Goal: Transaction & Acquisition: Purchase product/service

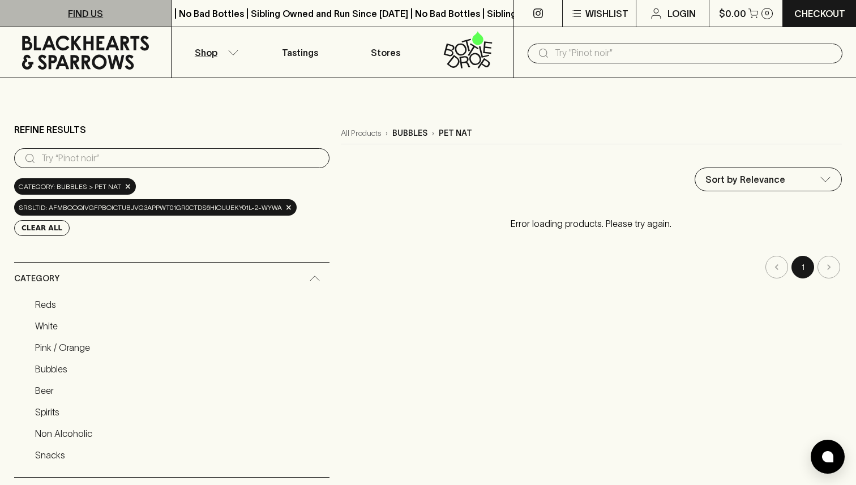
click at [108, 15] on link "FIND US" at bounding box center [85, 13] width 171 height 27
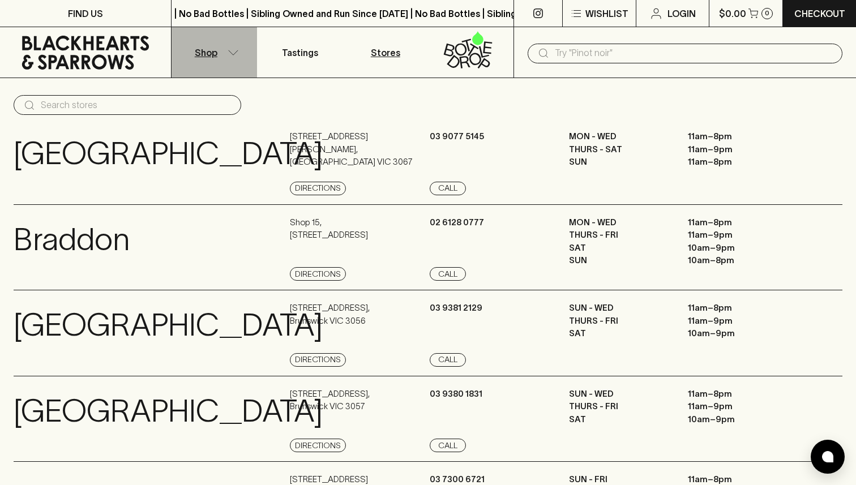
click at [229, 49] on button "Shop" at bounding box center [215, 52] width 86 height 50
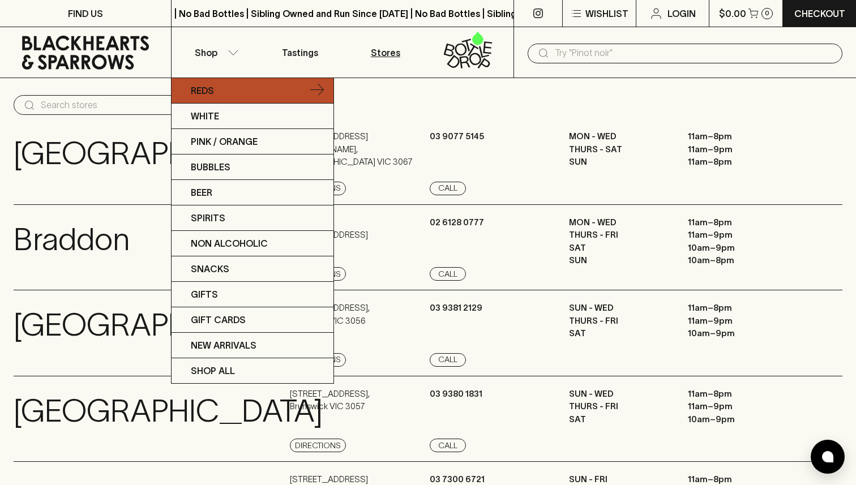
click at [242, 91] on link "Reds" at bounding box center [253, 90] width 162 height 25
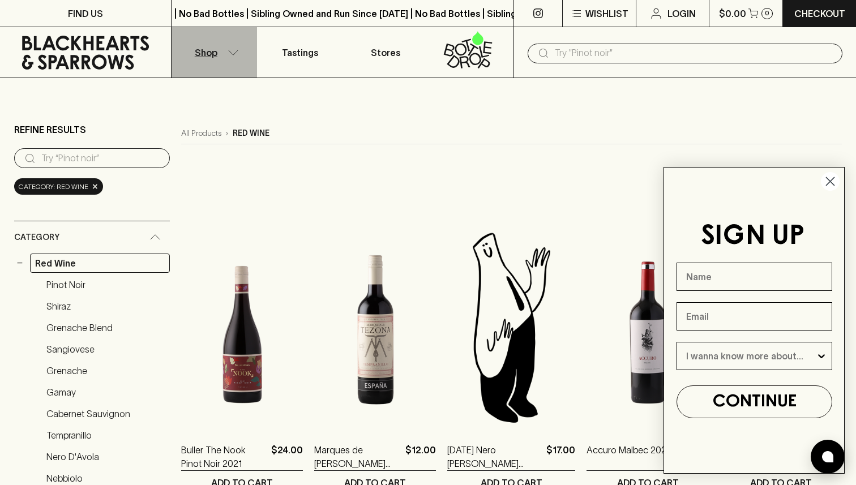
click at [217, 50] on button "Shop" at bounding box center [215, 52] width 86 height 50
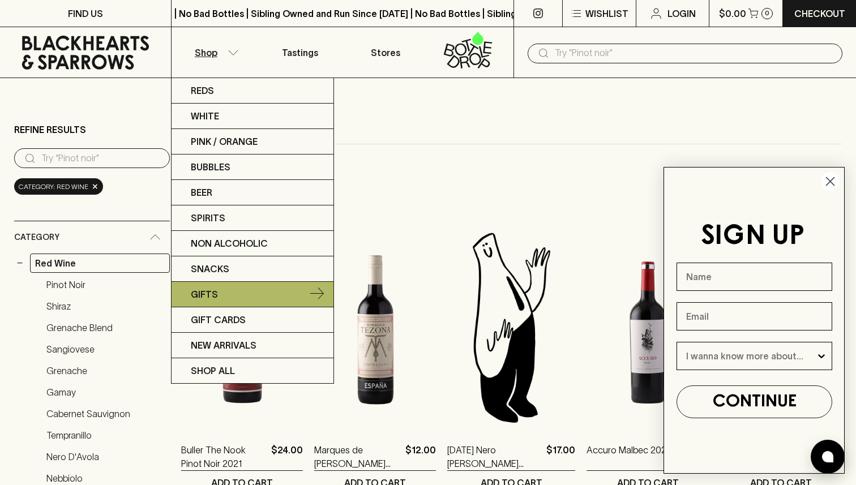
click at [212, 292] on p "Gifts" at bounding box center [204, 295] width 27 height 14
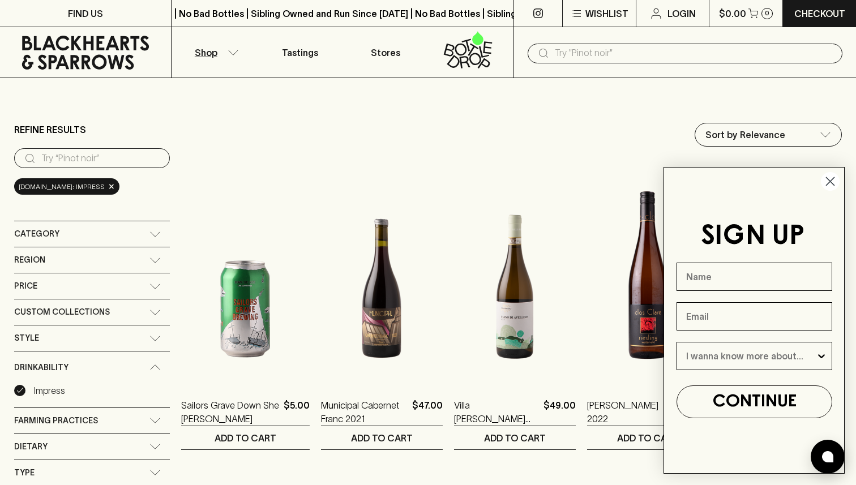
click at [825, 186] on circle "Close dialog" at bounding box center [830, 181] width 19 height 19
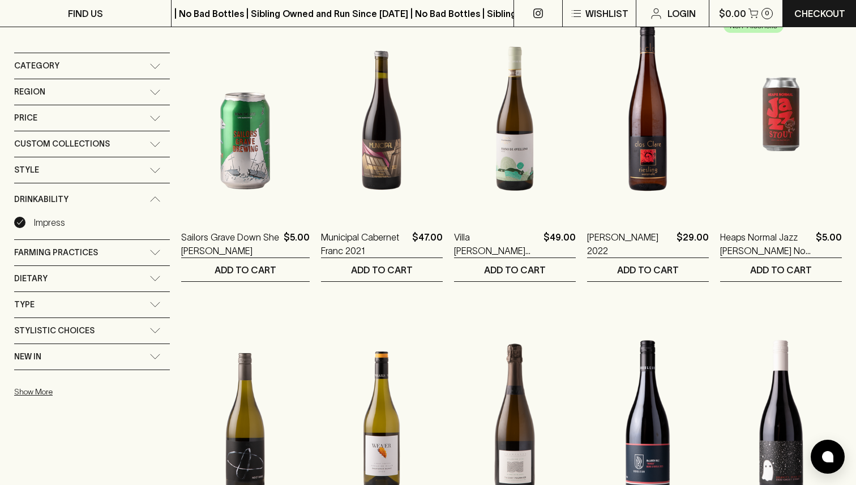
scroll to position [161, 0]
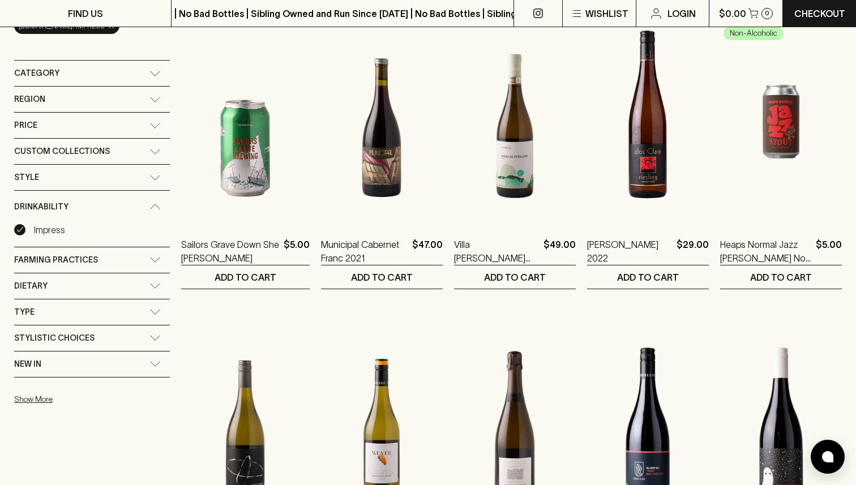
click at [104, 159] on div "Custom Collections" at bounding box center [92, 151] width 156 height 25
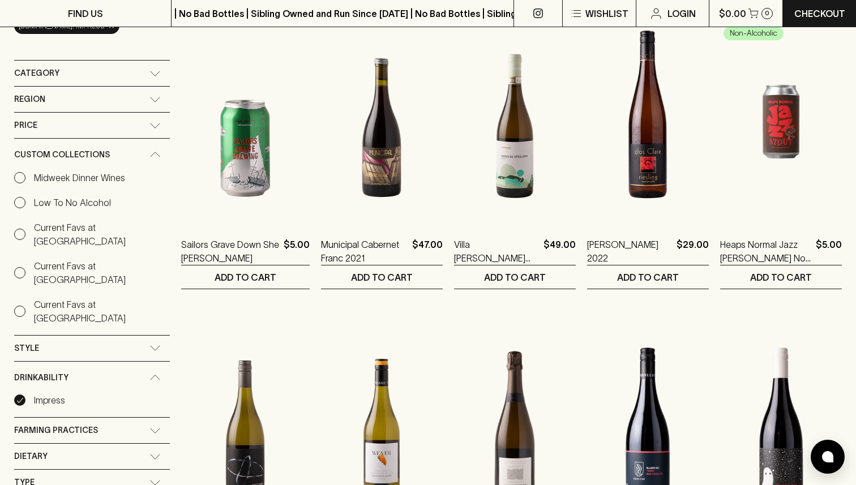
click at [76, 143] on div "Custom Collections" at bounding box center [92, 155] width 156 height 32
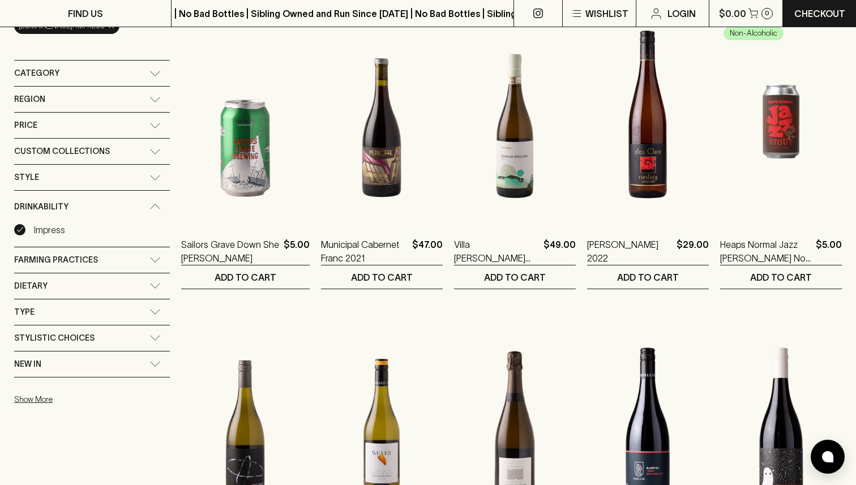
click at [78, 181] on div "Style" at bounding box center [81, 177] width 135 height 14
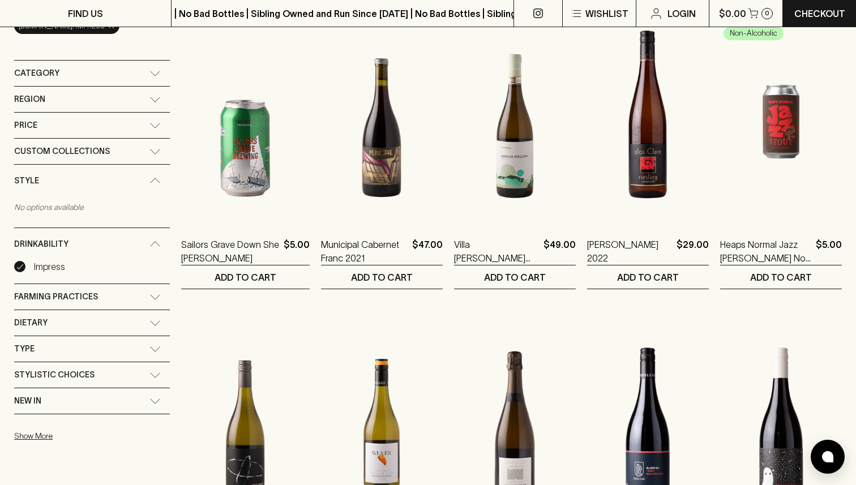
click at [78, 181] on div "Style" at bounding box center [81, 181] width 135 height 14
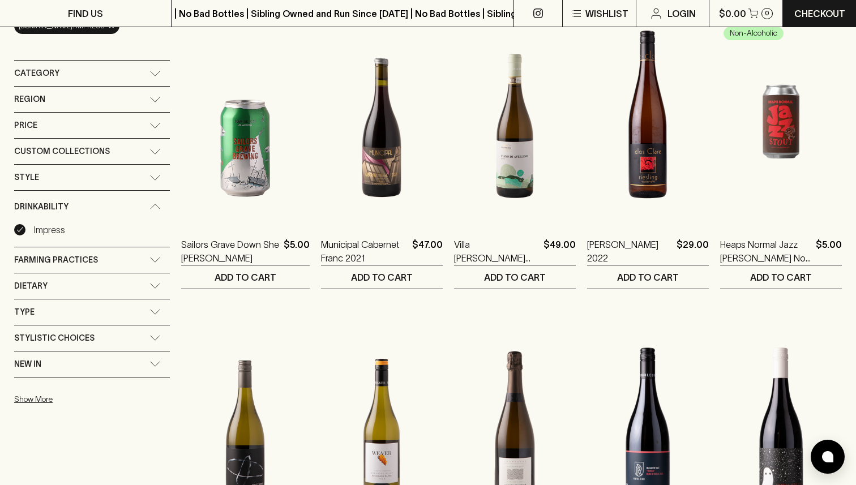
click at [87, 267] on div "Farming Practices" at bounding box center [92, 260] width 156 height 25
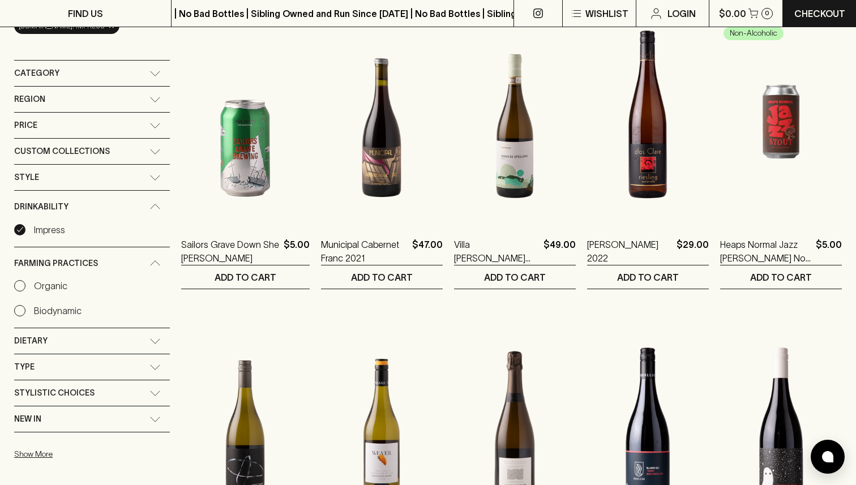
click at [87, 267] on span "Farming Practices" at bounding box center [56, 264] width 84 height 14
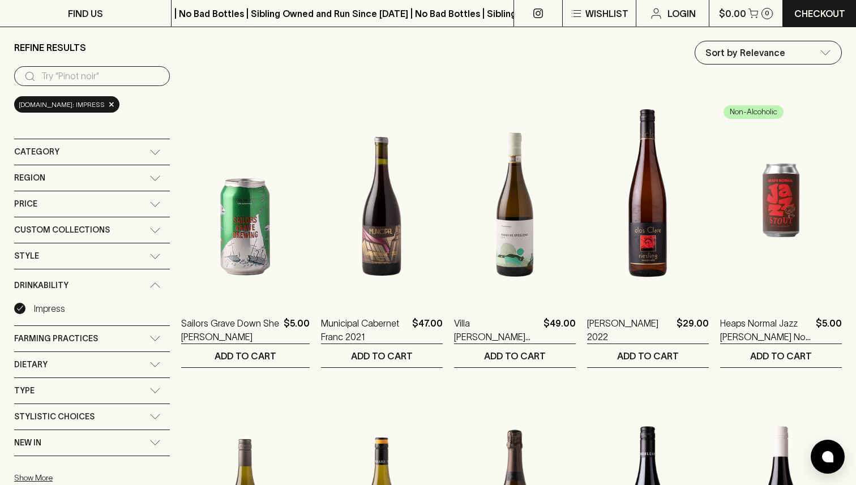
scroll to position [79, 0]
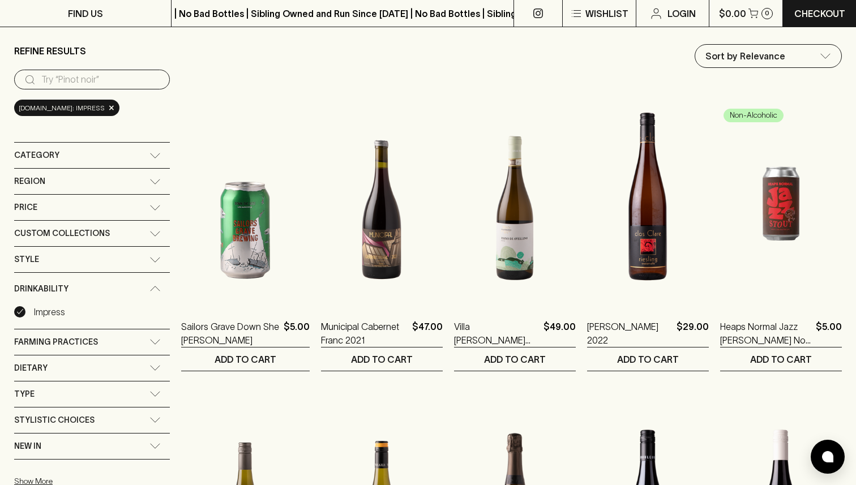
click at [54, 156] on span "Category" at bounding box center [36, 155] width 45 height 14
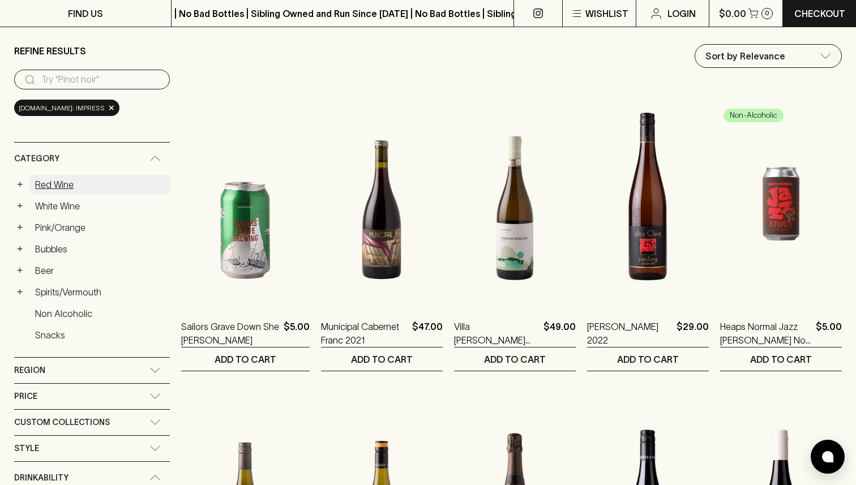
click at [63, 181] on link "Red Wine" at bounding box center [100, 184] width 140 height 19
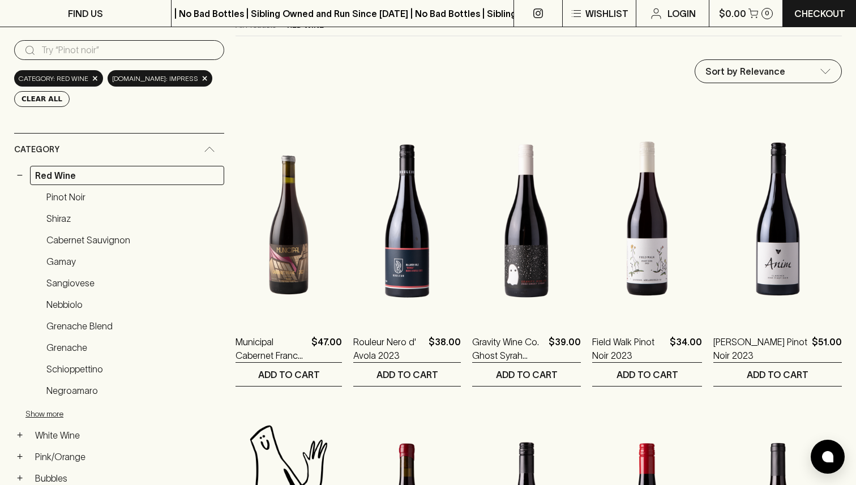
scroll to position [105, 0]
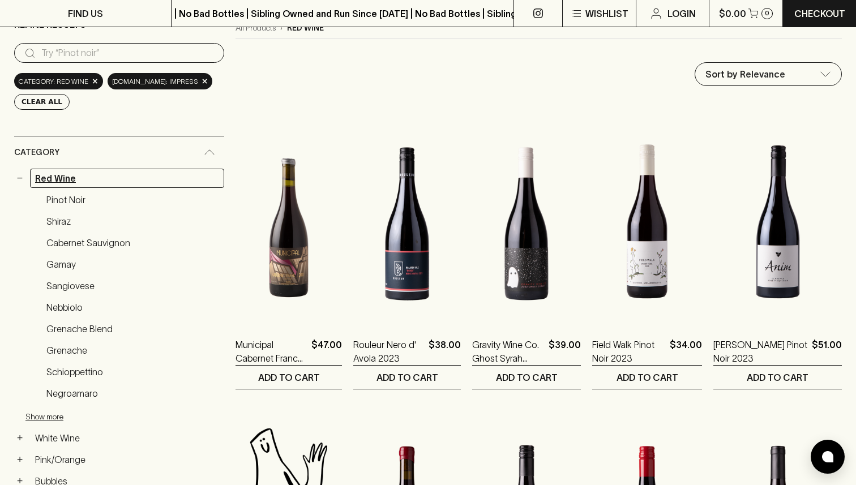
click at [59, 179] on link "Red Wine" at bounding box center [127, 178] width 194 height 19
click at [25, 173] on button "−" at bounding box center [19, 178] width 11 height 11
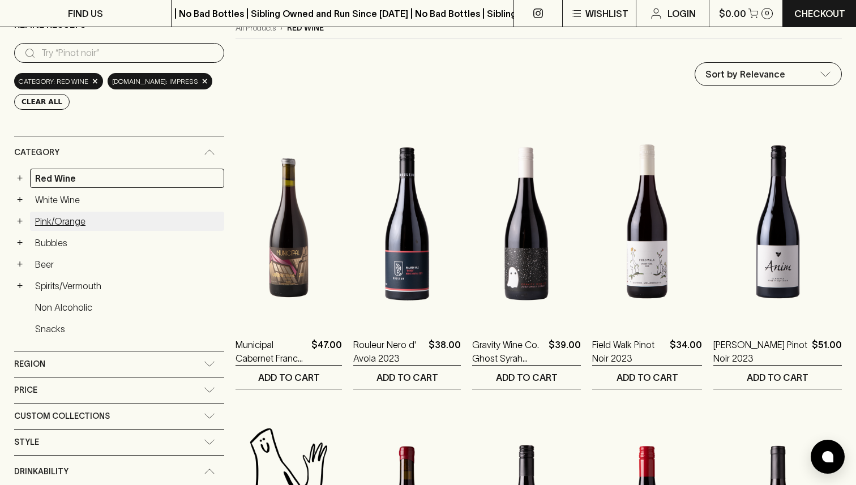
click at [100, 223] on link "Pink/Orange" at bounding box center [127, 221] width 194 height 19
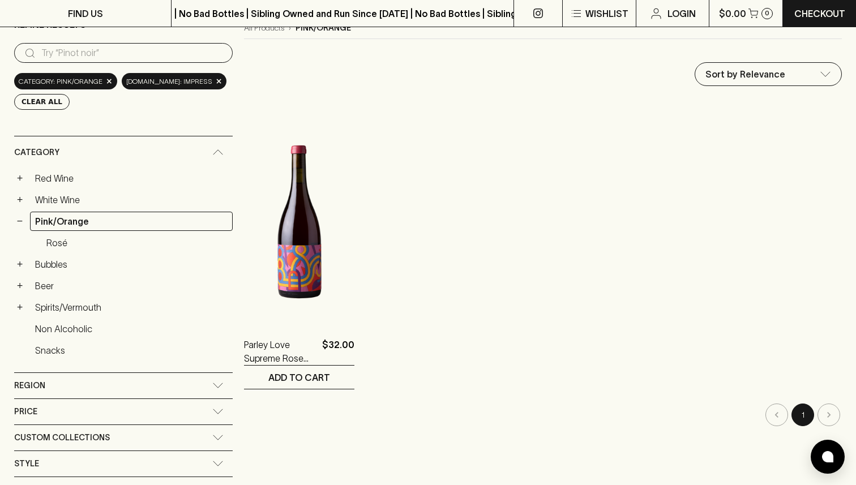
click at [57, 210] on ul "+ Red Wine + White Wine − Pink/Orange Rosé + Bubbles + Beer + Spirits/Vermouth …" at bounding box center [123, 266] width 219 height 194
click at [60, 216] on link "Pink/Orange" at bounding box center [131, 221] width 203 height 19
click at [61, 181] on link "Red Wine" at bounding box center [131, 178] width 203 height 19
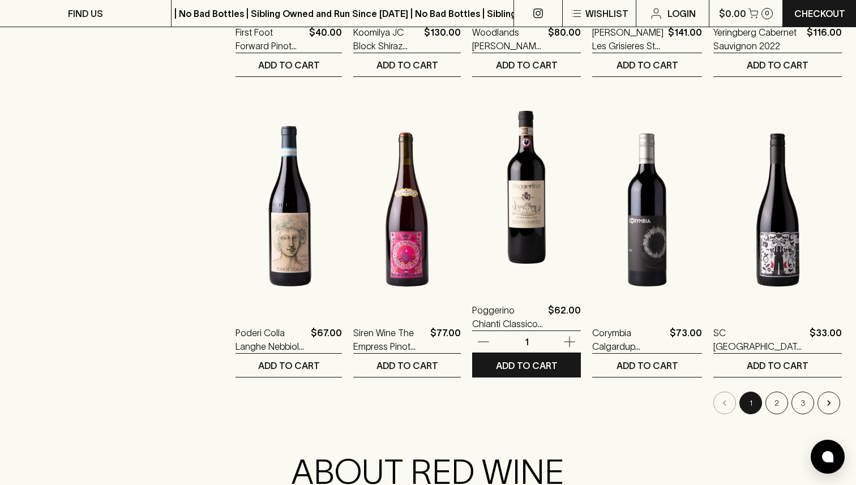
scroll to position [1021, 0]
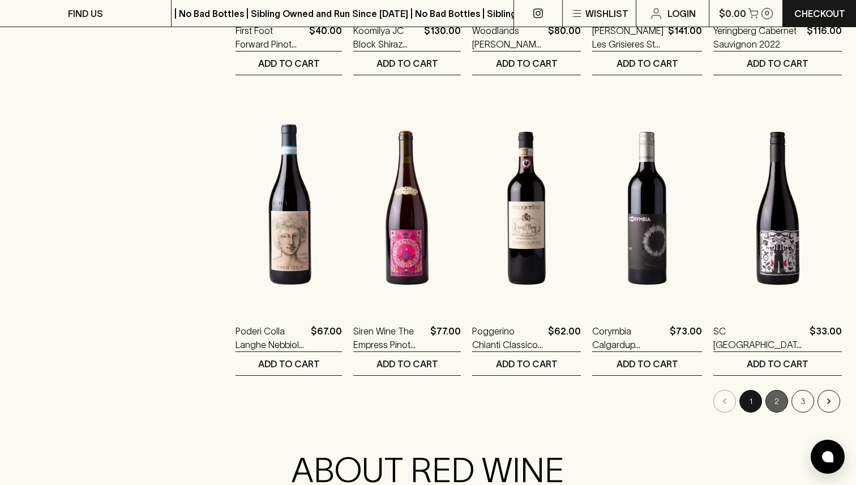
click at [779, 410] on button "2" at bounding box center [777, 401] width 23 height 23
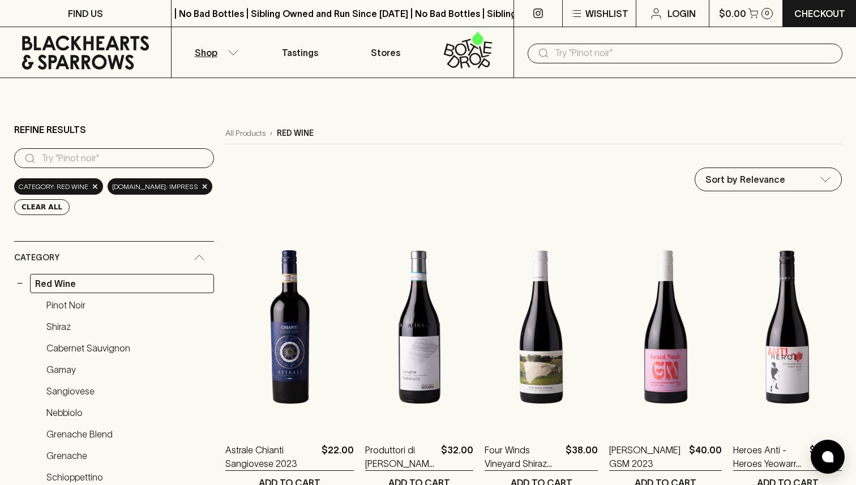
click at [217, 61] on button "Shop" at bounding box center [215, 52] width 86 height 50
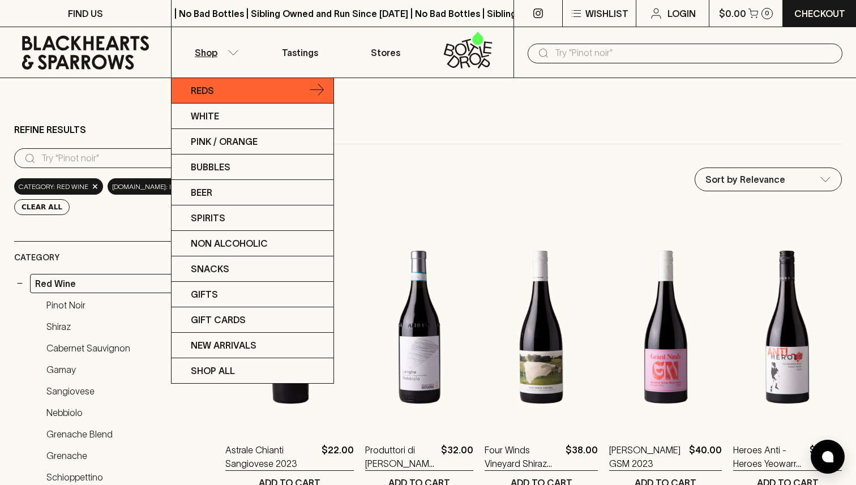
click at [261, 93] on link "Reds" at bounding box center [253, 90] width 162 height 25
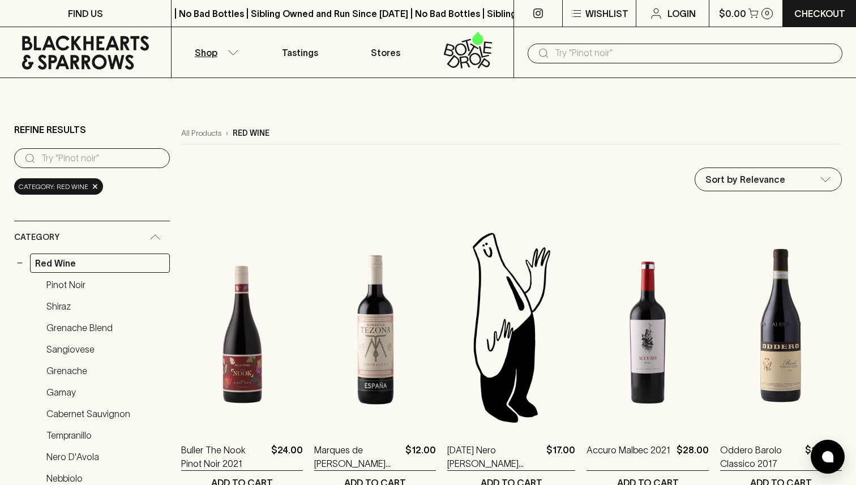
click at [582, 57] on input "text" at bounding box center [694, 53] width 279 height 18
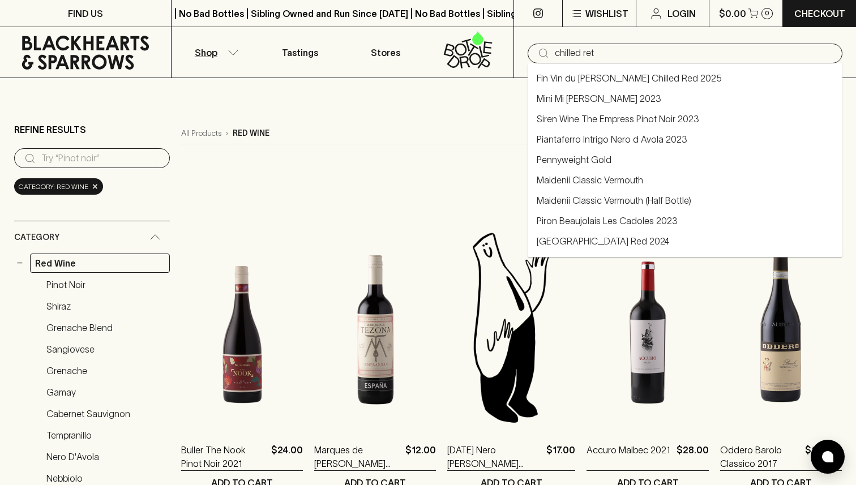
type input "chilled ret"
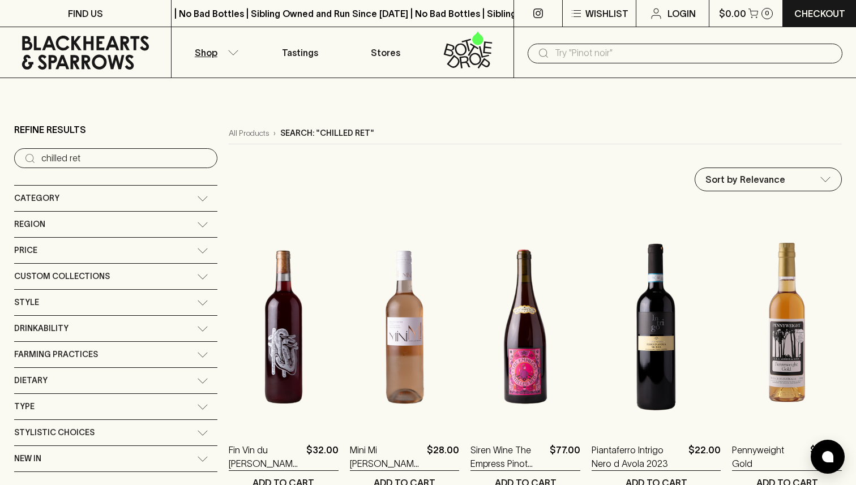
click at [621, 35] on div "​" at bounding box center [685, 52] width 343 height 51
click at [629, 50] on input "text" at bounding box center [694, 53] width 279 height 18
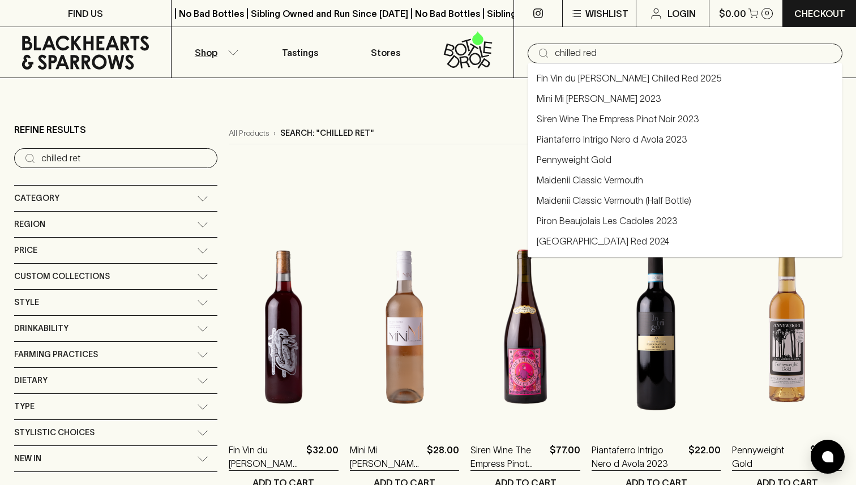
type input "chilled red"
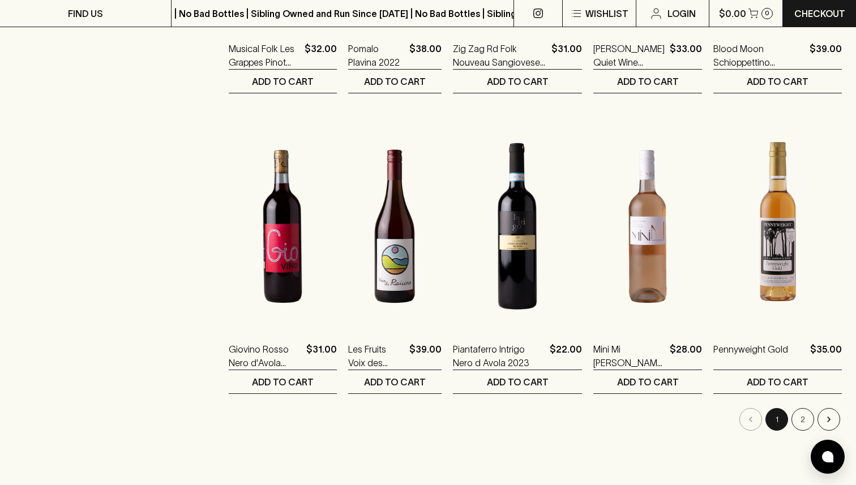
scroll to position [989, 0]
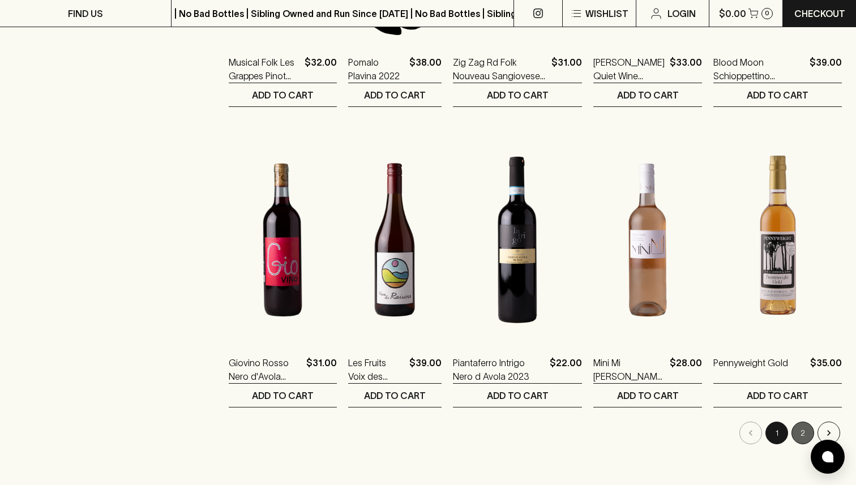
click at [796, 436] on button "2" at bounding box center [803, 433] width 23 height 23
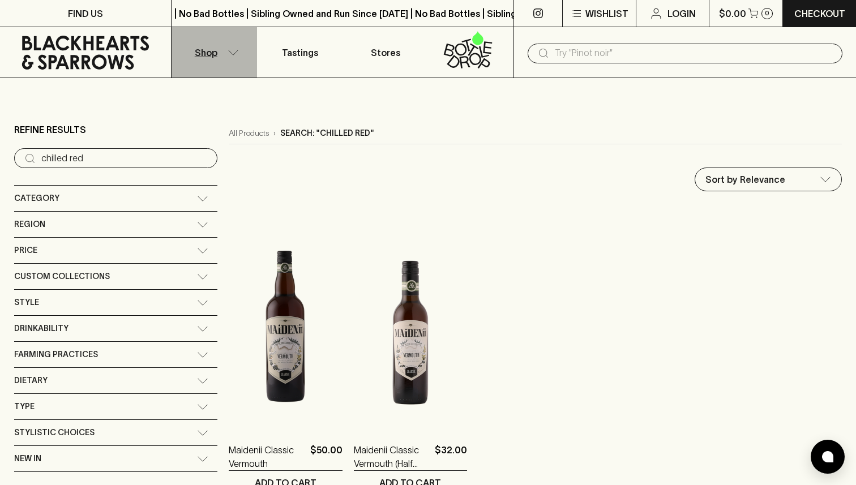
click at [212, 56] on p "Shop" at bounding box center [206, 53] width 23 height 14
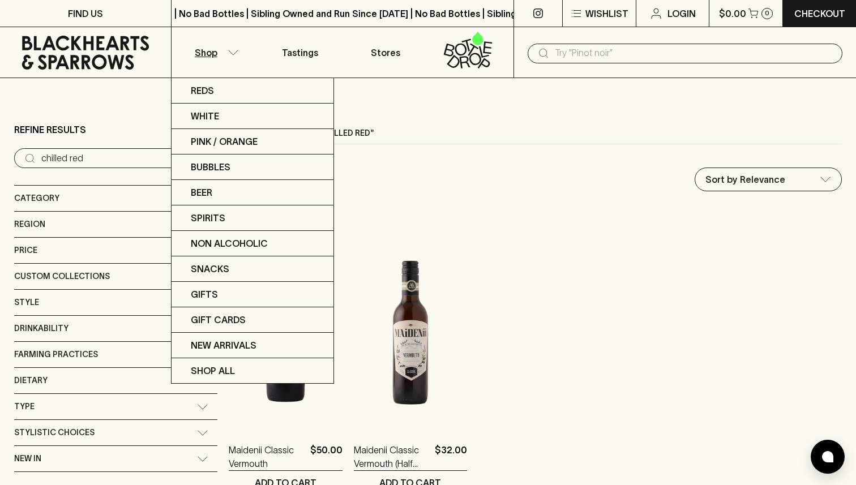
click at [555, 251] on div at bounding box center [428, 242] width 856 height 485
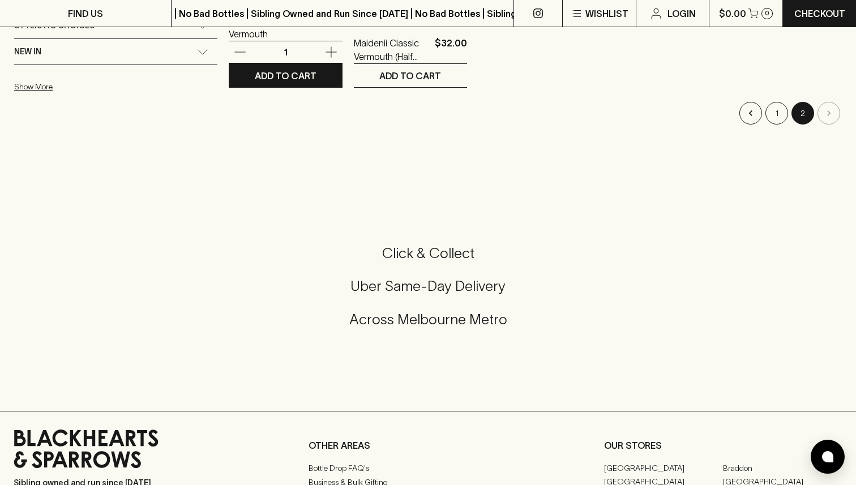
scroll to position [787, 0]
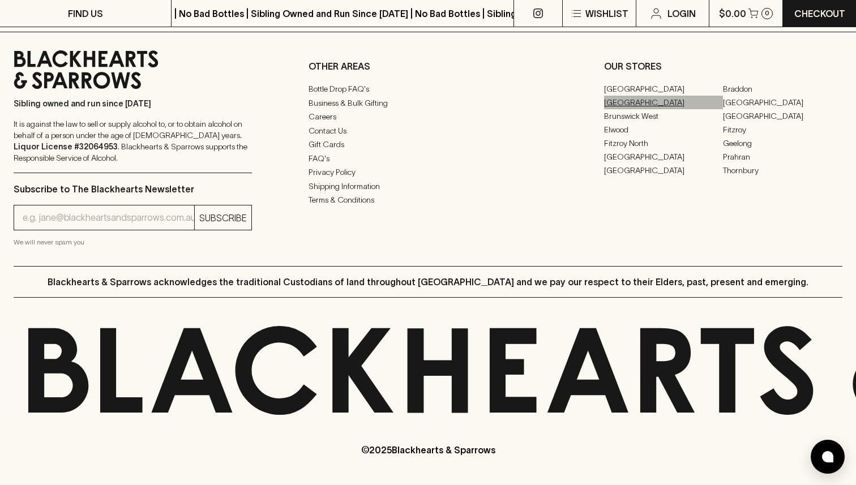
click at [620, 104] on link "[GEOGRAPHIC_DATA]" at bounding box center [664, 103] width 120 height 14
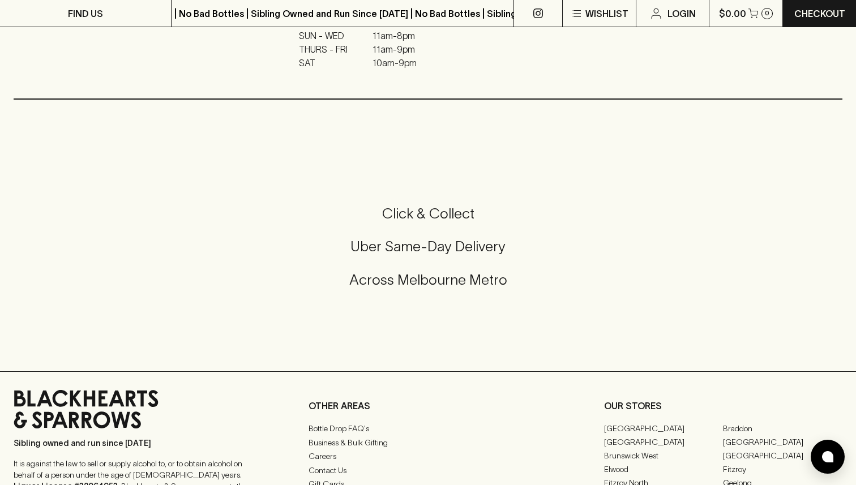
scroll to position [596, 0]
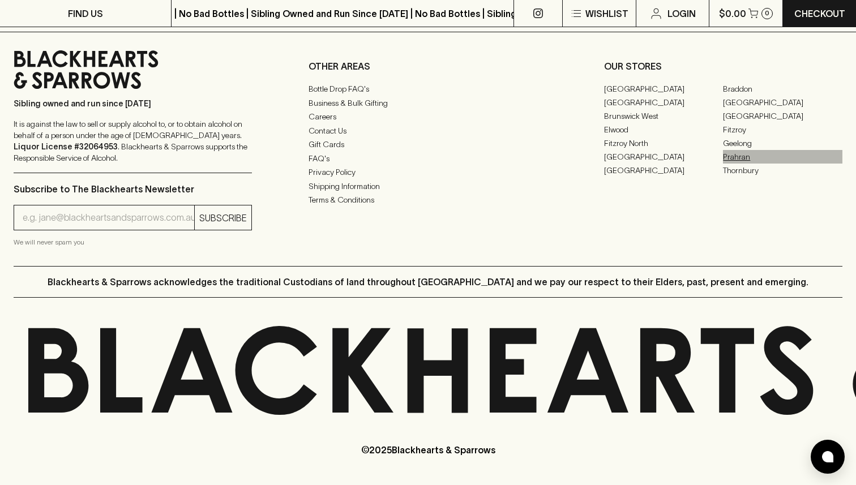
click at [743, 157] on link "Prahran" at bounding box center [783, 157] width 120 height 14
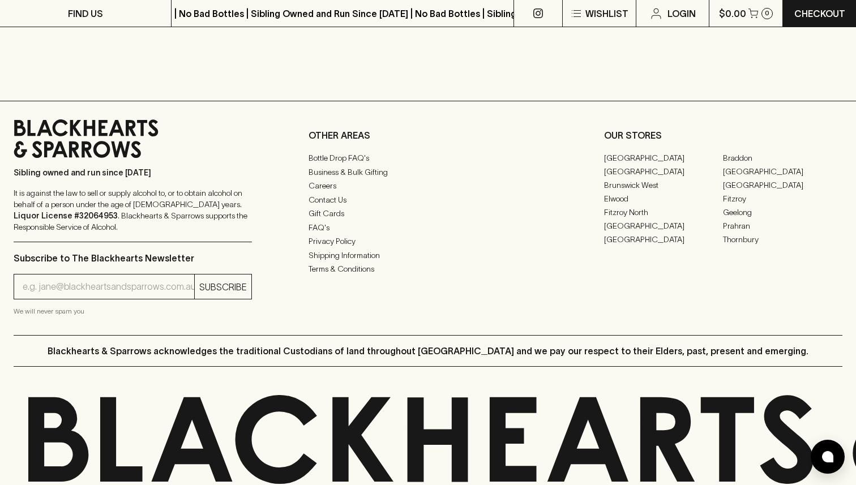
scroll to position [637, 0]
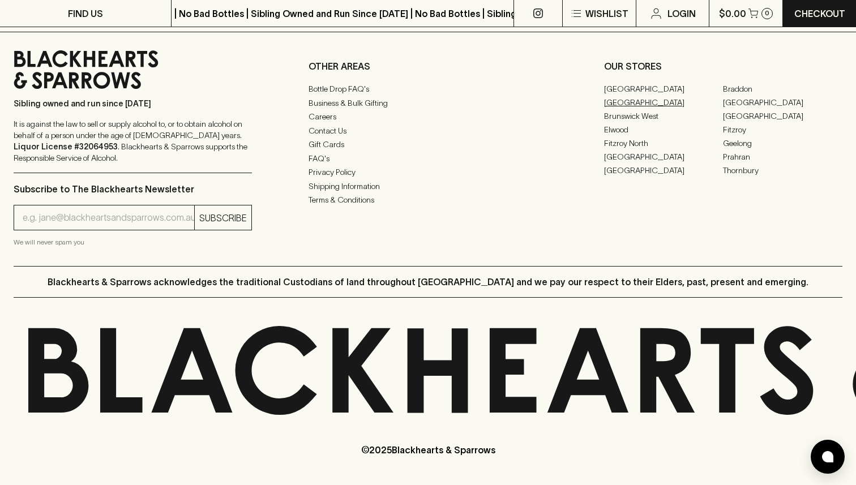
click at [635, 103] on link "[GEOGRAPHIC_DATA]" at bounding box center [664, 103] width 120 height 14
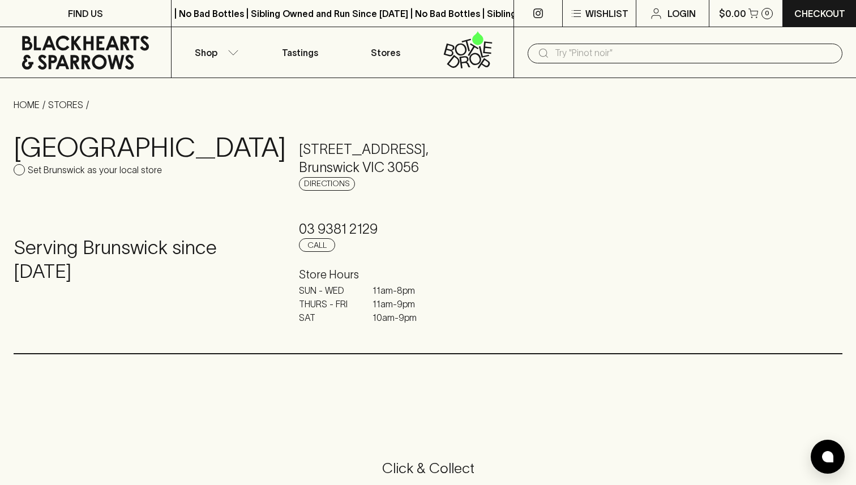
click at [140, 167] on p "Set Brunswick as your local store" at bounding box center [95, 170] width 134 height 14
click at [25, 167] on input "Set Brunswick as your local store" at bounding box center [19, 169] width 11 height 11
checkbox input "true"
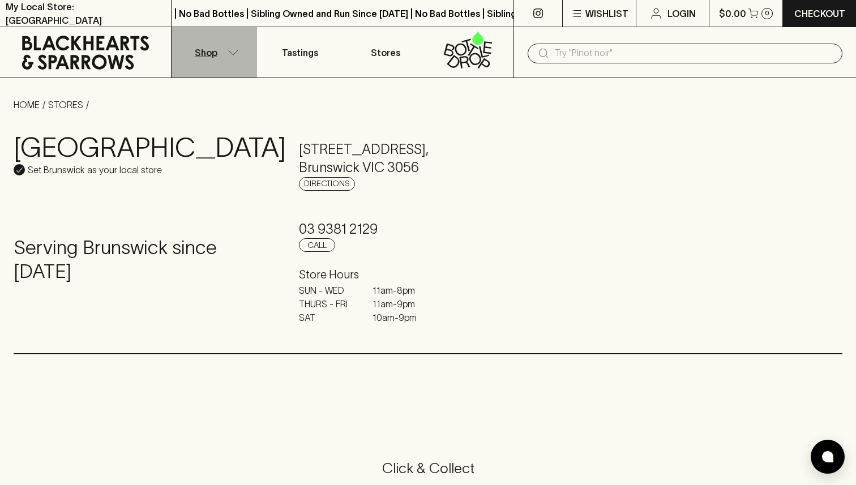
click at [206, 57] on p "Shop" at bounding box center [206, 53] width 23 height 14
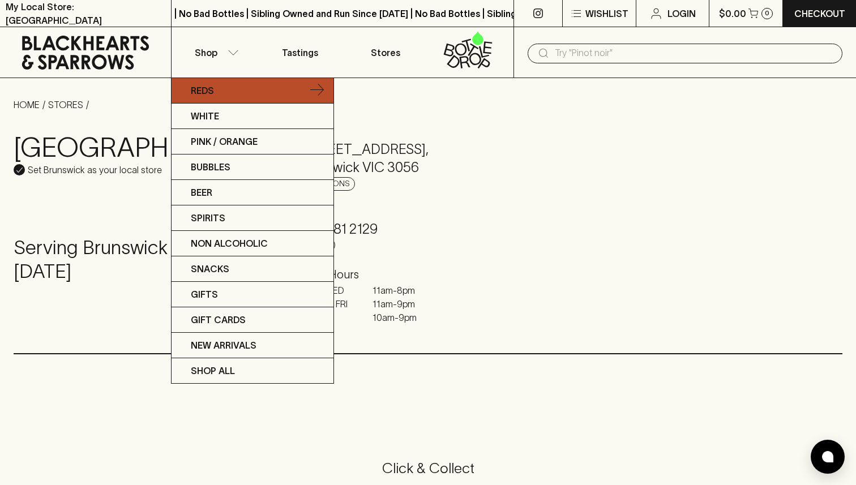
click at [232, 86] on link "Reds" at bounding box center [253, 90] width 162 height 25
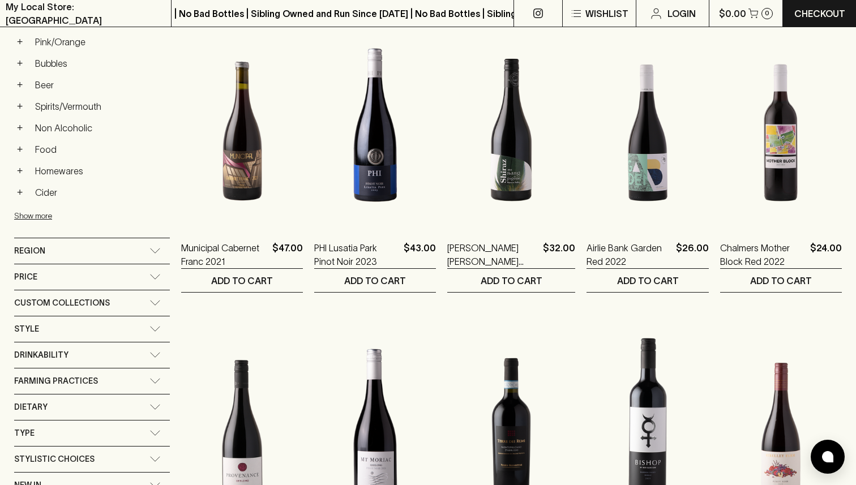
scroll to position [515, 0]
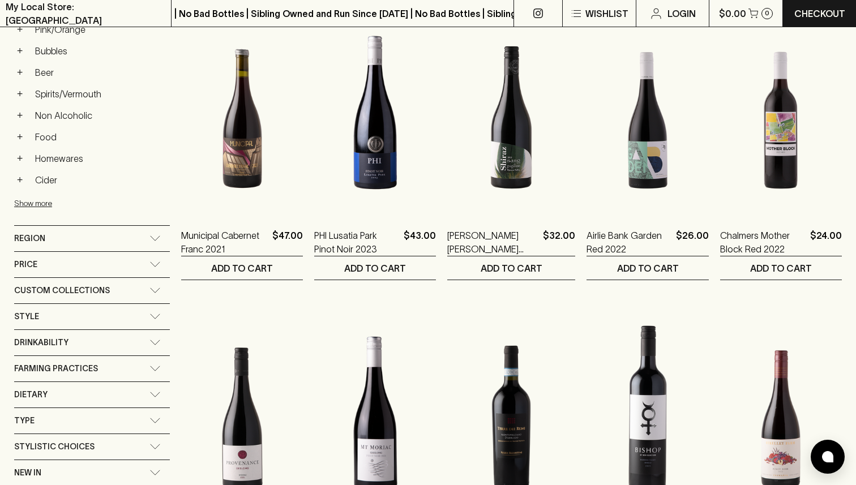
click at [64, 328] on div "Style" at bounding box center [92, 316] width 156 height 25
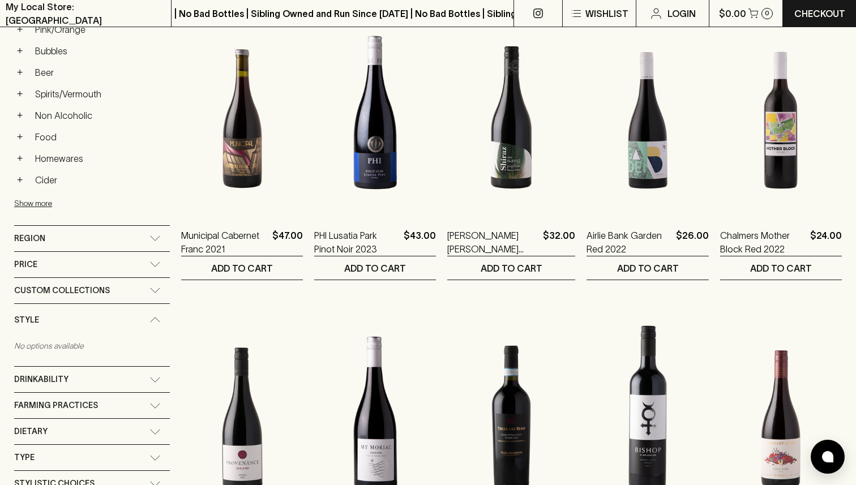
click at [59, 316] on div "Style" at bounding box center [81, 320] width 135 height 14
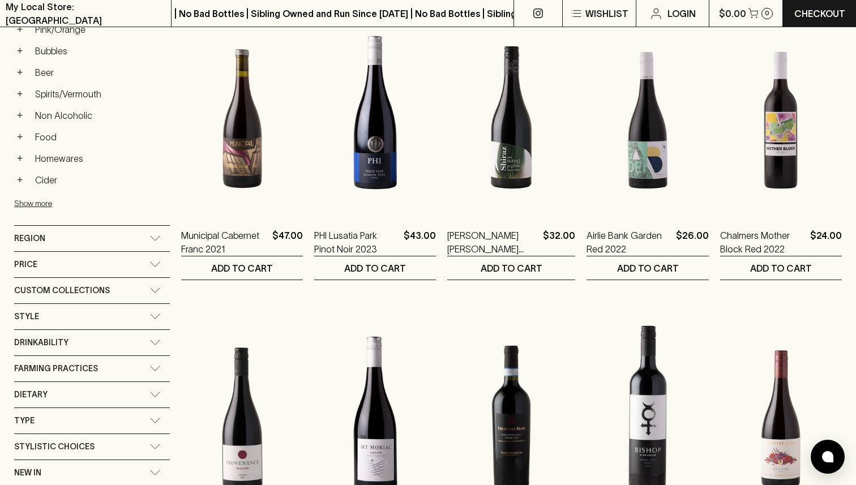
click at [79, 348] on div "Drinkability" at bounding box center [81, 343] width 135 height 14
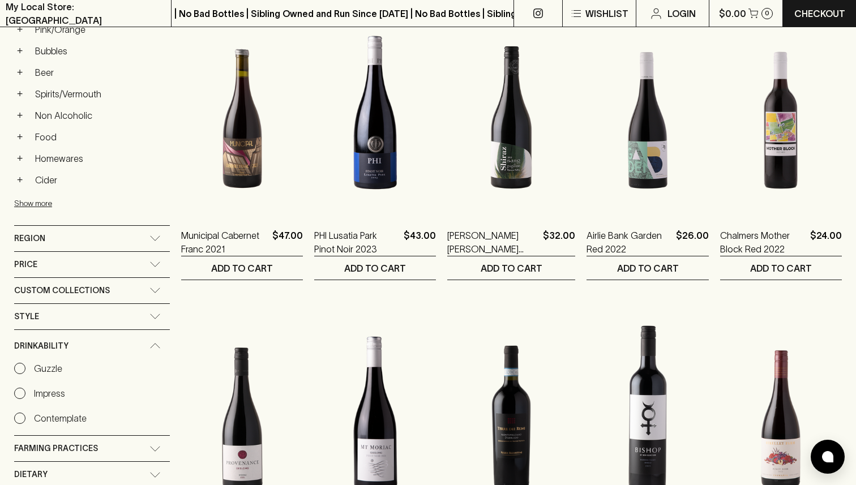
click at [79, 347] on div "Drinkability" at bounding box center [81, 346] width 135 height 14
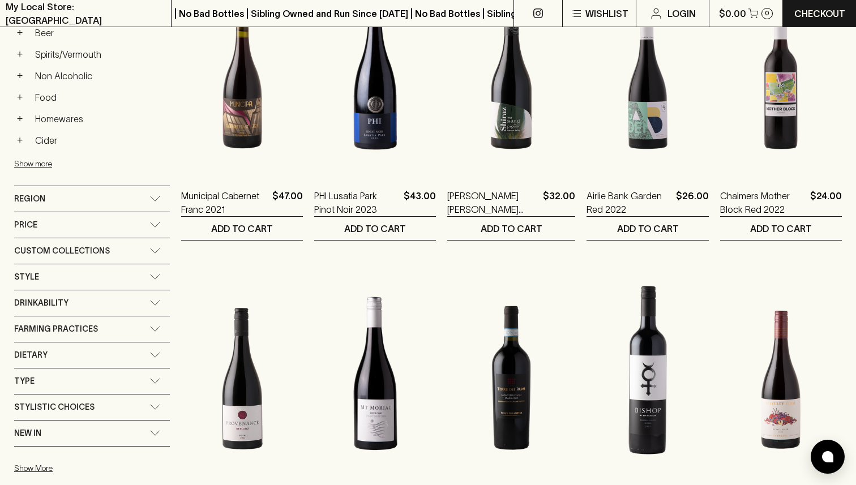
scroll to position [559, 0]
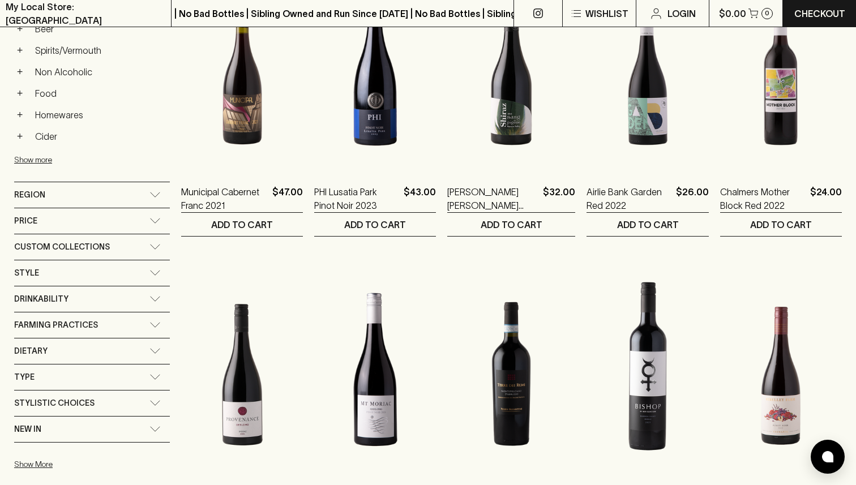
click at [92, 408] on div "Stylistic Choices" at bounding box center [81, 403] width 135 height 14
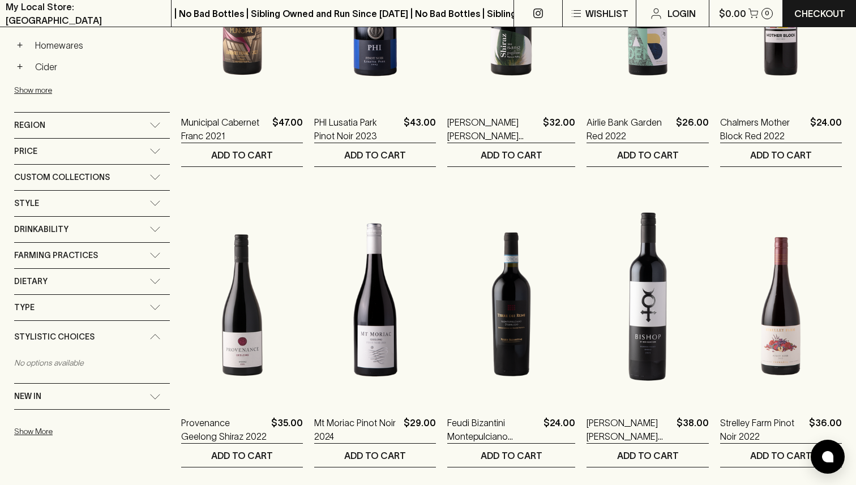
scroll to position [653, 0]
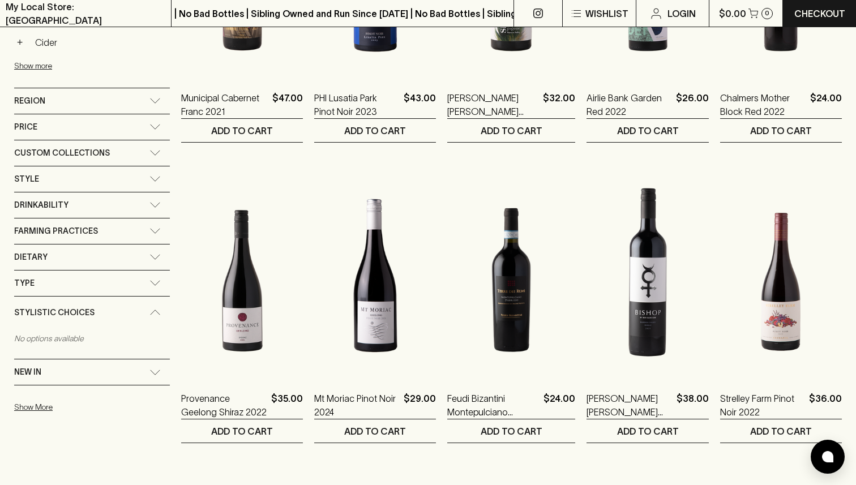
click at [62, 323] on div "Stylistic Choices" at bounding box center [92, 313] width 156 height 32
click at [56, 283] on div "Type" at bounding box center [81, 283] width 135 height 14
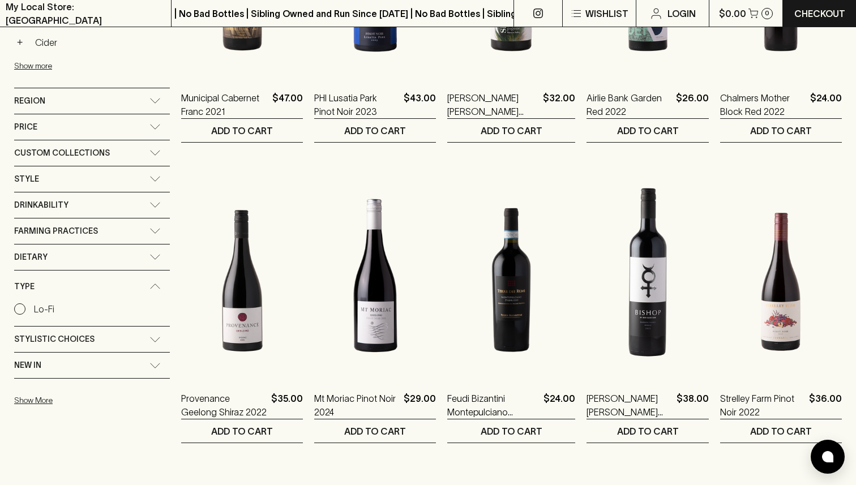
click at [56, 283] on div "Type" at bounding box center [81, 287] width 135 height 14
click at [53, 257] on div "Dietary" at bounding box center [81, 257] width 135 height 14
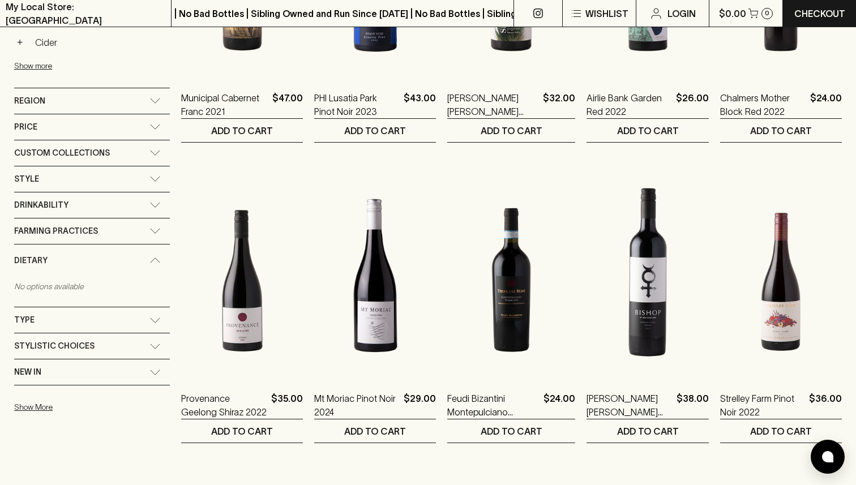
click at [53, 255] on div "Dietary" at bounding box center [81, 261] width 135 height 14
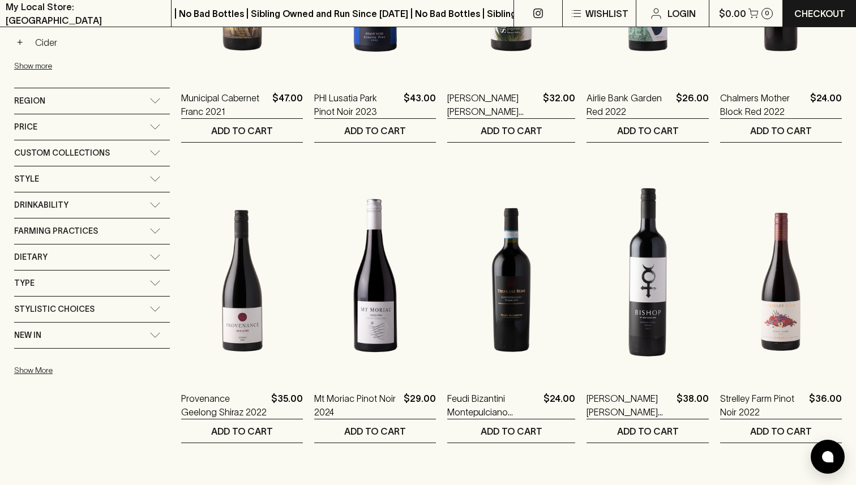
click at [53, 245] on div "Dietary No options available" at bounding box center [92, 258] width 156 height 26
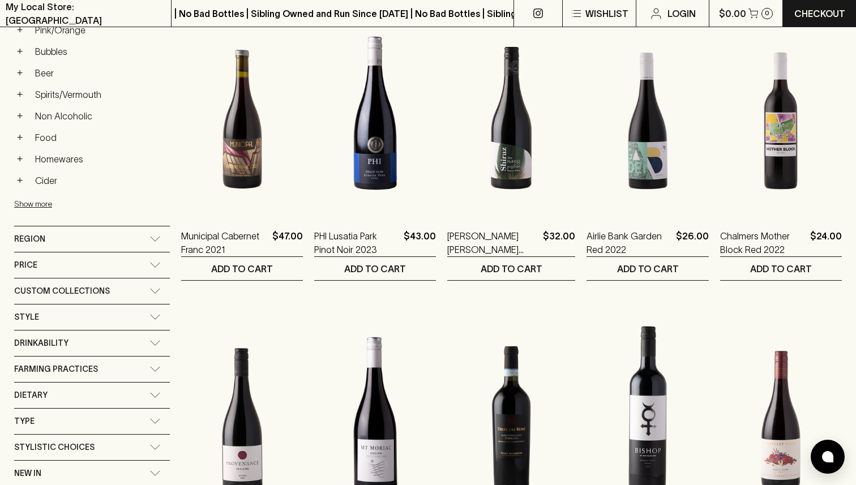
scroll to position [132, 0]
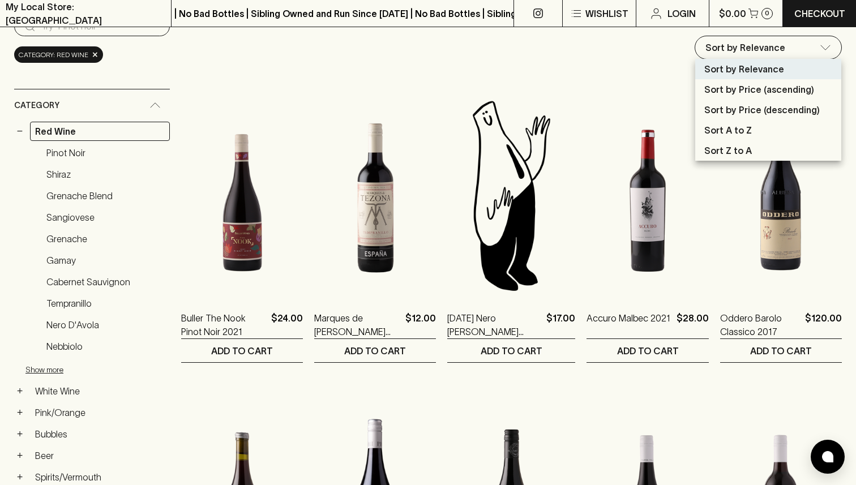
click at [546, 45] on div at bounding box center [428, 242] width 856 height 485
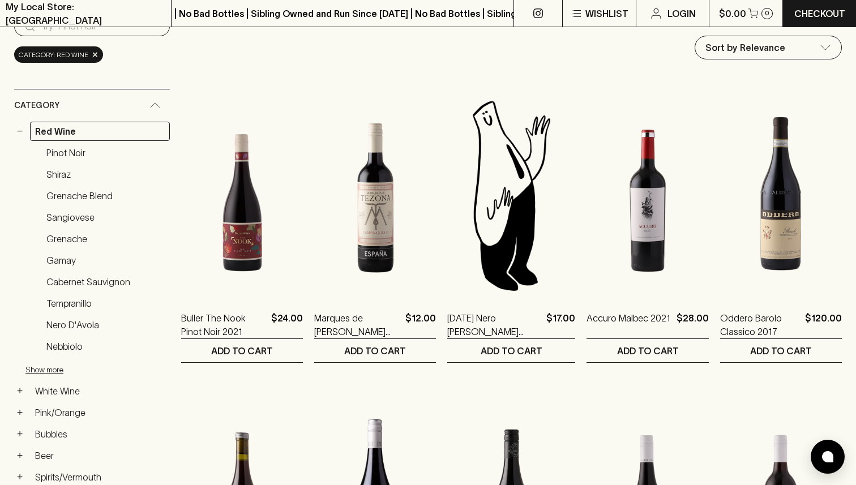
scroll to position [0, 0]
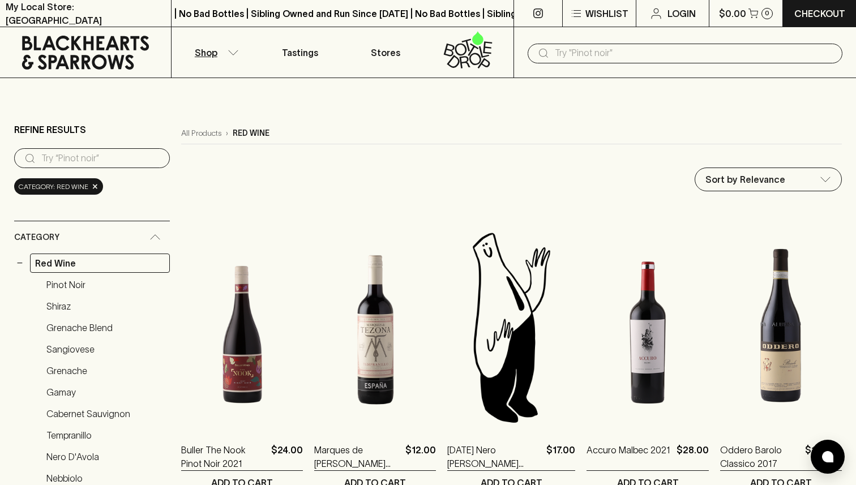
click at [100, 165] on input "search" at bounding box center [101, 159] width 120 height 18
click at [687, 45] on input "text" at bounding box center [694, 53] width 279 height 18
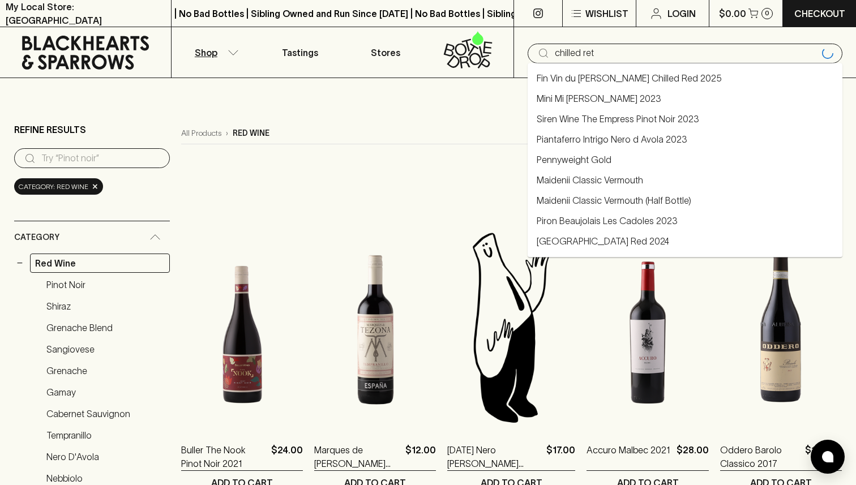
type input "chilled ret"
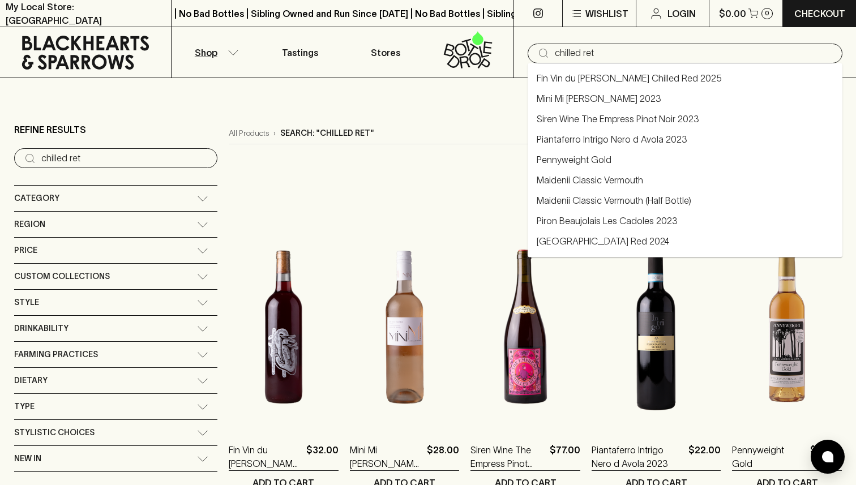
click at [716, 46] on input "chilled ret" at bounding box center [694, 53] width 279 height 18
type input "chilled red"
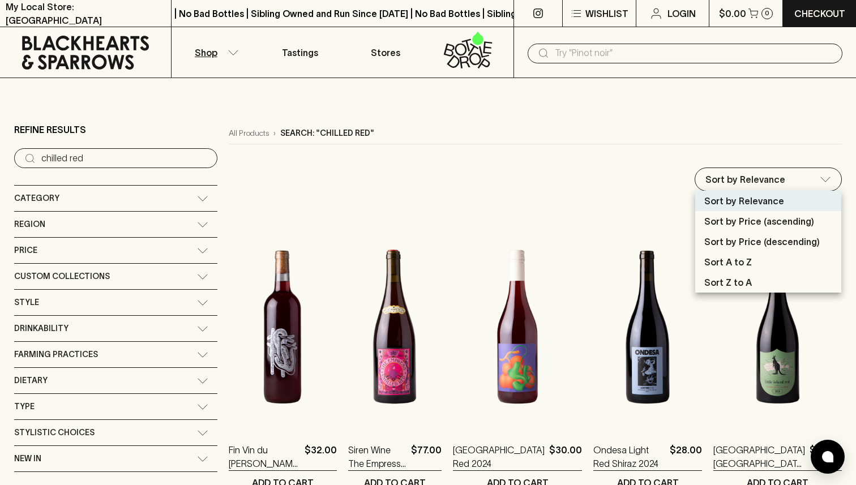
click at [480, 188] on div at bounding box center [428, 242] width 856 height 485
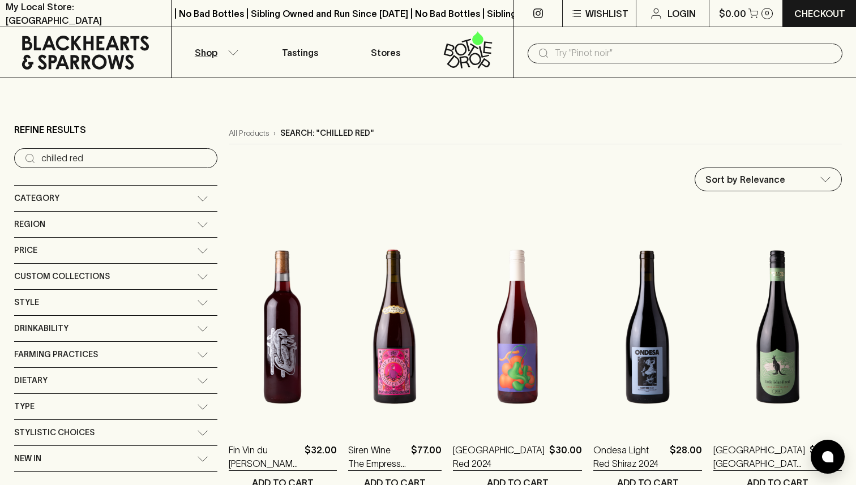
click at [76, 198] on div "Category" at bounding box center [105, 198] width 183 height 14
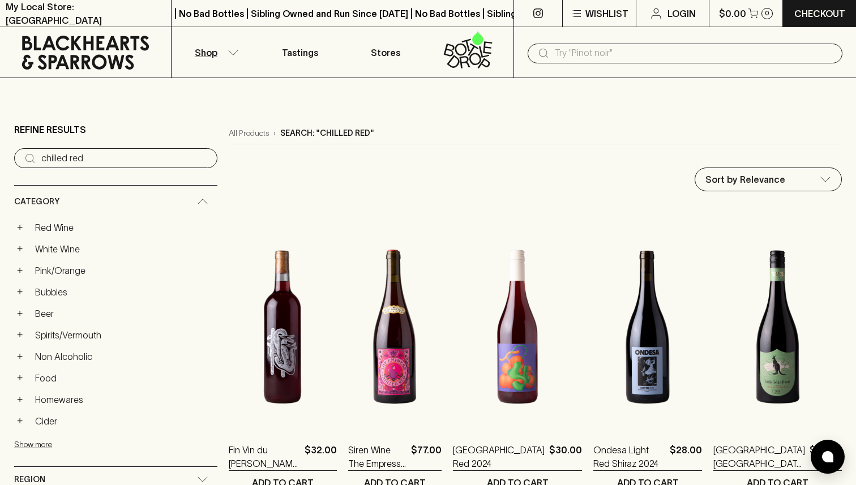
click at [77, 199] on div "Category" at bounding box center [105, 202] width 183 height 14
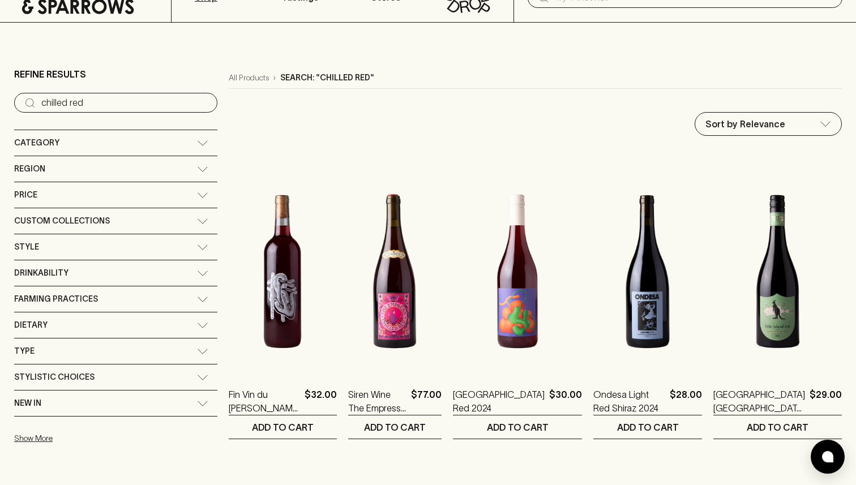
scroll to position [70, 0]
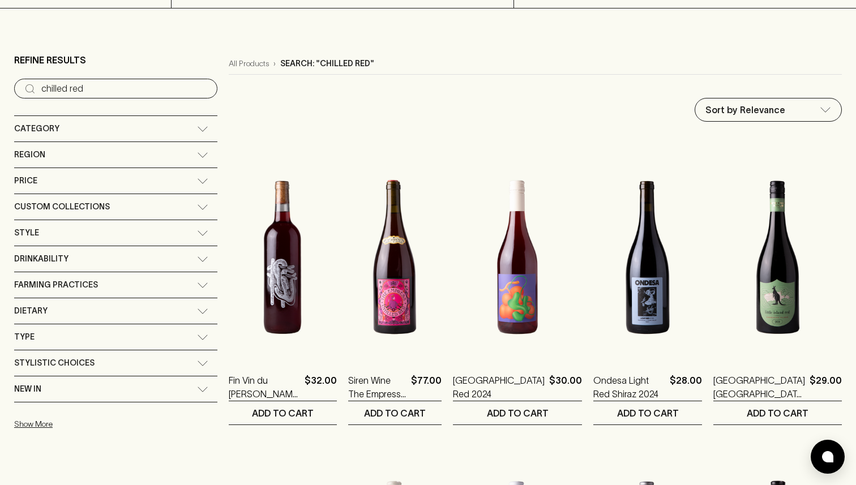
click at [72, 201] on span "Custom Collections" at bounding box center [62, 207] width 96 height 14
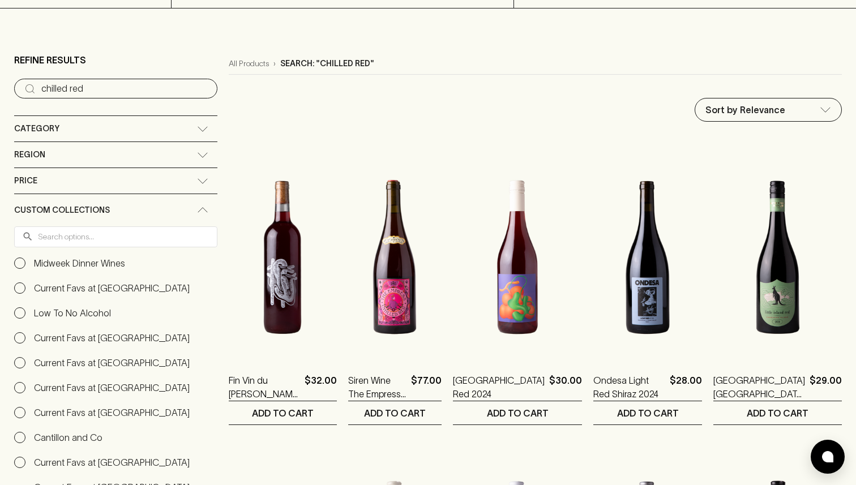
click at [72, 202] on div "Custom Collections" at bounding box center [115, 210] width 203 height 32
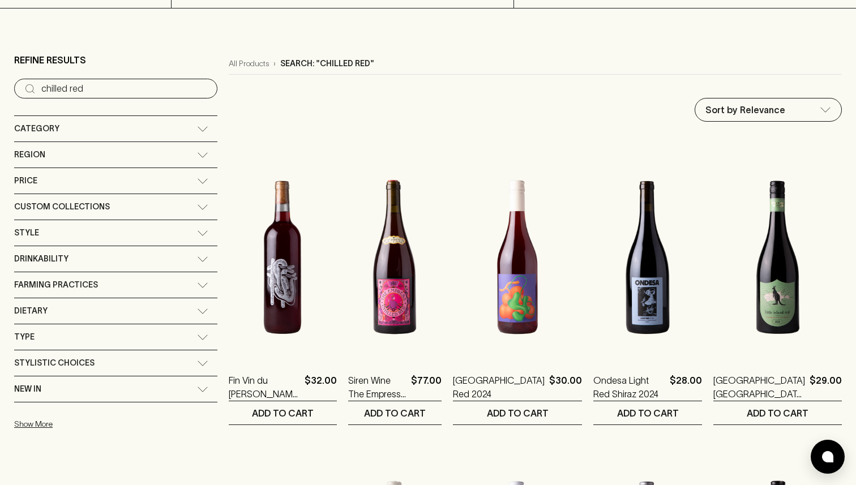
click at [74, 227] on div "Style" at bounding box center [105, 233] width 183 height 14
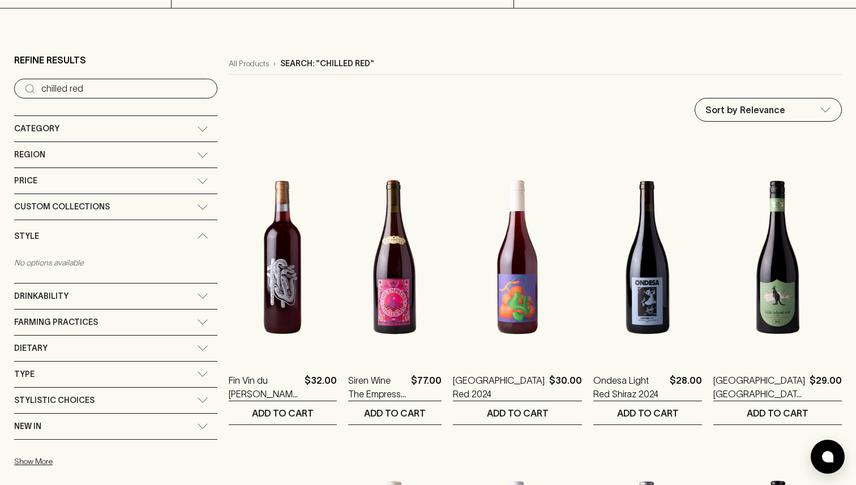
click at [74, 228] on div "Style" at bounding box center [115, 236] width 203 height 32
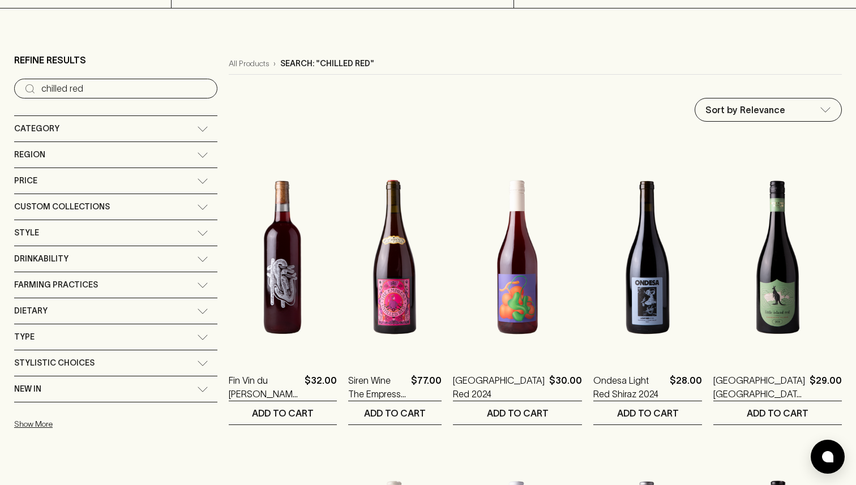
click at [53, 151] on div "Region" at bounding box center [105, 155] width 183 height 14
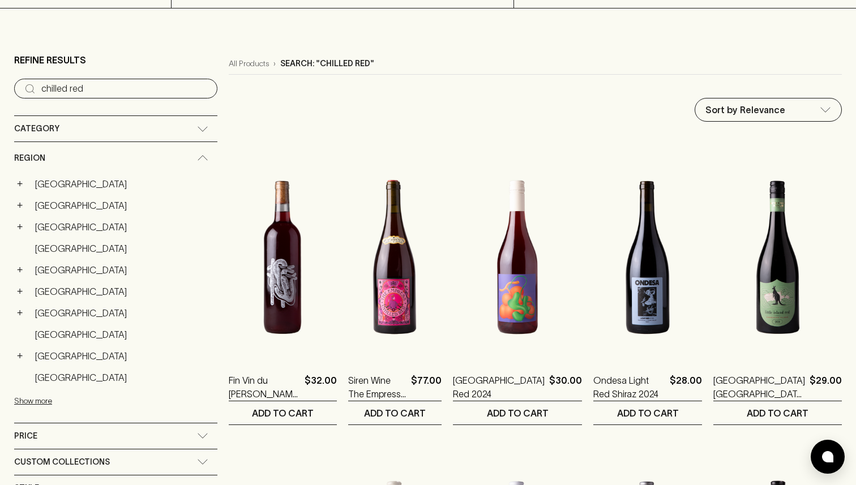
click at [53, 151] on div "Region" at bounding box center [115, 158] width 203 height 32
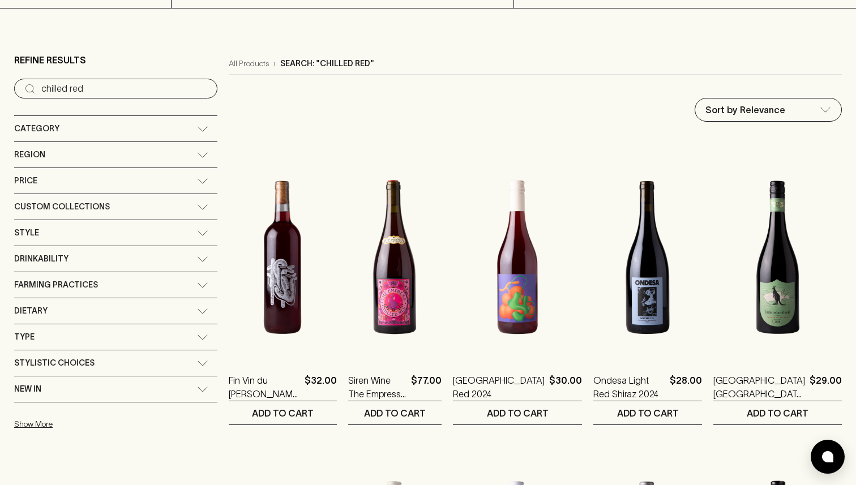
click at [86, 280] on span "Farming Practices" at bounding box center [56, 285] width 84 height 14
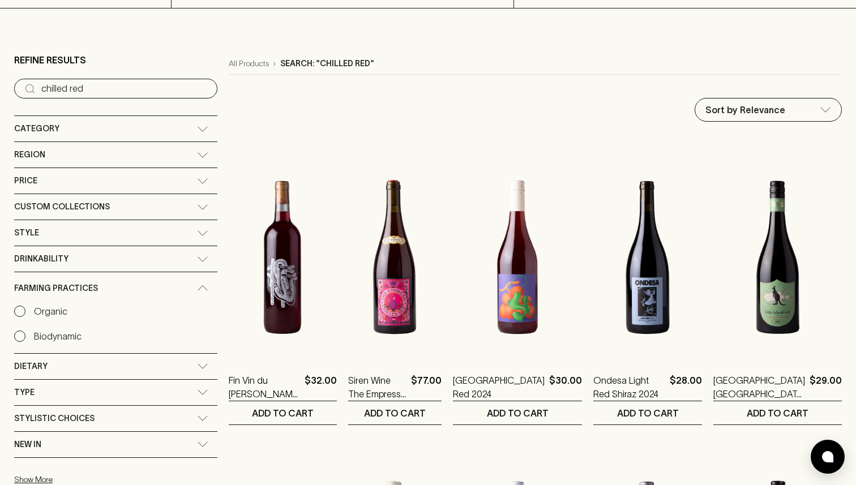
click at [77, 259] on div "Drinkability" at bounding box center [105, 259] width 183 height 14
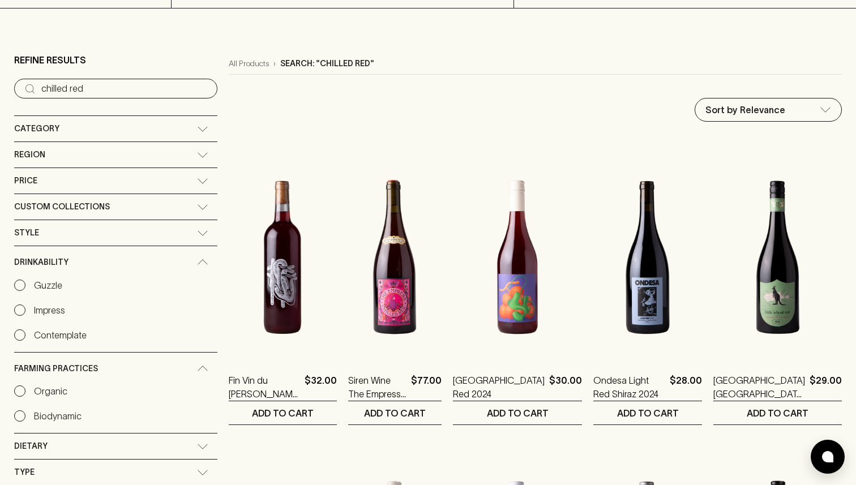
click at [76, 259] on div "Drinkability" at bounding box center [105, 262] width 183 height 14
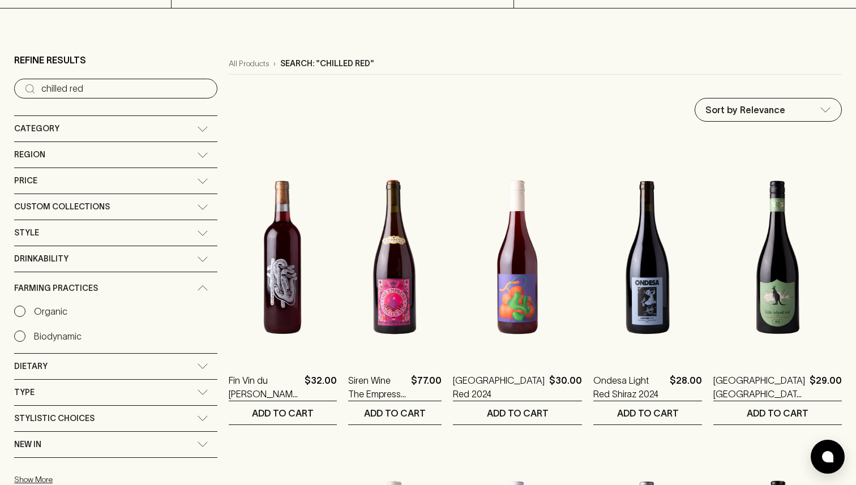
click at [76, 258] on div "Drinkability" at bounding box center [105, 259] width 183 height 14
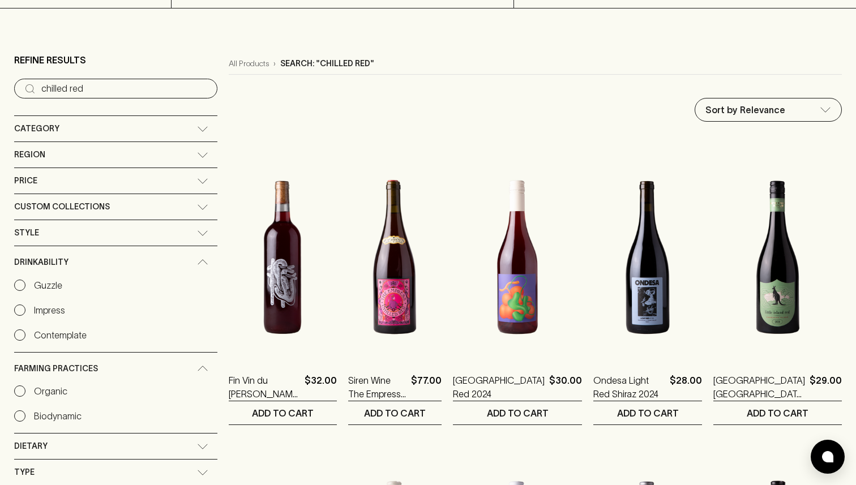
click at [56, 306] on p "Impress" at bounding box center [49, 311] width 31 height 14
click at [25, 306] on input "Impress" at bounding box center [19, 310] width 11 height 11
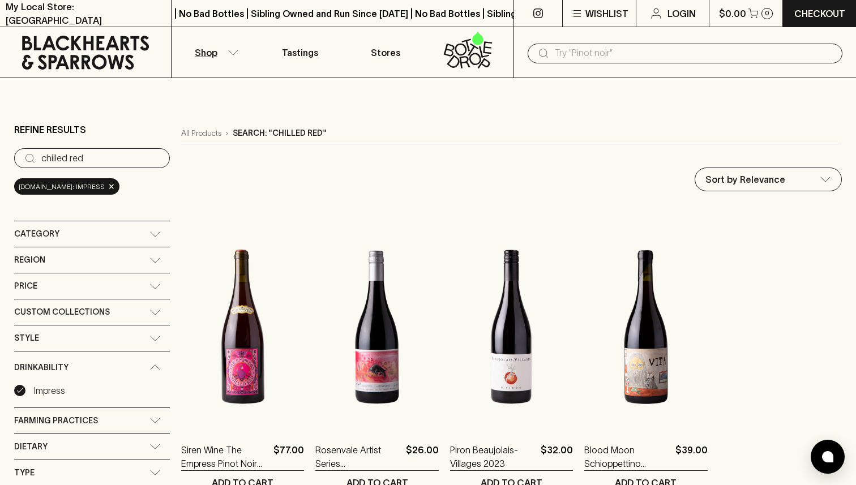
click at [636, 54] on input "text" at bounding box center [694, 53] width 279 height 18
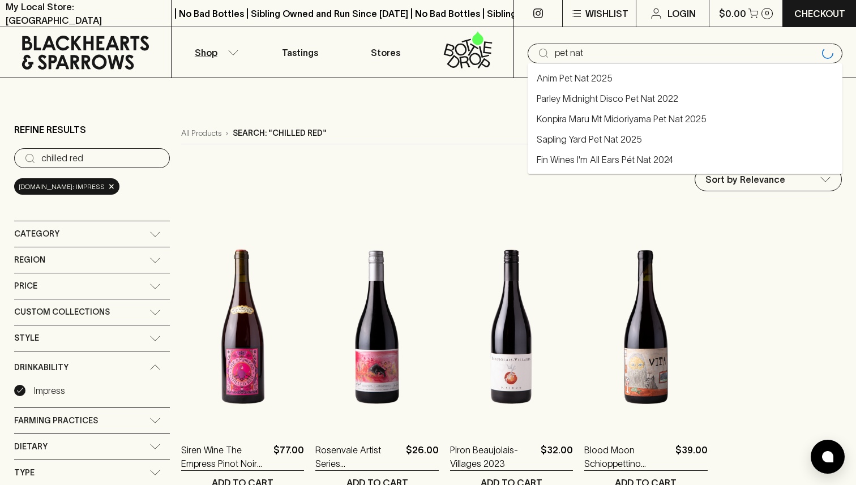
type input "pet nat"
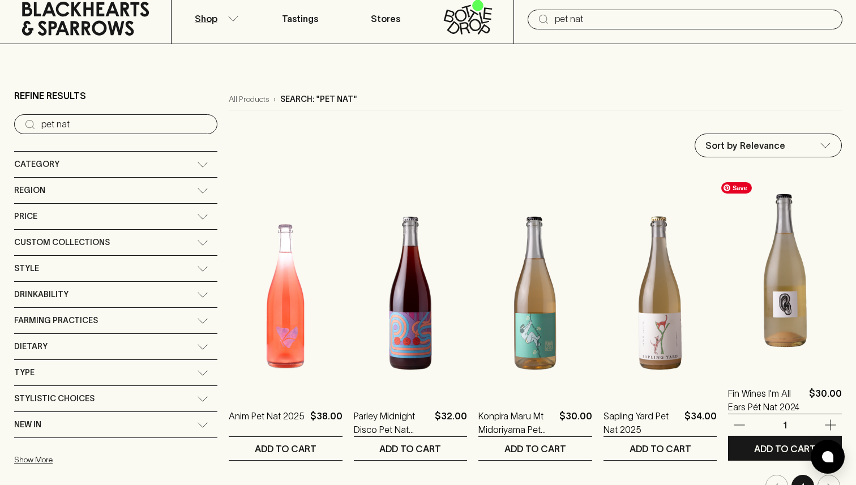
scroll to position [40, 0]
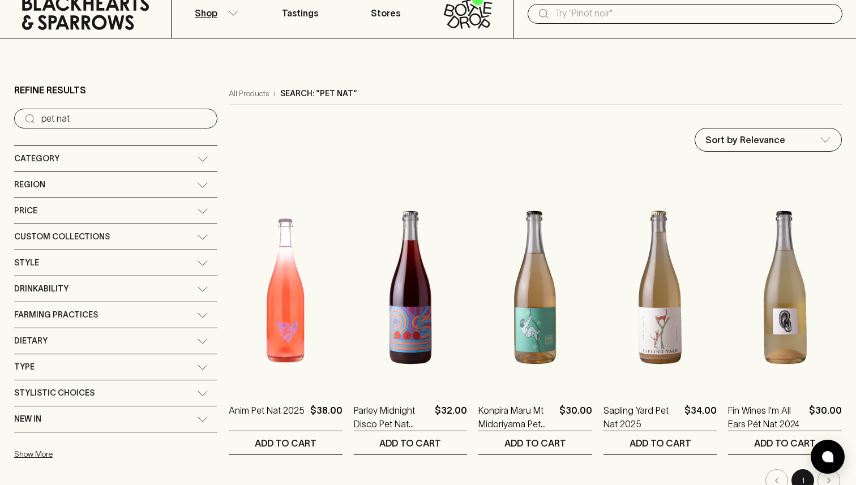
click at [98, 280] on div "Drinkability" at bounding box center [115, 288] width 203 height 25
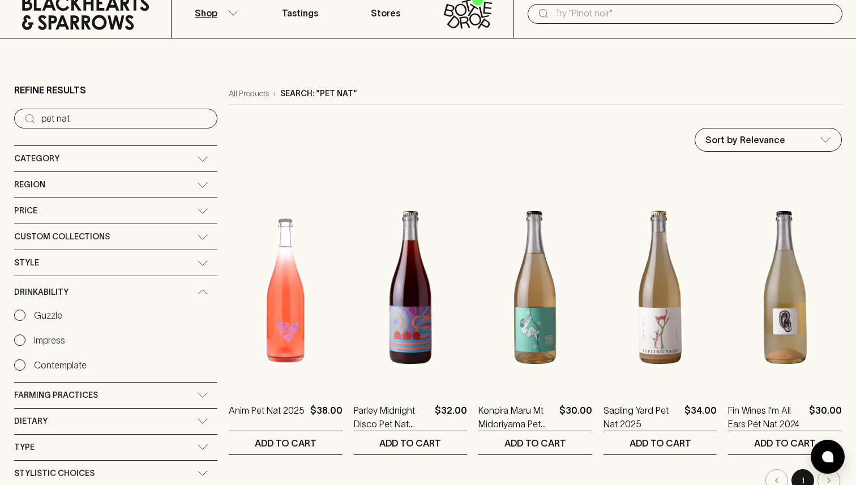
click at [36, 338] on p "Impress" at bounding box center [49, 341] width 31 height 14
click at [25, 338] on input "Impress" at bounding box center [19, 340] width 11 height 11
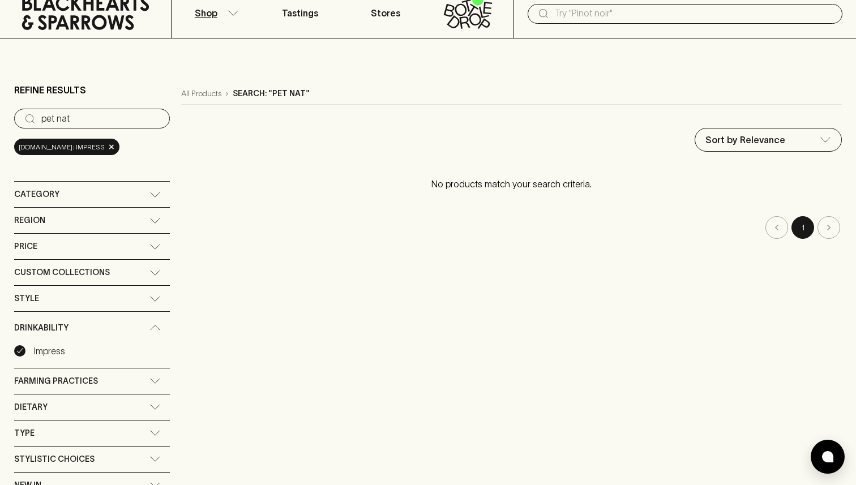
click at [54, 352] on p "Impress" at bounding box center [49, 351] width 31 height 14
click at [25, 352] on input "Impress" at bounding box center [19, 351] width 11 height 11
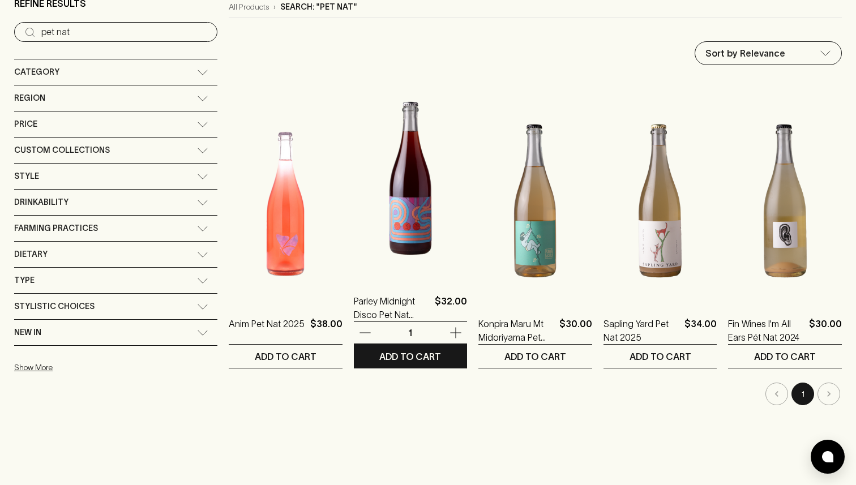
scroll to position [153, 0]
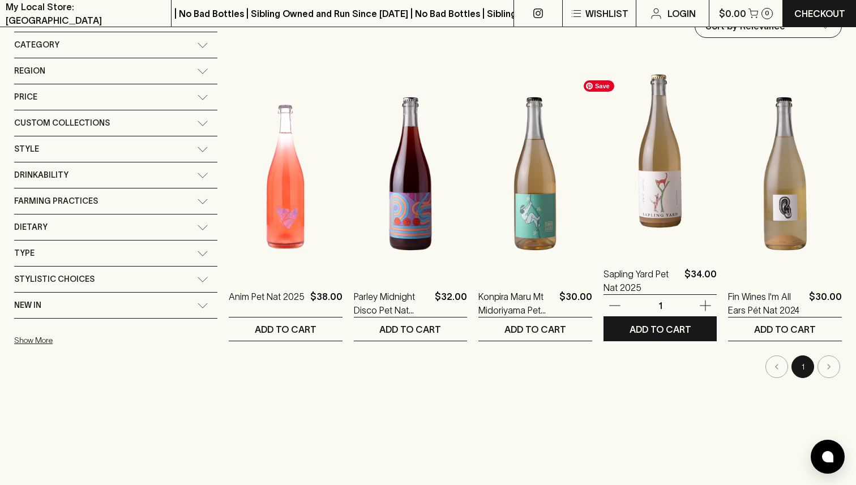
click at [654, 126] on img at bounding box center [661, 151] width 114 height 198
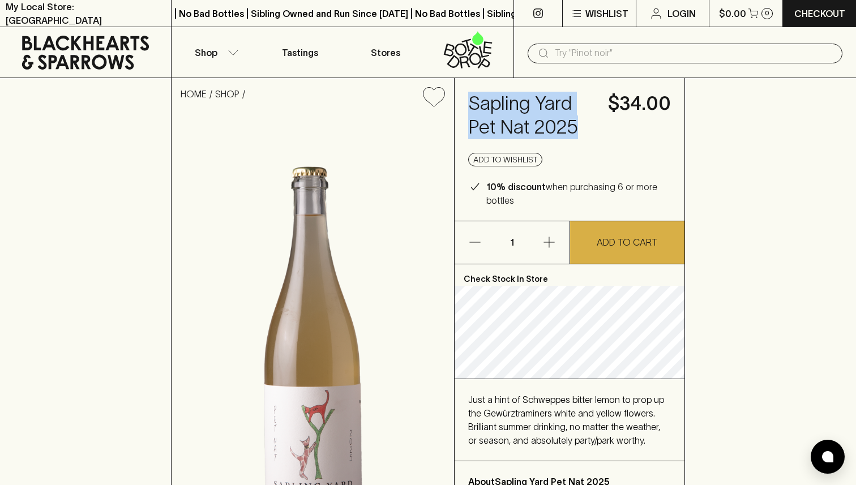
drag, startPoint x: 583, startPoint y: 126, endPoint x: 468, endPoint y: 89, distance: 120.0
click at [468, 89] on div "Sapling Yard Pet Nat 2025 $34.00 Add to wishlist 10% discount when purchasing 6…" at bounding box center [569, 149] width 229 height 143
copy h4 "Sapling Yard Pet Nat 2025"
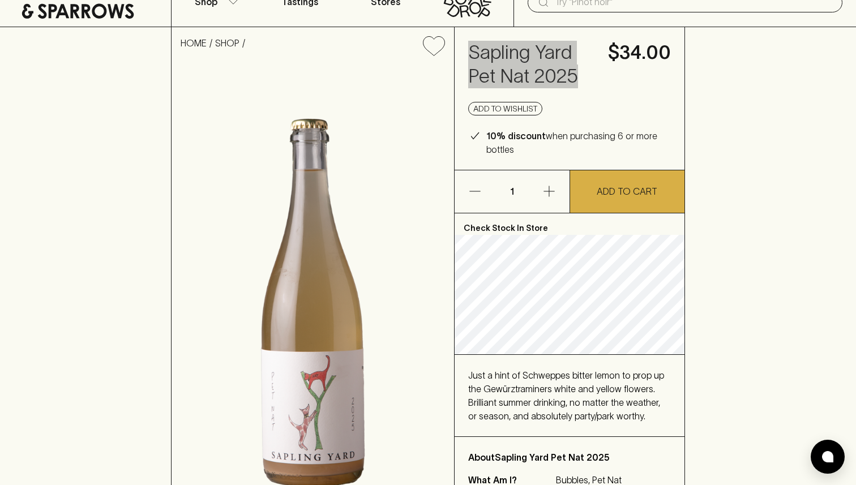
scroll to position [50, 0]
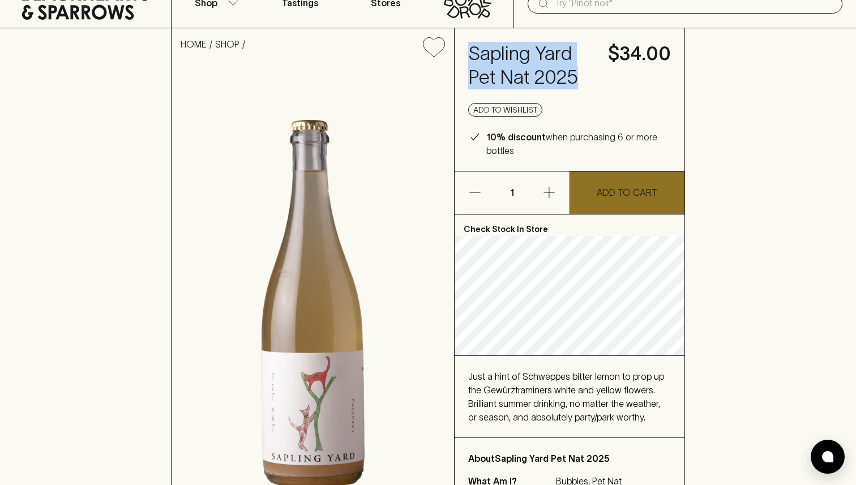
click at [633, 189] on p "ADD TO CART" at bounding box center [627, 193] width 61 height 14
click at [632, 205] on button "ADD TO CART" at bounding box center [627, 193] width 114 height 42
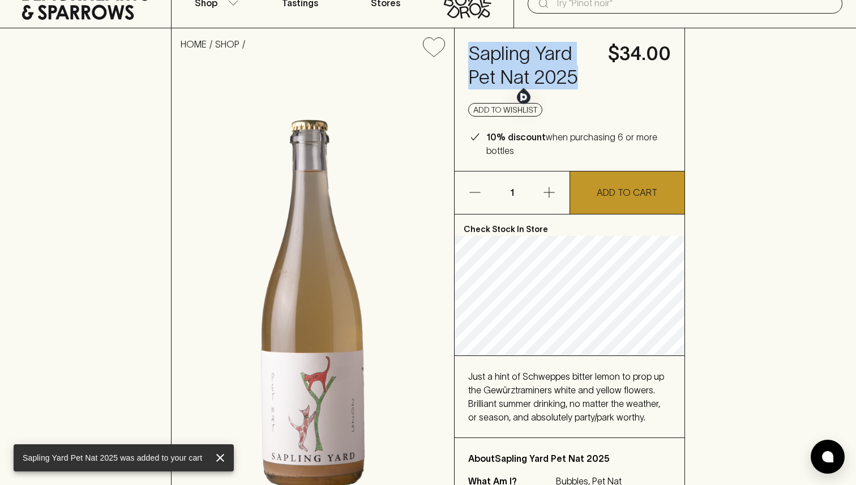
scroll to position [0, 0]
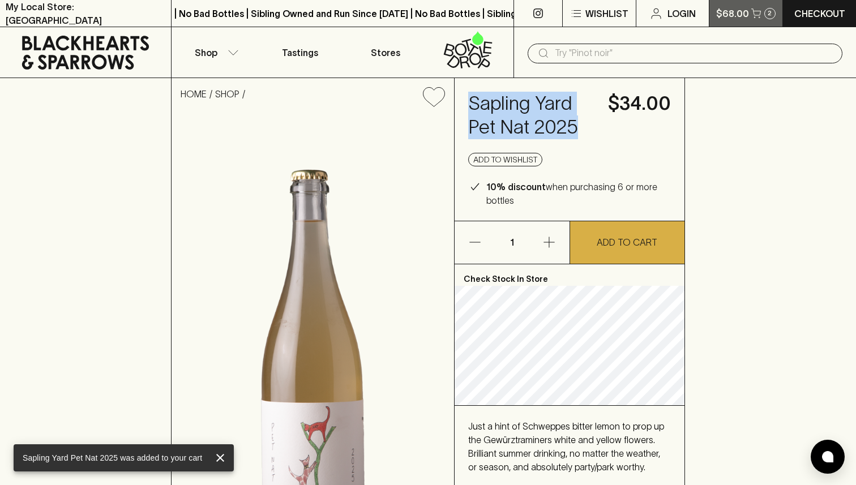
click at [742, 17] on p "$68.00" at bounding box center [732, 14] width 33 height 14
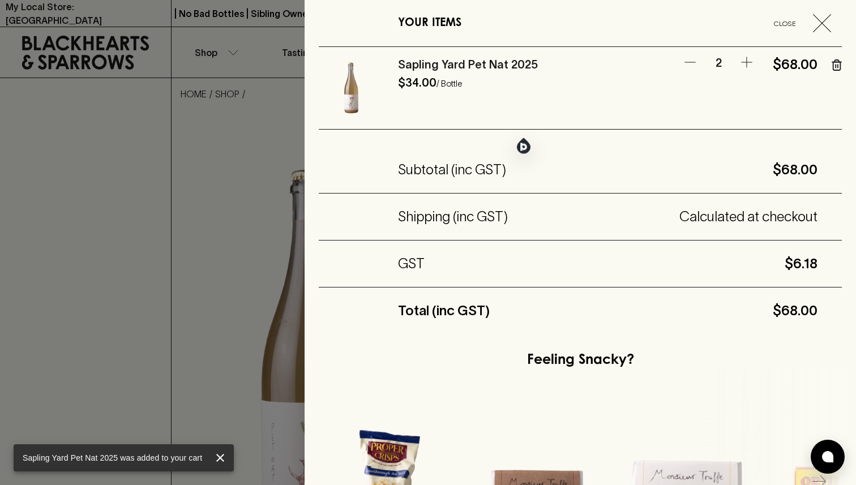
click at [690, 61] on icon "button" at bounding box center [691, 63] width 14 height 14
click at [264, 202] on div at bounding box center [428, 242] width 856 height 485
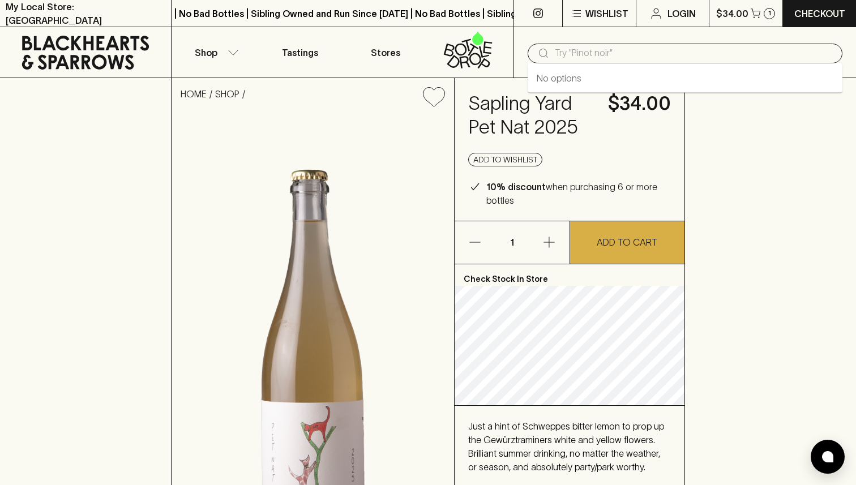
click at [637, 52] on input "text" at bounding box center [694, 53] width 279 height 18
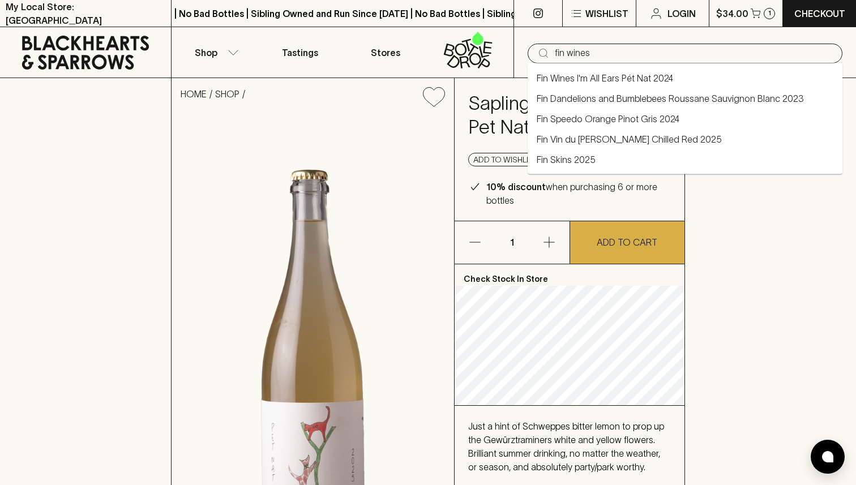
type input "fin wines"
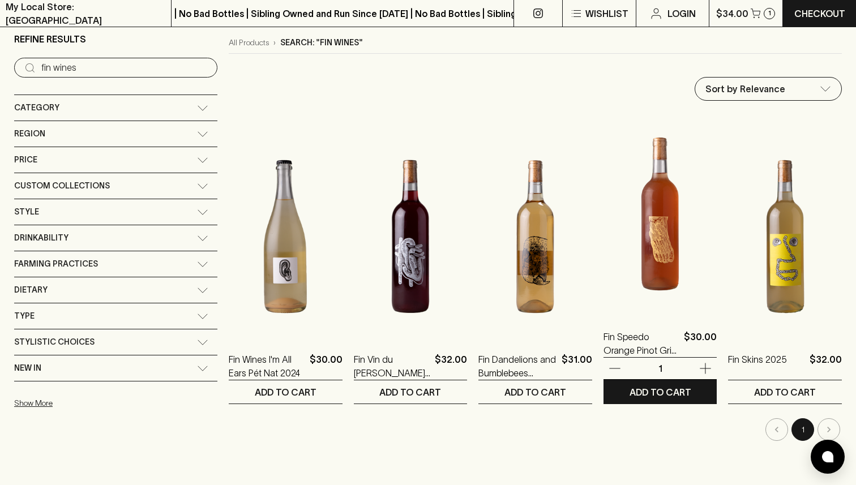
scroll to position [93, 0]
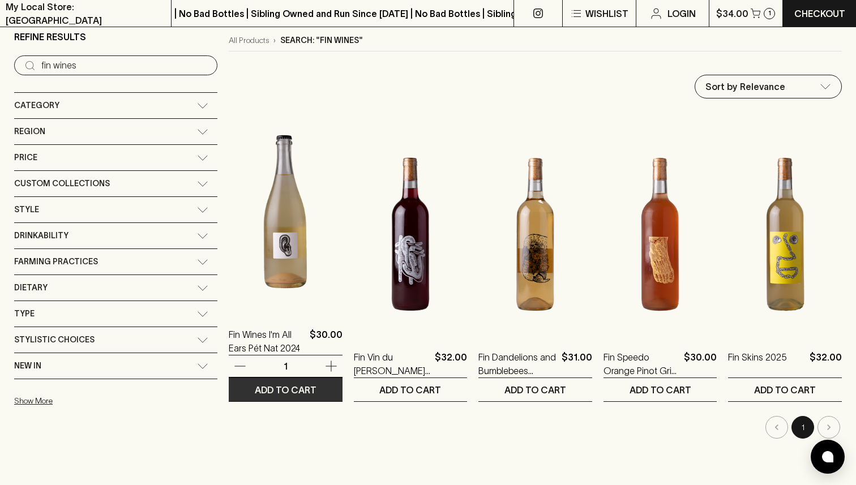
click at [255, 386] on p "ADD TO CART" at bounding box center [286, 390] width 62 height 14
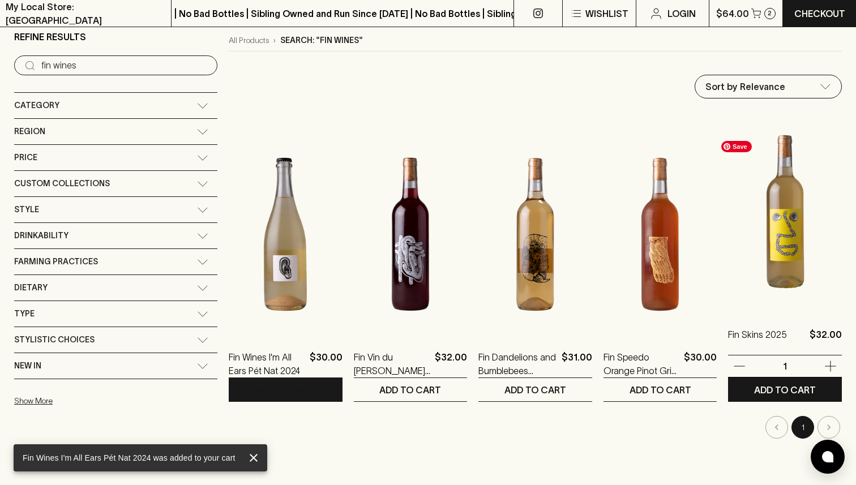
click at [801, 256] on img at bounding box center [785, 212] width 114 height 198
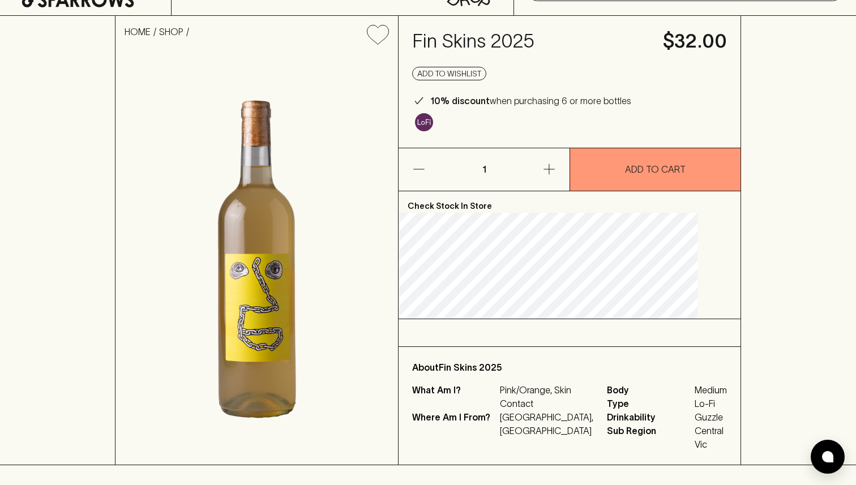
scroll to position [61, 0]
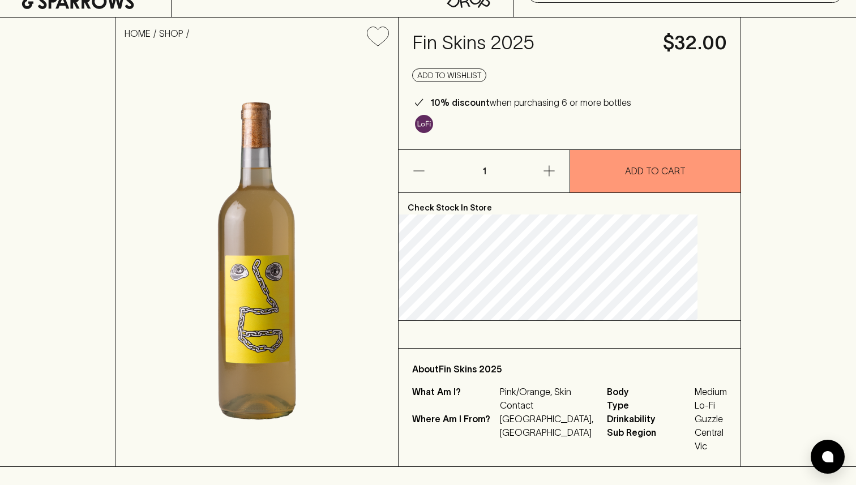
click at [527, 349] on div "About Fin Skins 2025 What Am I? Pink/Orange, Skin Contact Where Am I From? Aust…" at bounding box center [570, 408] width 342 height 118
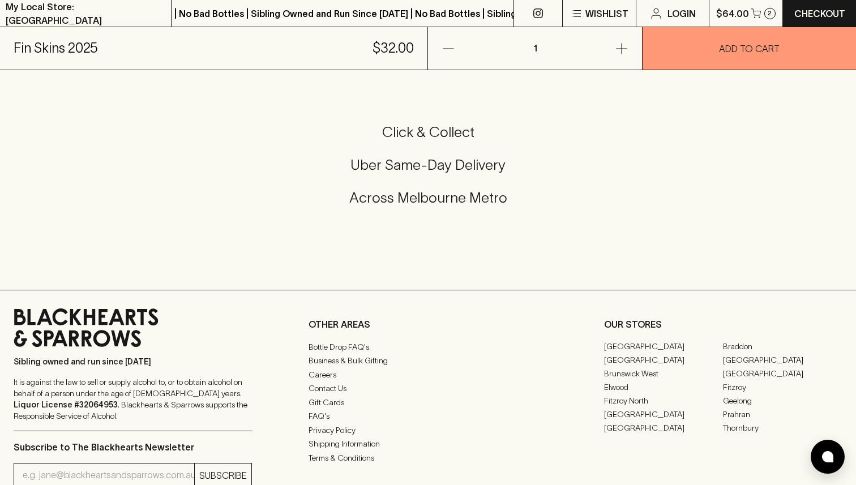
scroll to position [0, 0]
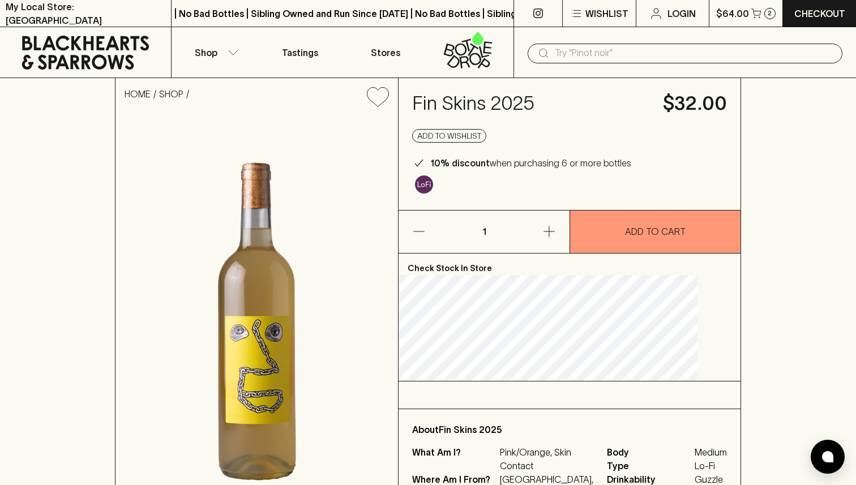
click at [492, 109] on h4 "Fin Skins 2025" at bounding box center [530, 104] width 237 height 24
click at [492, 110] on h4 "Fin Skins 2025" at bounding box center [530, 104] width 237 height 24
copy h4 "Fin Skins 2025"
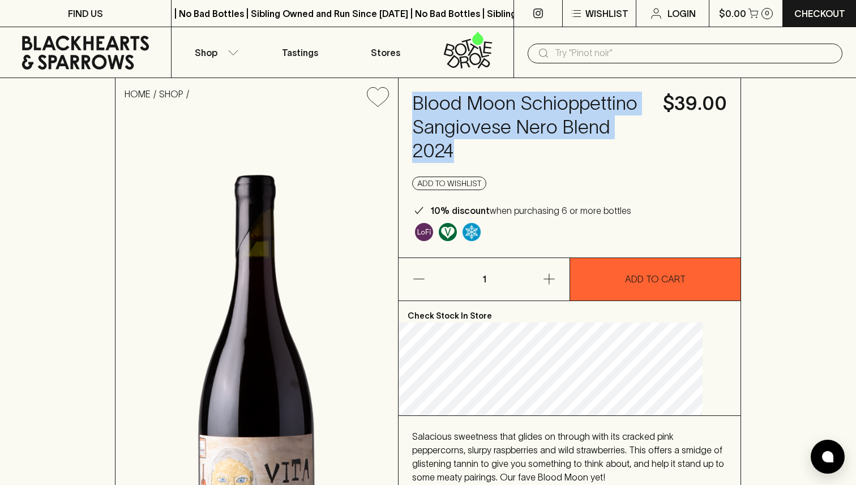
drag, startPoint x: 475, startPoint y: 178, endPoint x: 432, endPoint y: 109, distance: 81.2
click at [432, 109] on h4 "Blood Moon Schioppettino Sangiovese Nero Blend 2024" at bounding box center [530, 127] width 237 height 71
copy h4 "Blood Moon Schioppettino Sangiovese Nero Blend 2024"
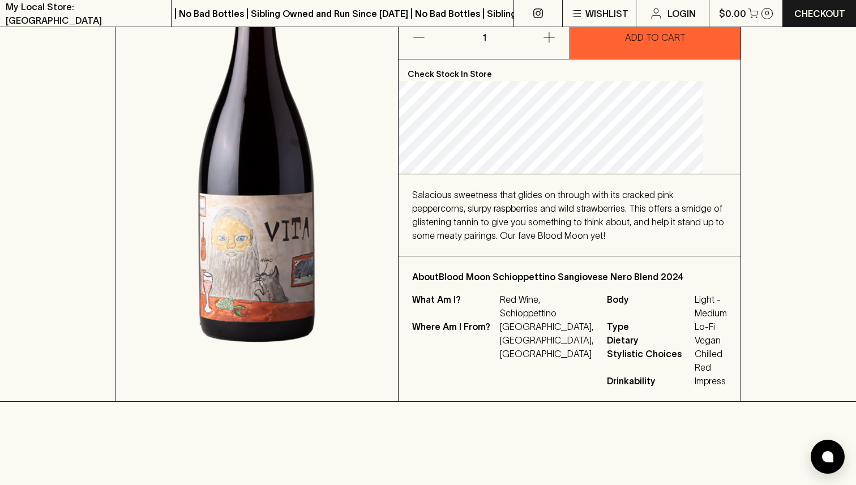
scroll to position [303, 0]
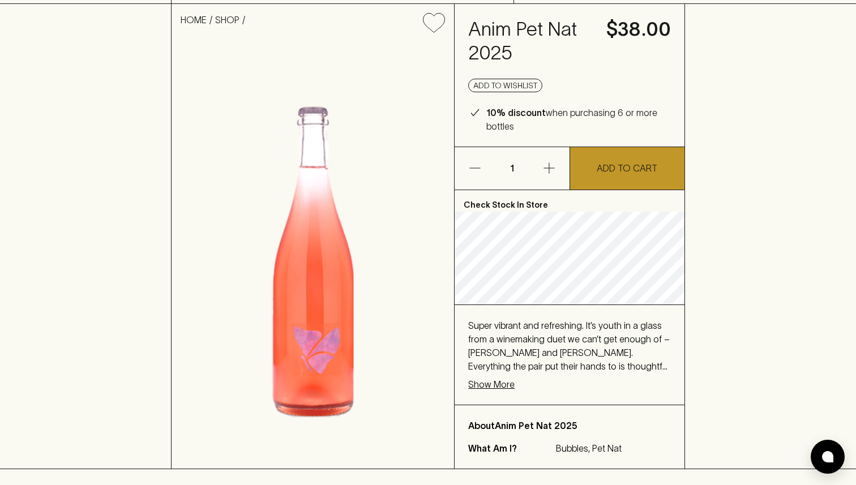
scroll to position [197, 0]
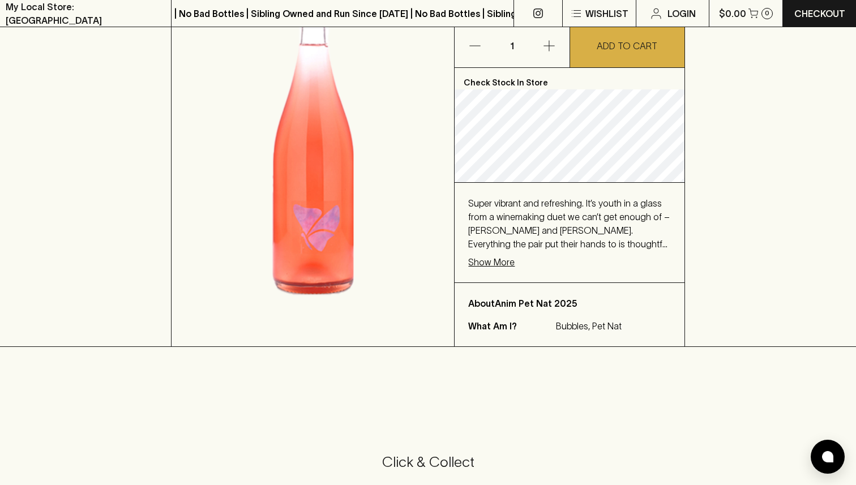
click at [511, 268] on p "Show More" at bounding box center [491, 262] width 46 height 14
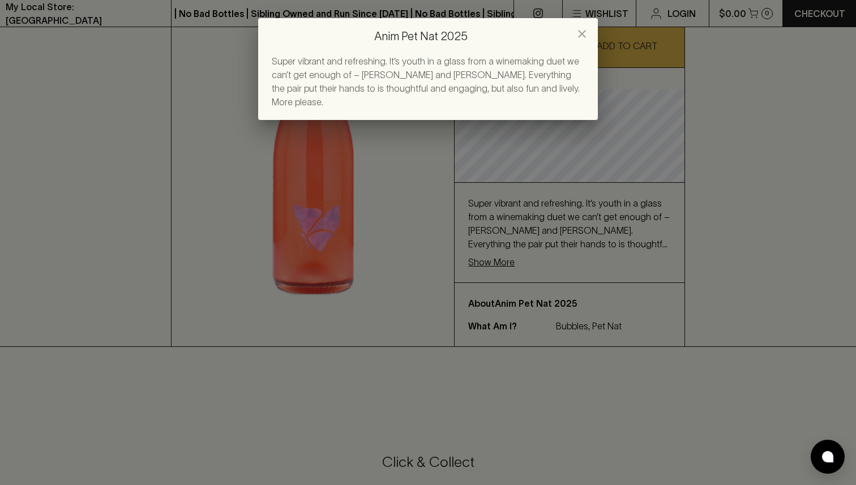
click at [632, 336] on div "Anim Pet Nat 2025 Super vibrant and refreshing. It’s youth in a glass from a wi…" at bounding box center [428, 242] width 856 height 485
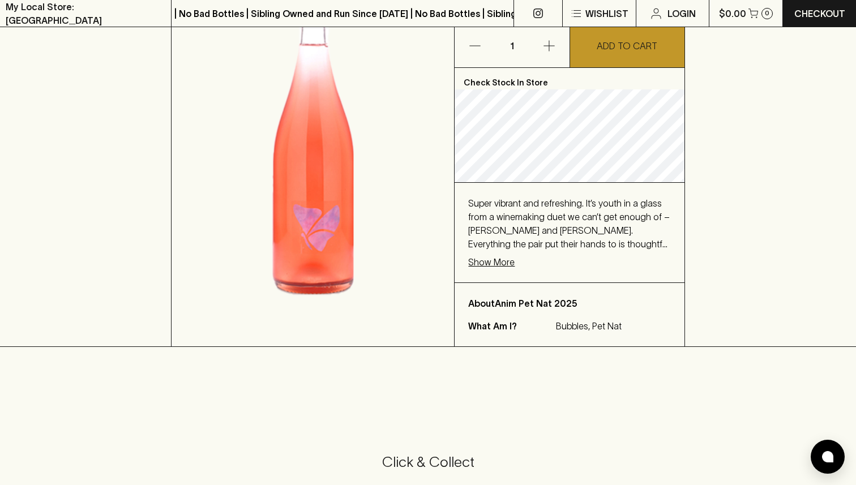
scroll to position [105, 0]
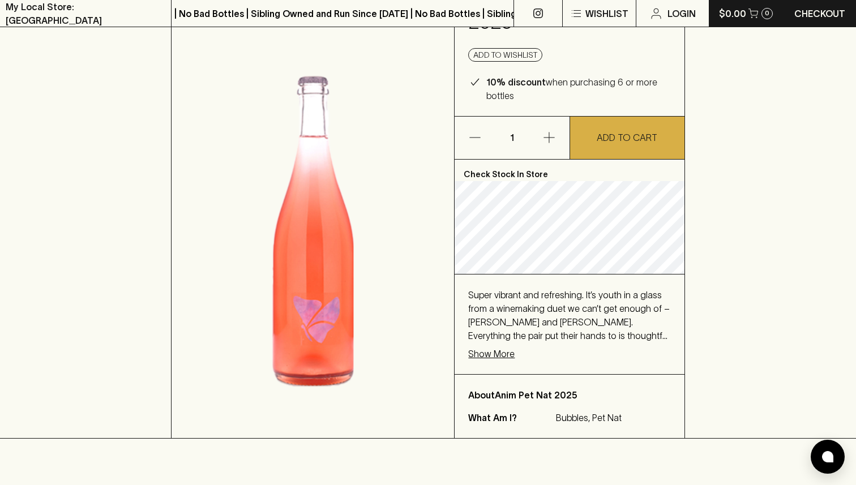
click at [751, 13] on icon "button" at bounding box center [754, 13] width 10 height 10
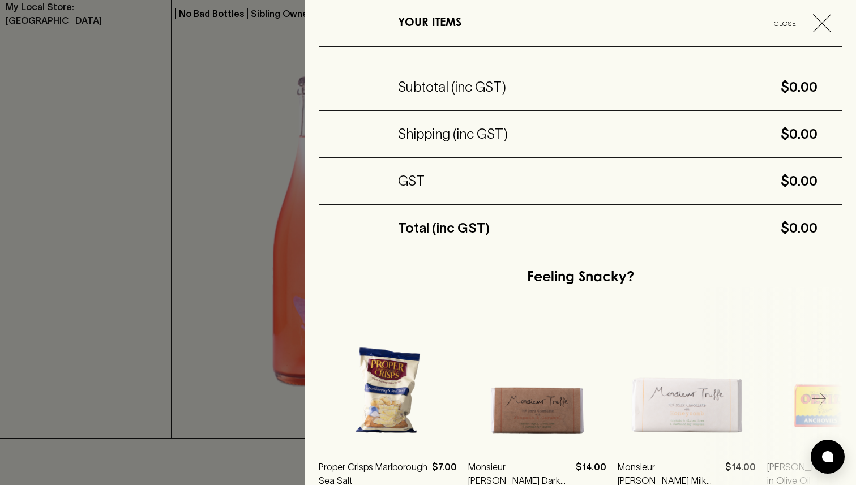
click at [189, 174] on div at bounding box center [428, 242] width 856 height 485
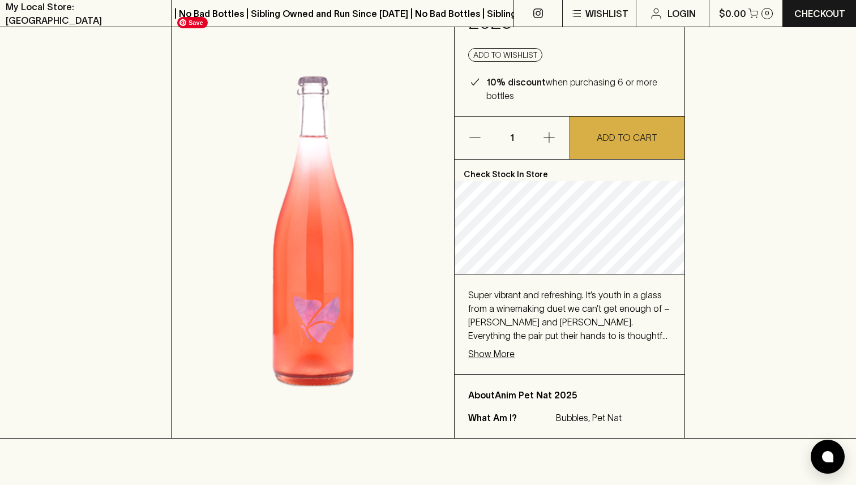
scroll to position [0, 0]
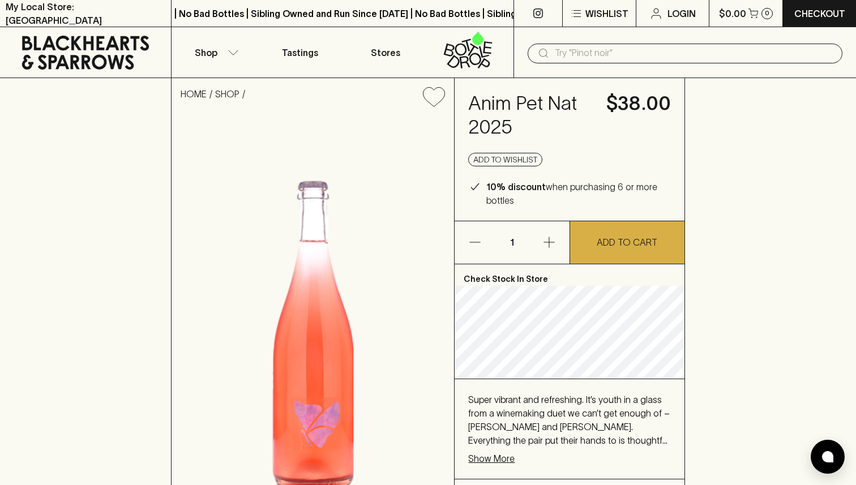
click at [608, 62] on div "​" at bounding box center [685, 54] width 315 height 20
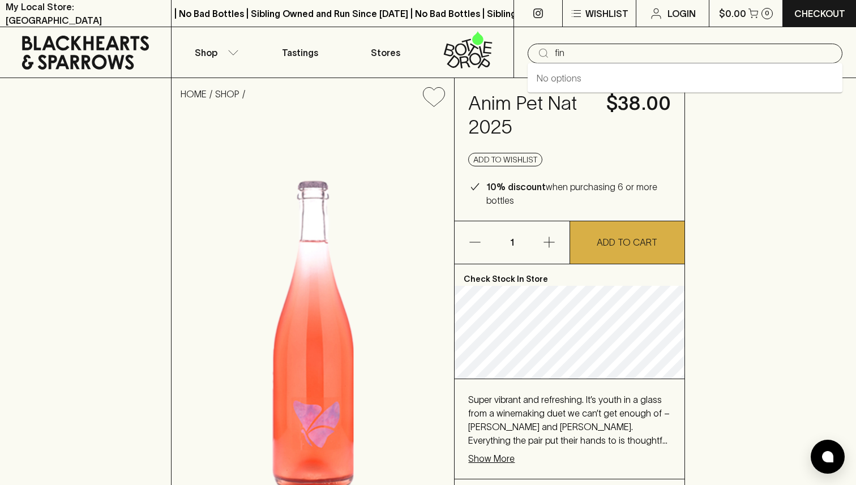
type input "fin"
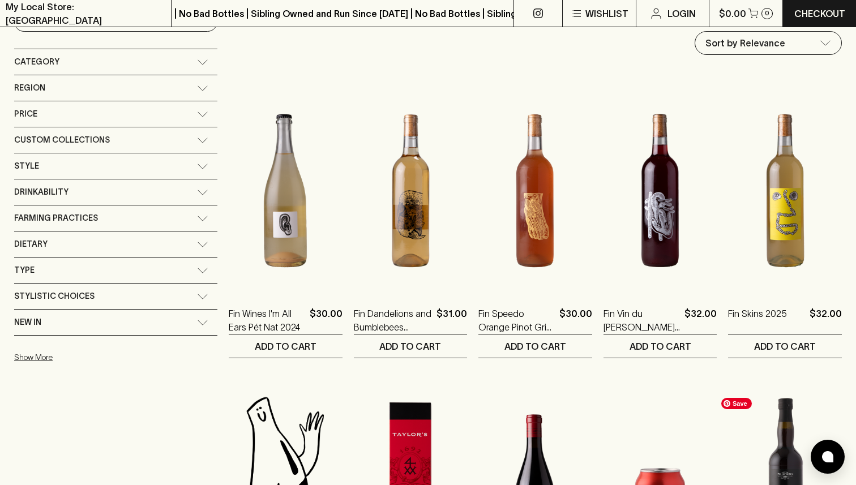
scroll to position [135, 0]
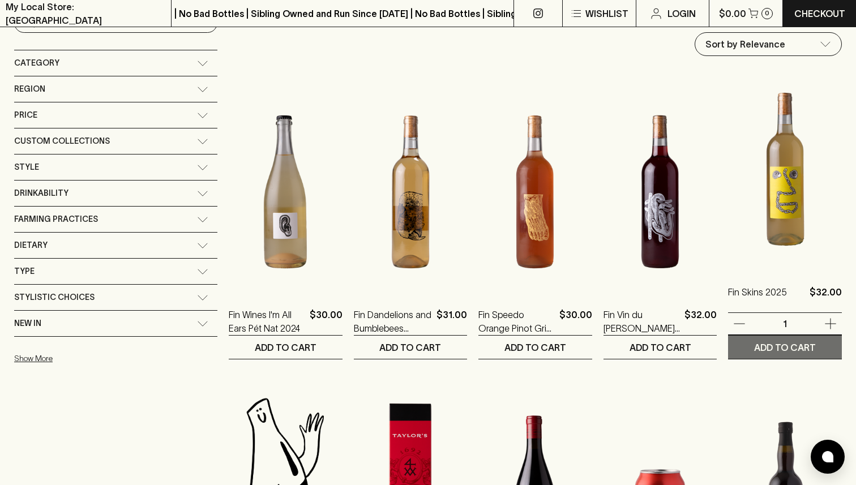
click at [758, 347] on p "ADD TO CART" at bounding box center [785, 348] width 62 height 14
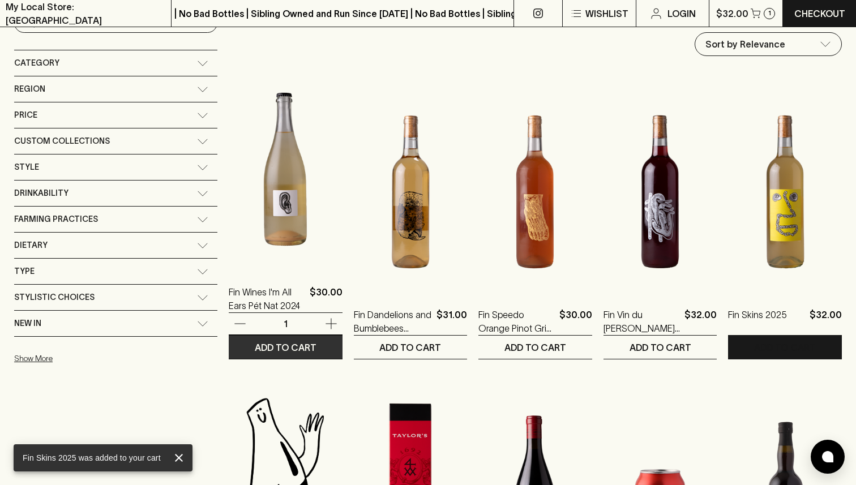
click at [255, 352] on p "ADD TO CART" at bounding box center [286, 348] width 62 height 14
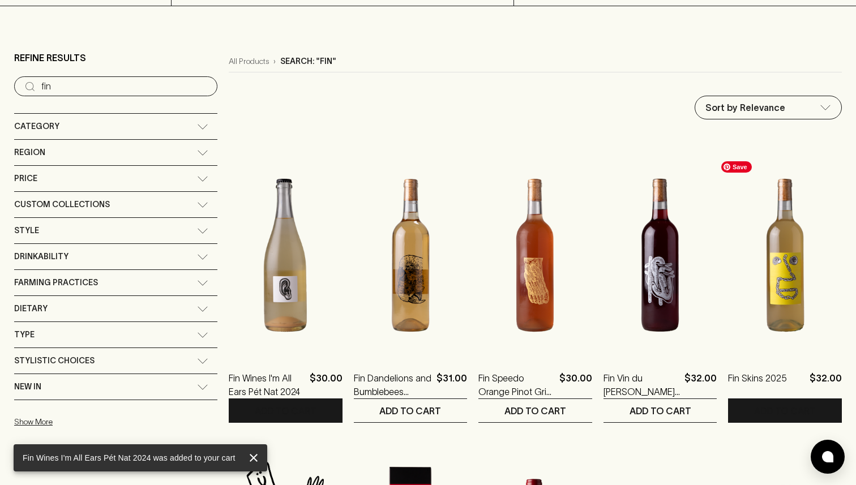
scroll to position [0, 0]
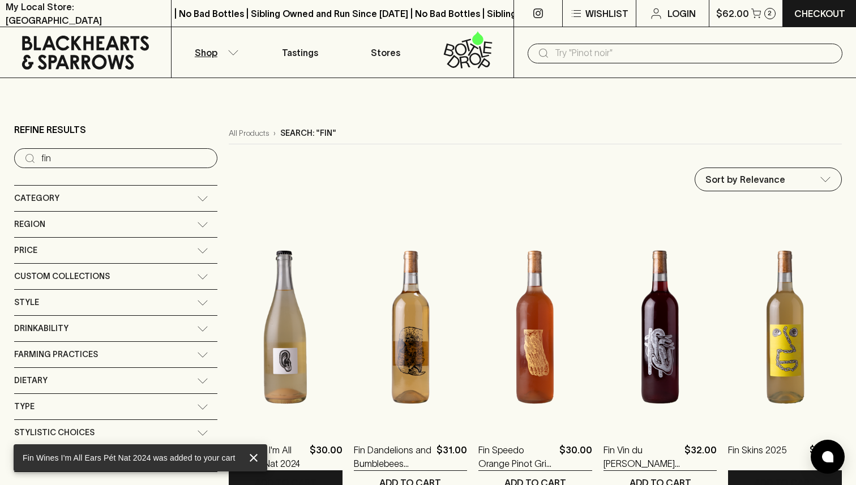
click at [626, 54] on input "text" at bounding box center [694, 53] width 279 height 18
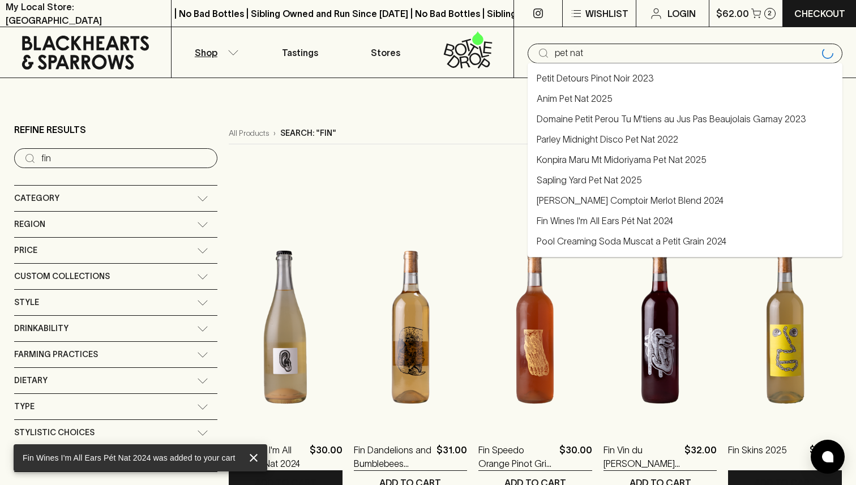
type input "pet nat"
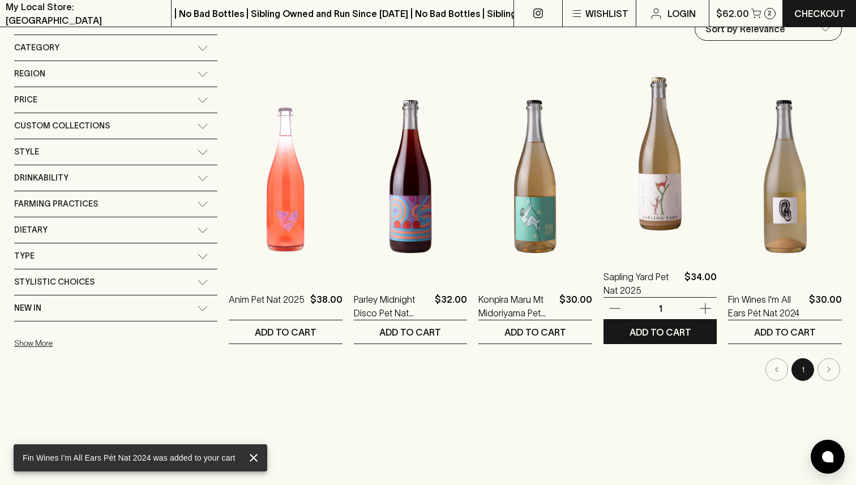
scroll to position [174, 0]
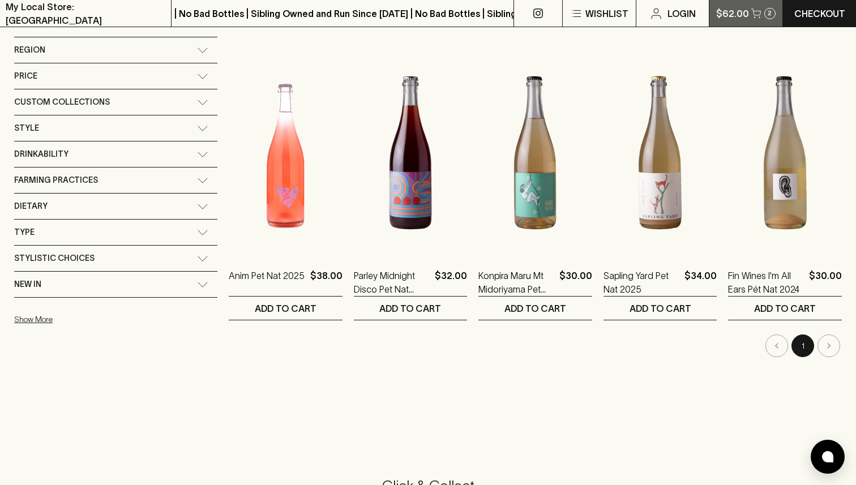
click at [754, 12] on icon "button" at bounding box center [757, 13] width 10 height 10
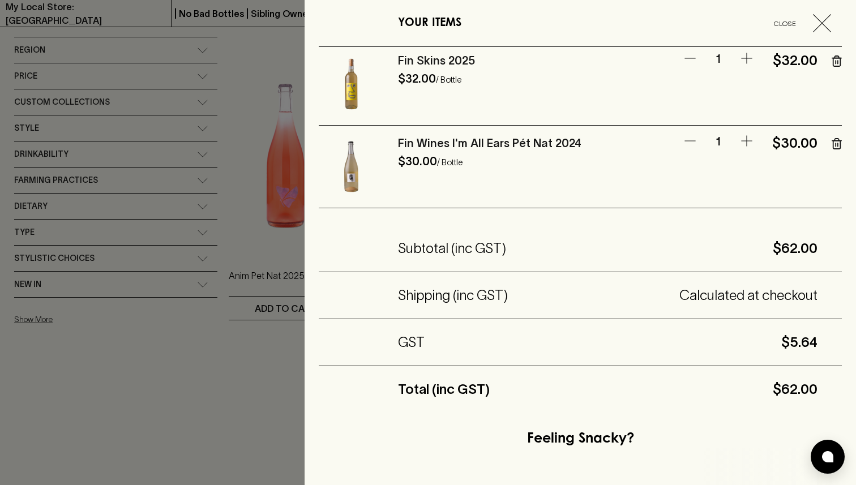
scroll to position [0, 0]
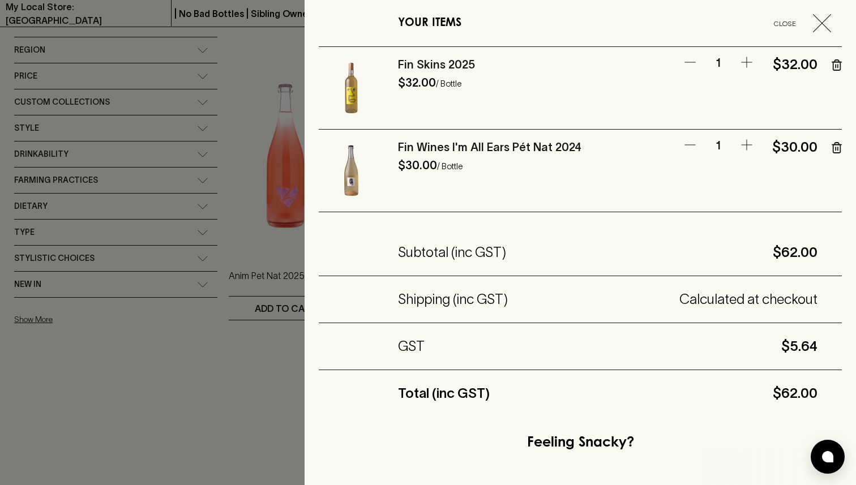
click at [265, 402] on div at bounding box center [428, 242] width 856 height 485
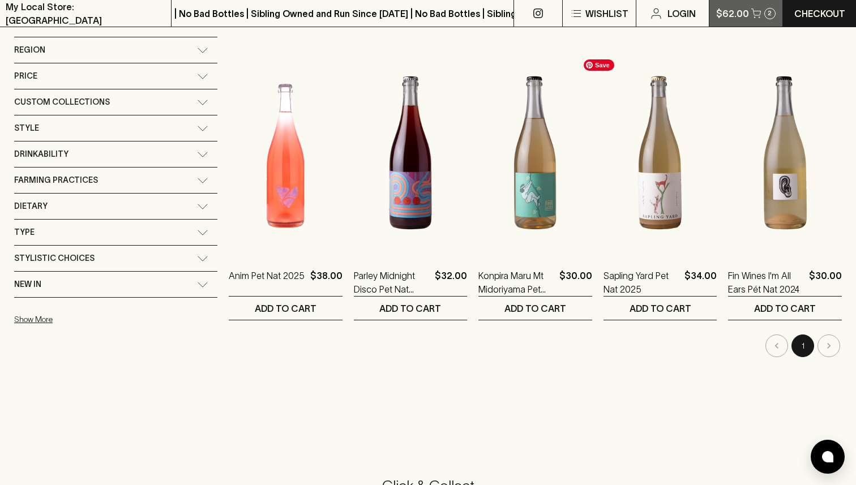
click at [735, 5] on button "$62.00 2" at bounding box center [747, 13] width 74 height 27
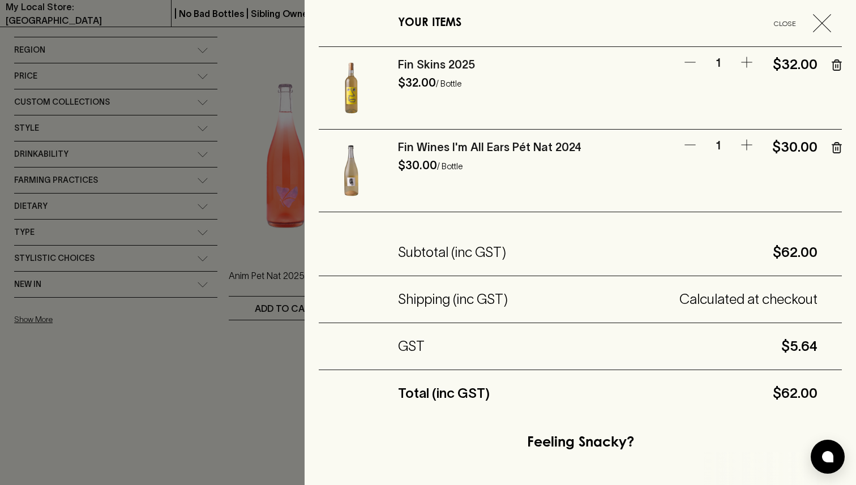
click at [440, 67] on link "Fin Skins 2025" at bounding box center [436, 64] width 77 height 12
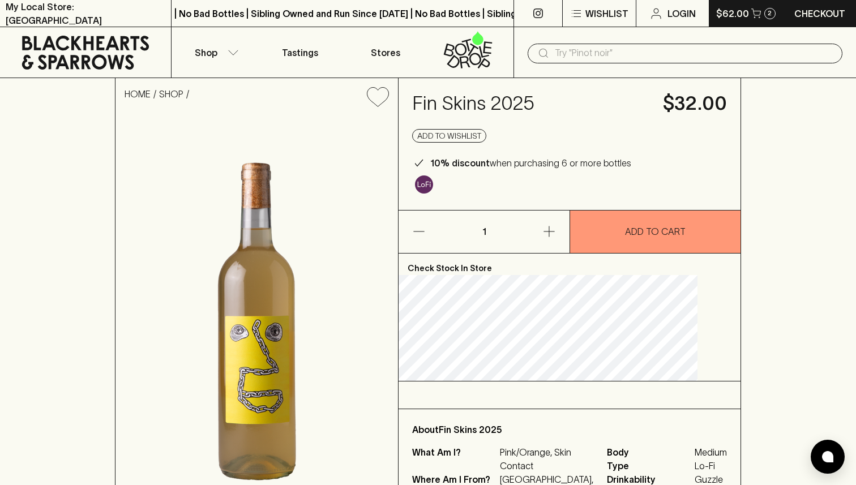
click at [727, 5] on button "$62.00 2" at bounding box center [747, 13] width 74 height 27
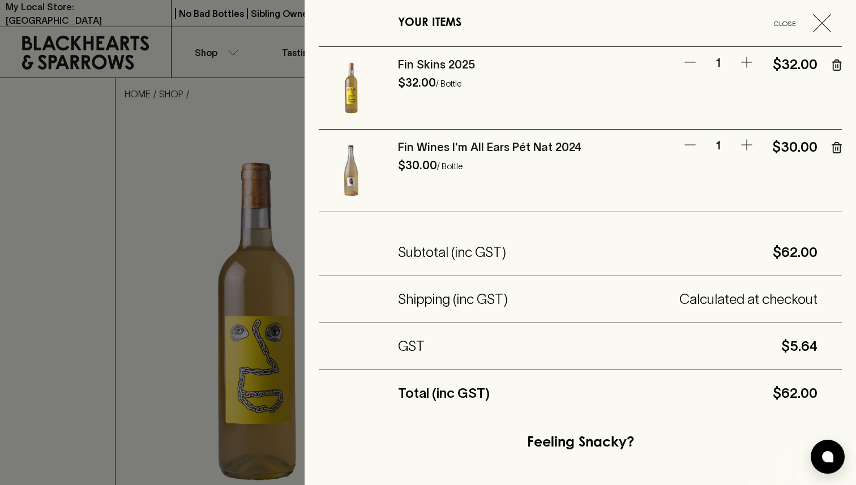
click at [833, 67] on icon "button" at bounding box center [837, 64] width 10 height 11
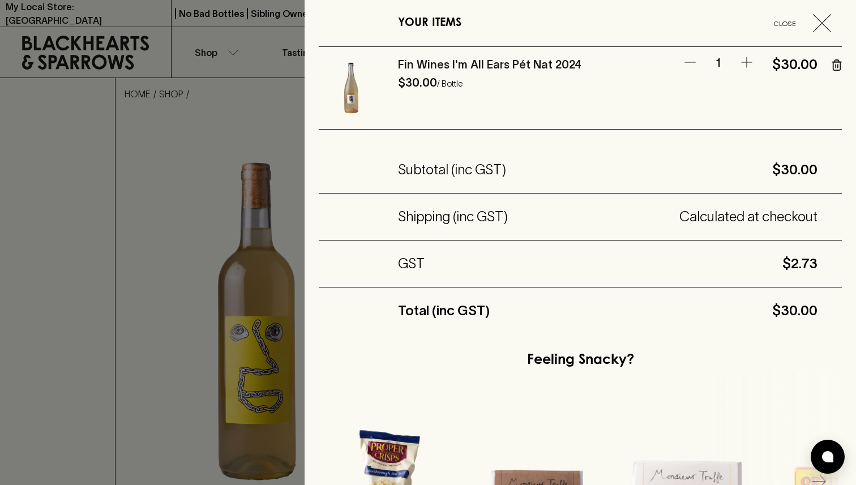
click at [753, 62] on icon "button" at bounding box center [747, 63] width 14 height 14
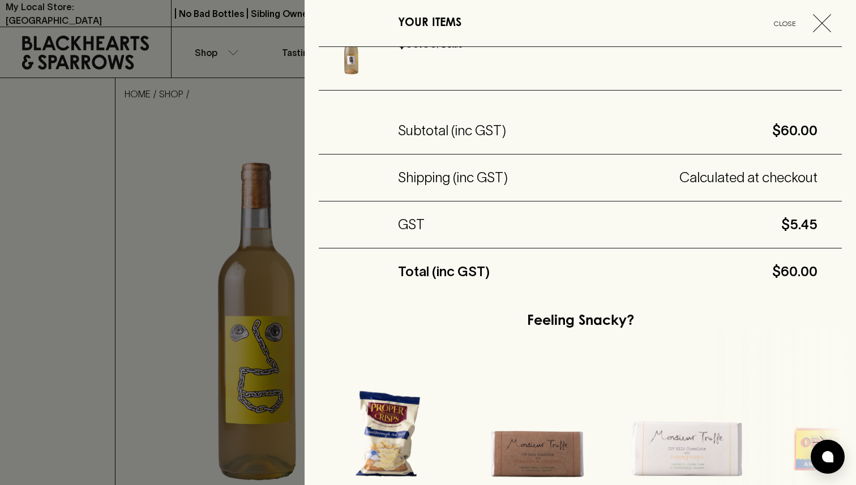
scroll to position [201, 0]
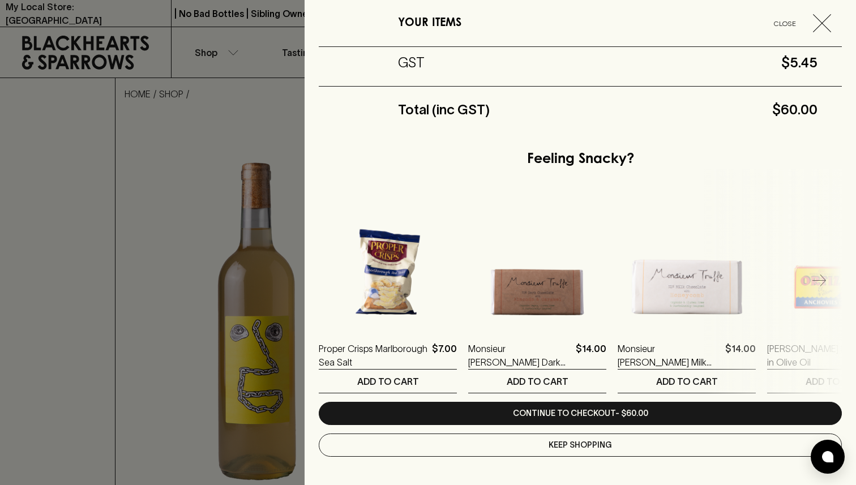
click at [818, 283] on icon "button" at bounding box center [820, 282] width 14 height 14
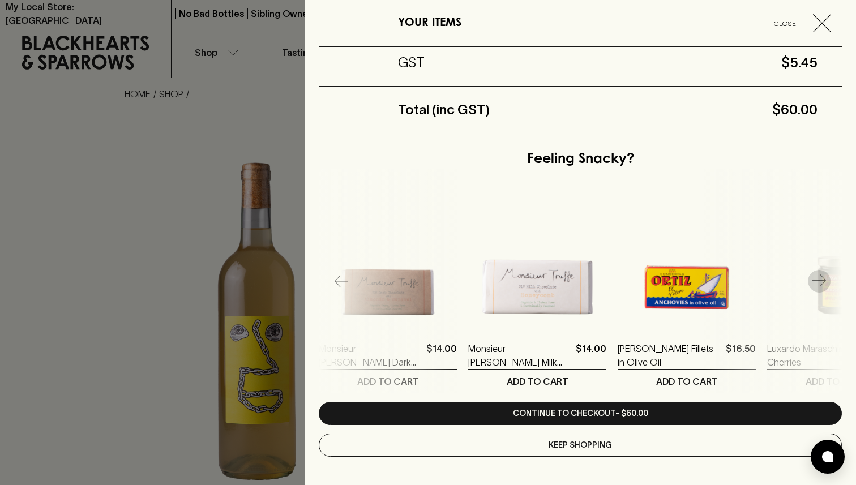
click at [818, 283] on icon "button" at bounding box center [820, 282] width 14 height 14
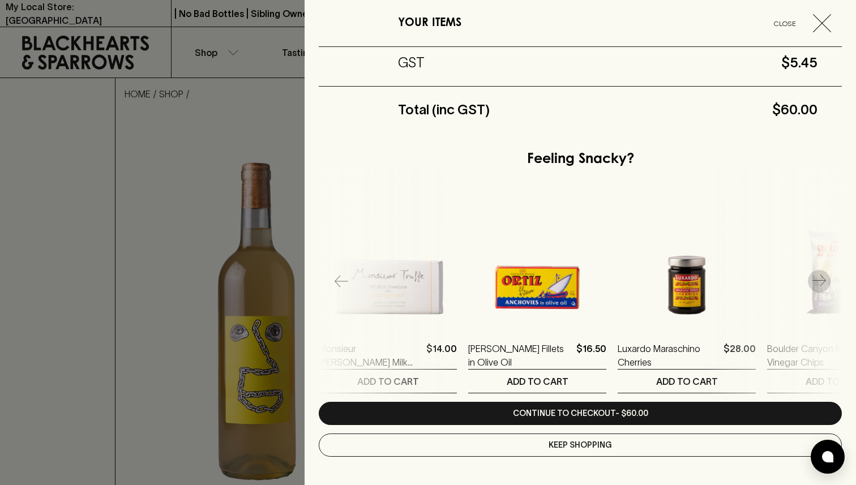
click at [818, 283] on icon "button" at bounding box center [820, 282] width 14 height 14
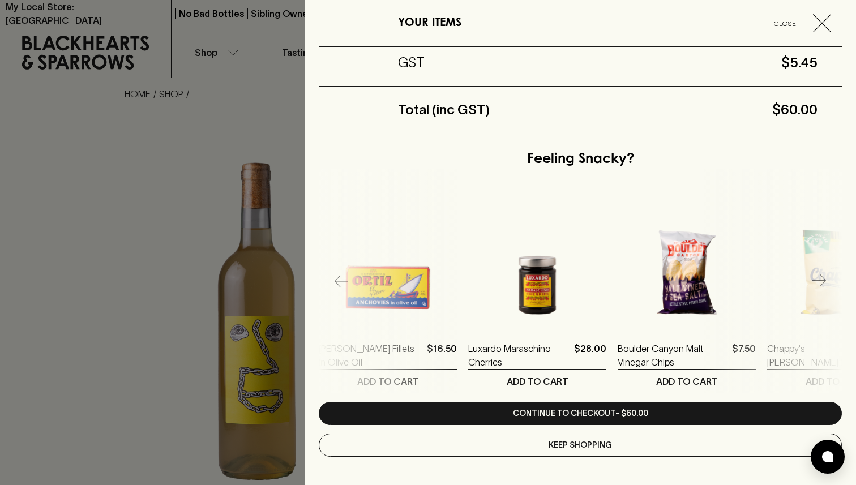
click at [818, 283] on icon "button" at bounding box center [820, 282] width 14 height 14
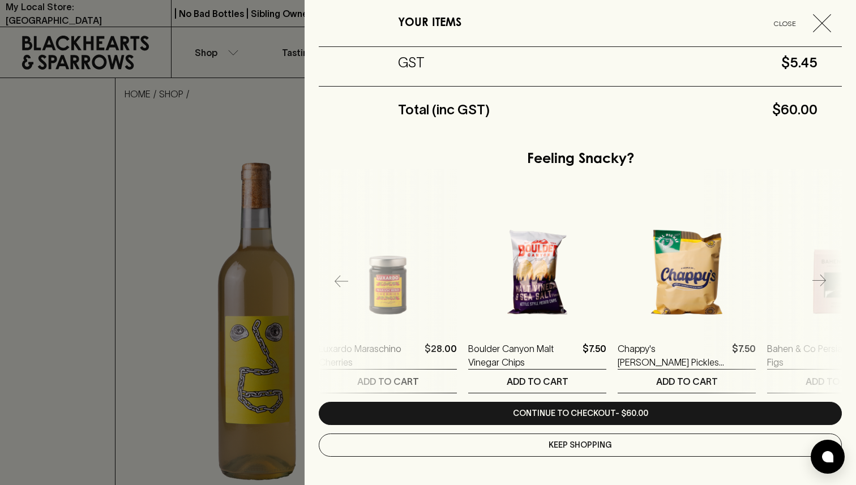
click at [818, 283] on icon "button" at bounding box center [820, 282] width 14 height 14
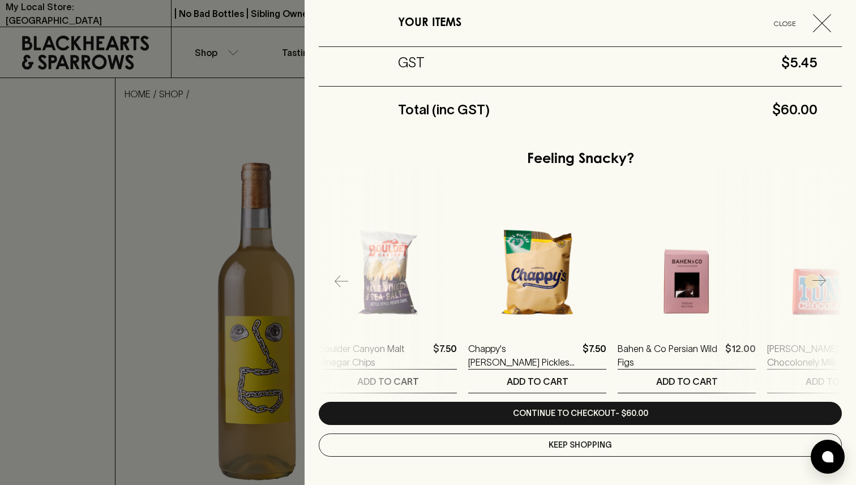
click at [818, 283] on icon "button" at bounding box center [820, 282] width 14 height 14
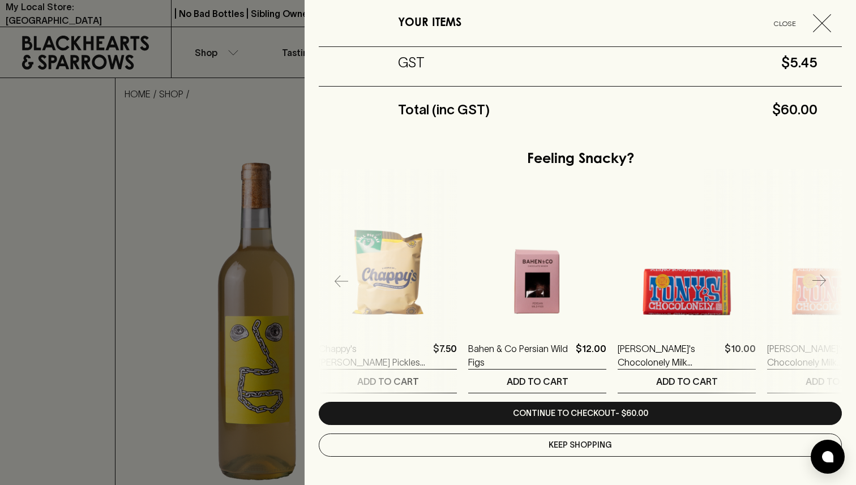
click at [819, 283] on icon "button" at bounding box center [820, 282] width 14 height 14
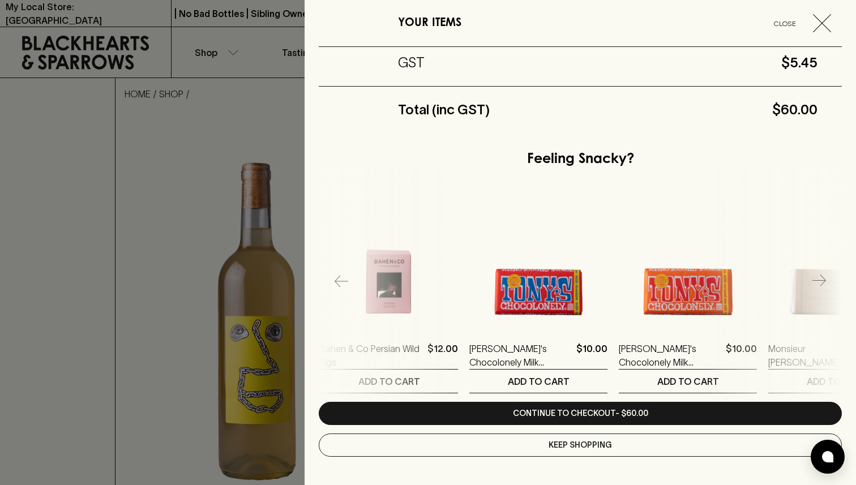
scroll to position [0, 1047]
click at [820, 283] on icon "button" at bounding box center [820, 282] width 14 height 14
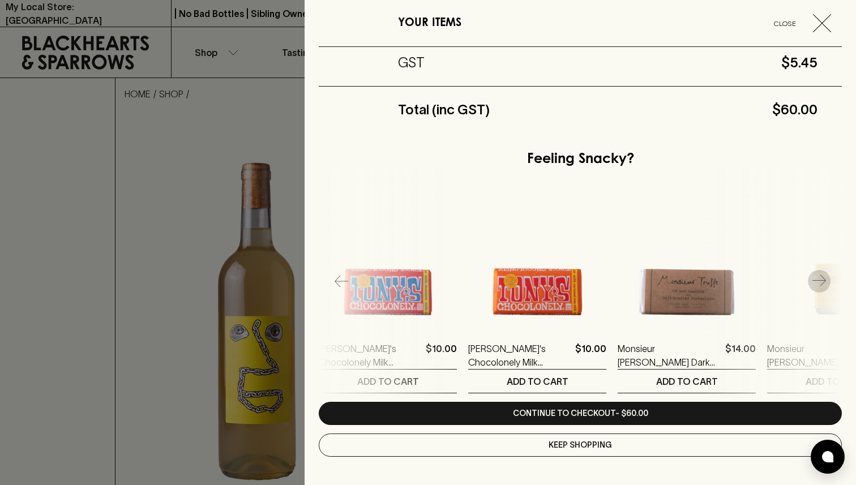
click at [820, 283] on icon "button" at bounding box center [820, 282] width 14 height 14
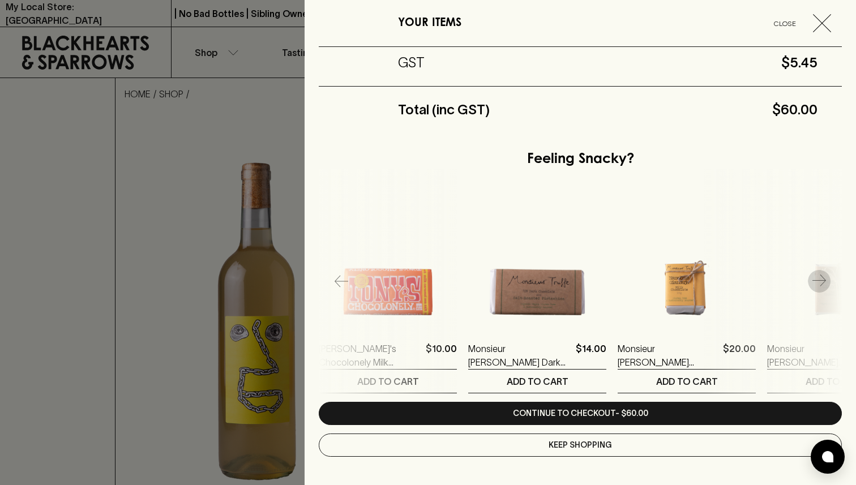
click at [820, 283] on icon "button" at bounding box center [820, 282] width 14 height 14
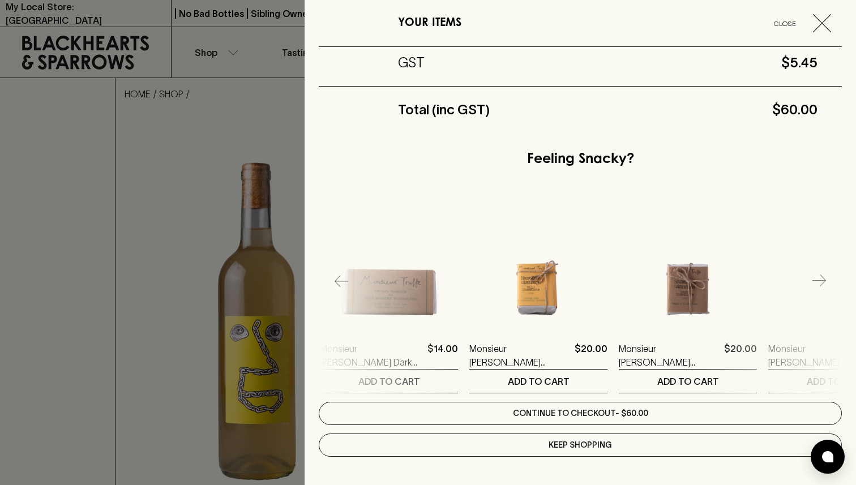
scroll to position [0, 1495]
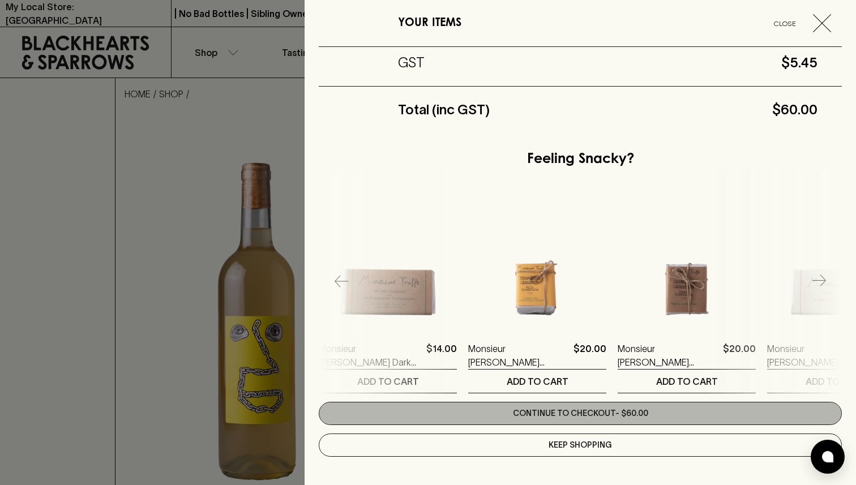
click at [678, 408] on link "Continue to checkout - $60.00" at bounding box center [580, 413] width 523 height 23
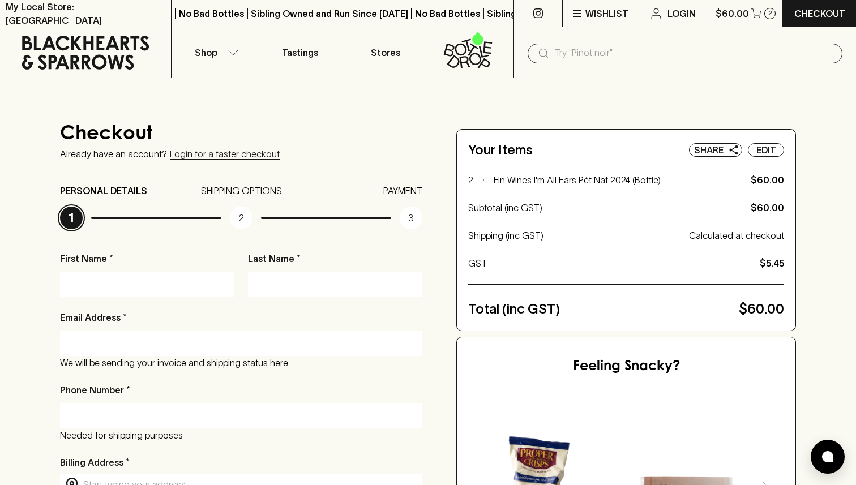
click at [196, 296] on div at bounding box center [147, 284] width 174 height 25
click at [173, 272] on div at bounding box center [147, 284] width 174 height 25
type input "[PERSON_NAME]"
type input "[EMAIL_ADDRESS][DOMAIN_NAME]"
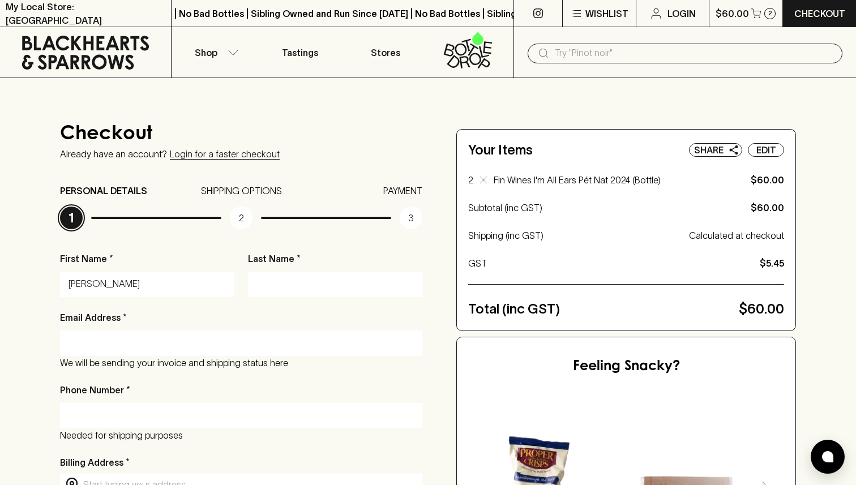
type input "0461429421"
type input "287 Davies Rd"
type input "Merrijig"
type input "3723"
type input "VIC"
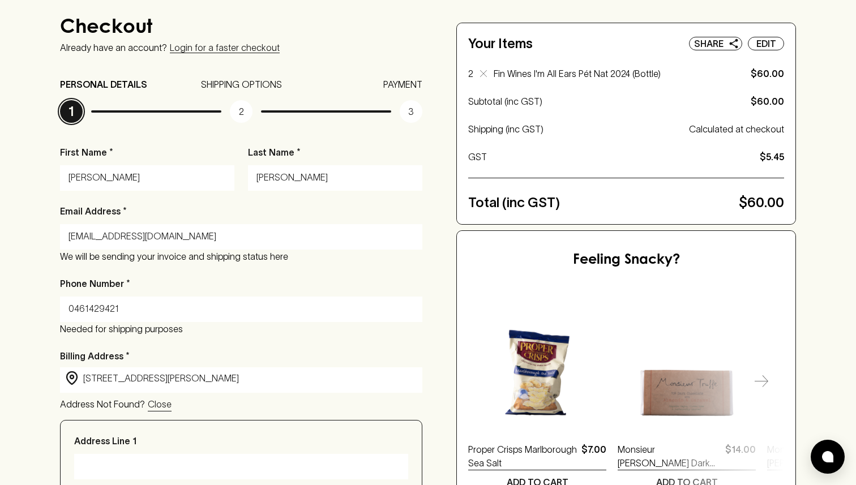
scroll to position [107, 0]
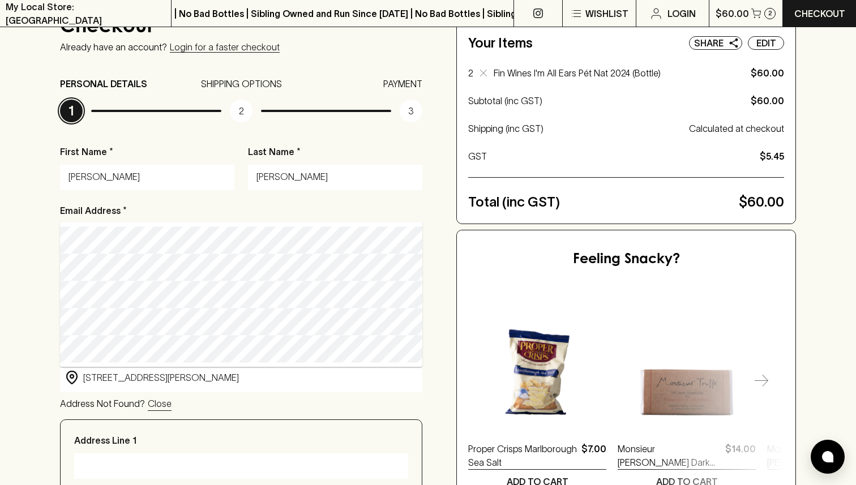
click at [0, 309] on div "Checkout Already have an account? Login for a faster checkout PERSONAL DETAILS …" at bounding box center [428, 419] width 856 height 897
click at [8, 309] on div "Checkout Already have an account? Login for a faster checkout PERSONAL DETAILS …" at bounding box center [428, 419] width 856 height 897
click at [200, 468] on input "Address Line 1" at bounding box center [241, 466] width 317 height 18
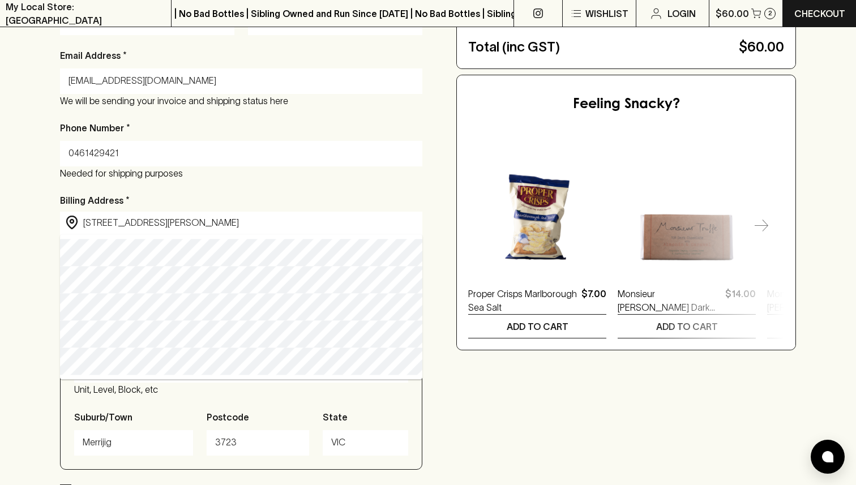
scroll to position [267, 0]
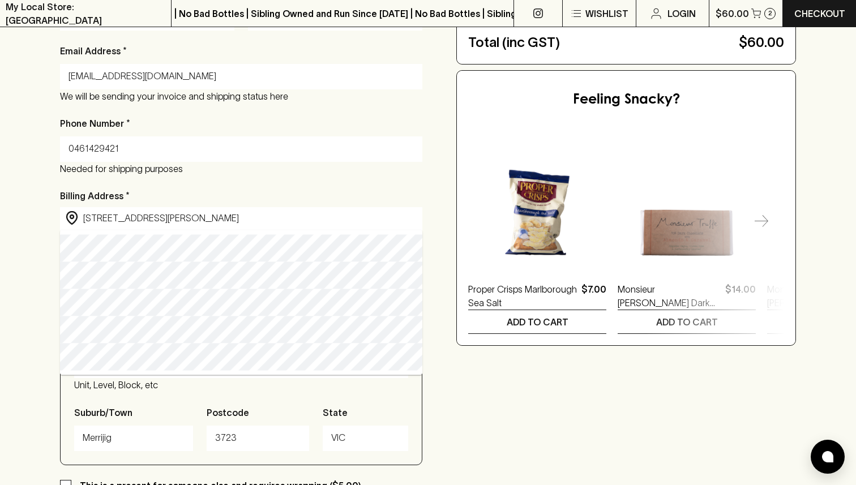
click at [497, 456] on div "Checkout Already have an account? Login for a faster checkout PERSONAL DETAILS …" at bounding box center [428, 260] width 736 height 807
click at [198, 218] on input "287 Davies Rd" at bounding box center [250, 218] width 334 height 13
click at [199, 218] on input "287 Davies Rd" at bounding box center [250, 218] width 334 height 13
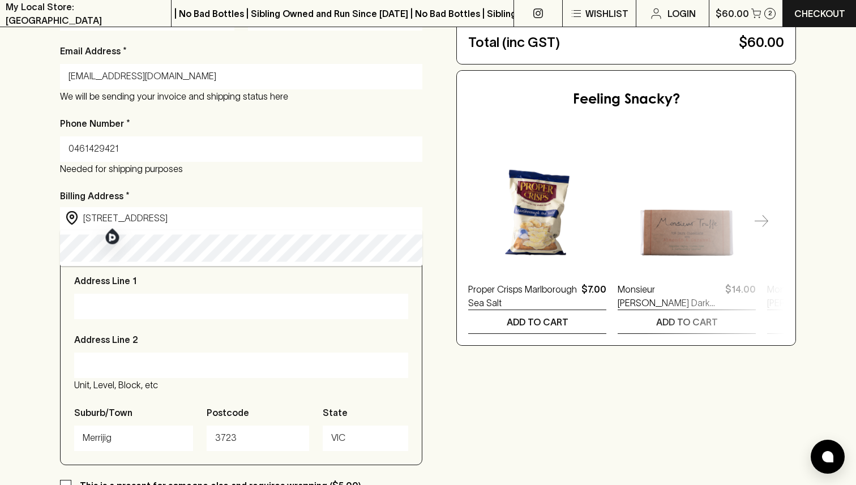
type input "[STREET_ADDRESS]"
type input "Camberwell"
type input "3124"
type input "Victoria"
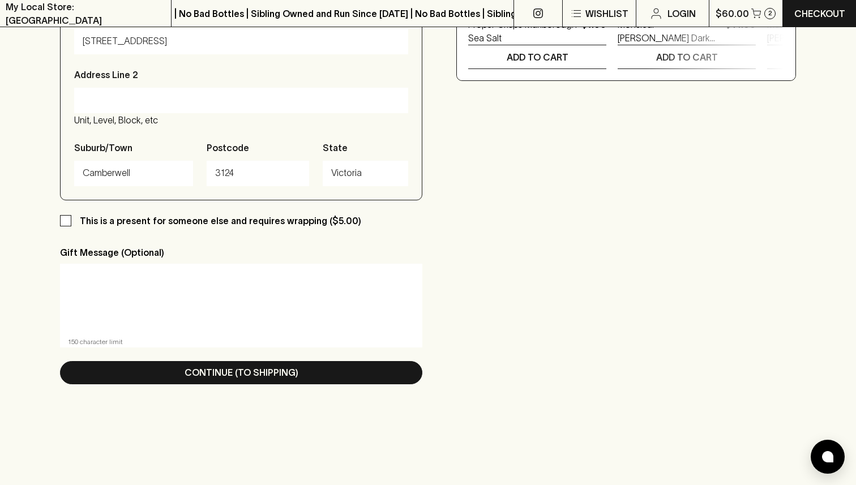
scroll to position [532, 0]
type input "[STREET_ADDRESS]"
click at [372, 389] on div "First Name * Hanna Last Name * Speirs Mari Email Address * speirshanna9@gmail.c…" at bounding box center [241, 59] width 362 height 678
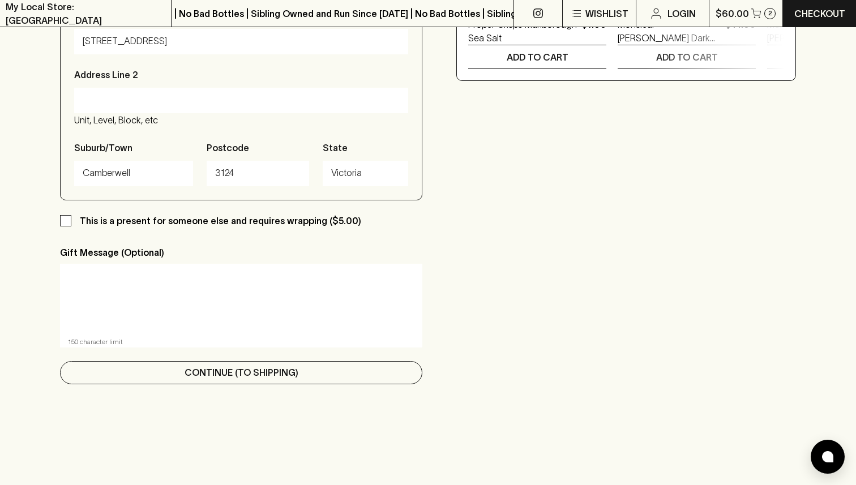
click at [360, 376] on button "Continue (To Shipping)" at bounding box center [241, 372] width 362 height 23
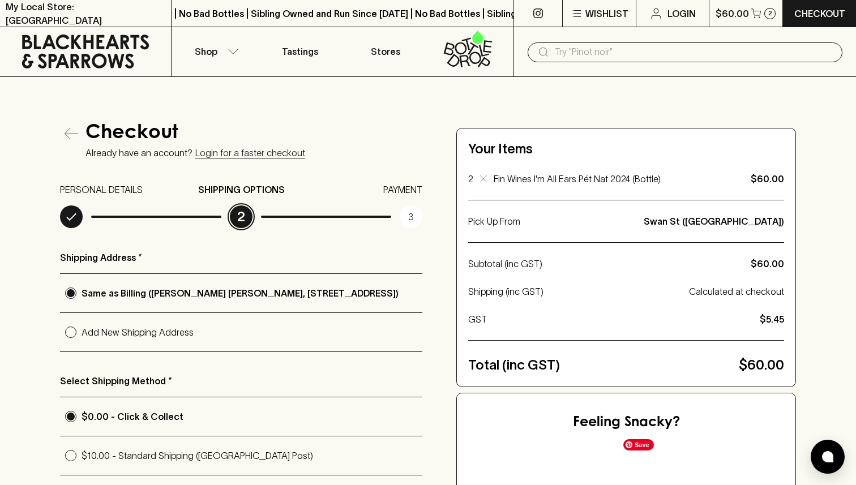
scroll to position [0, 0]
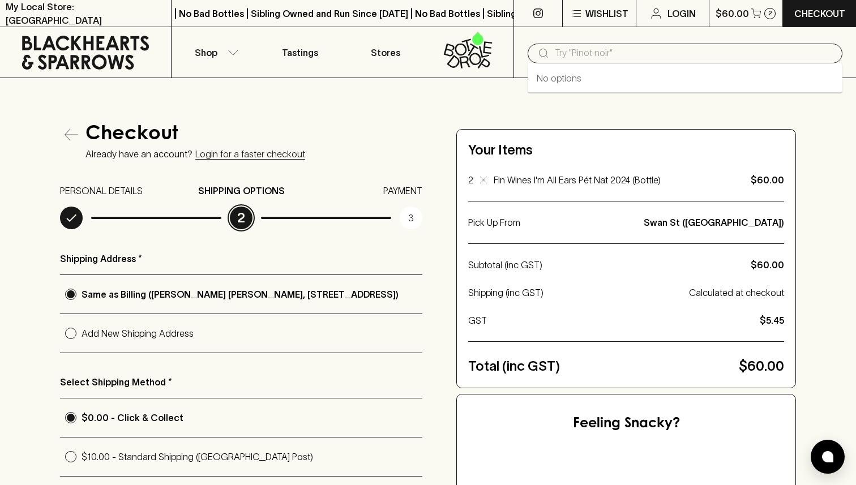
click at [577, 55] on input "text" at bounding box center [694, 53] width 279 height 18
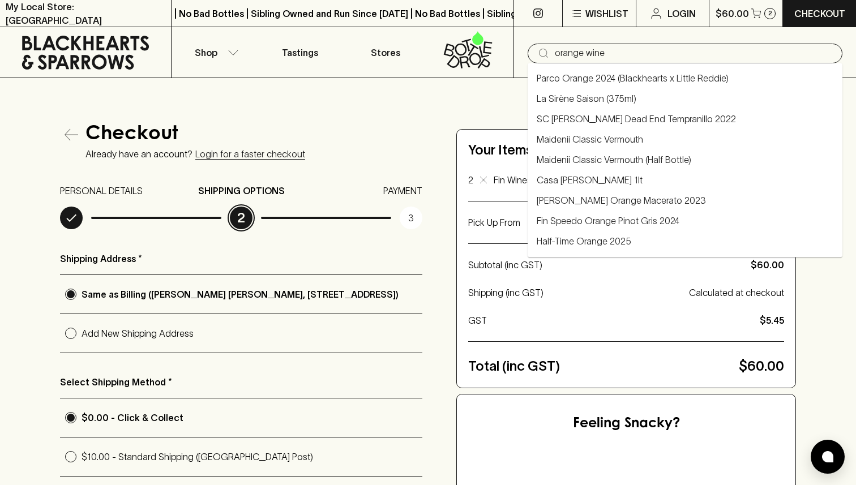
type input "orange wine"
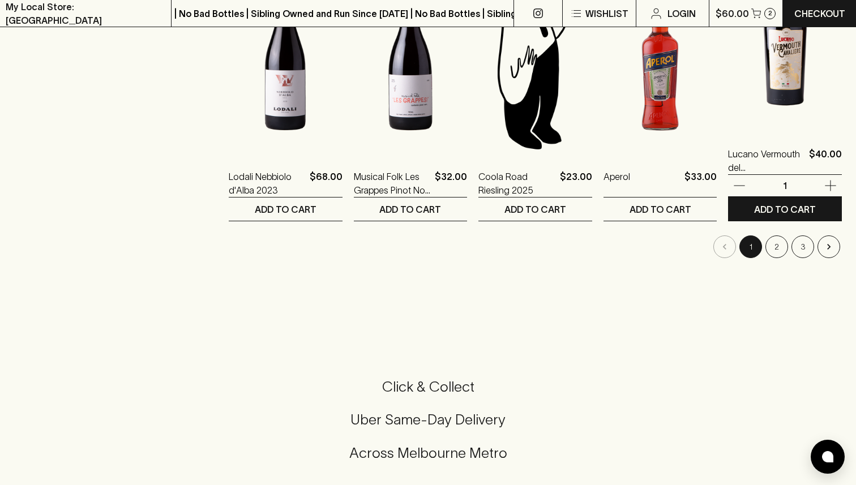
scroll to position [1235, 0]
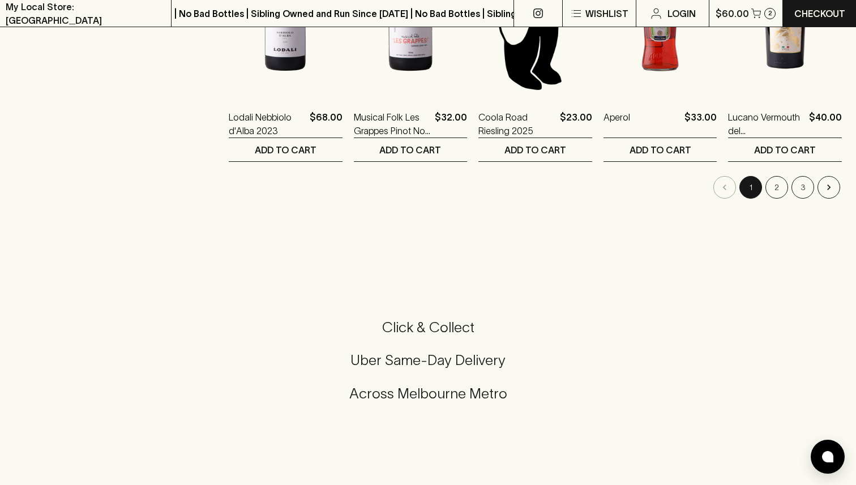
click at [778, 189] on button "2" at bounding box center [777, 187] width 23 height 23
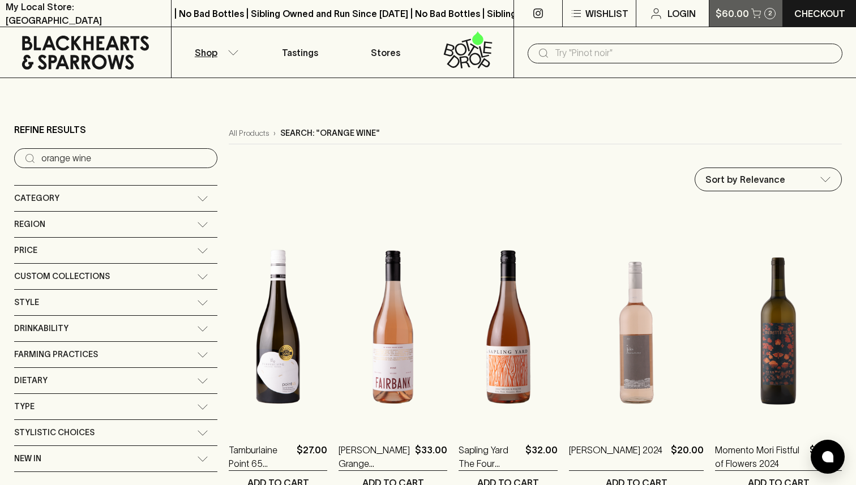
click at [755, 8] on icon "button" at bounding box center [757, 13] width 10 height 10
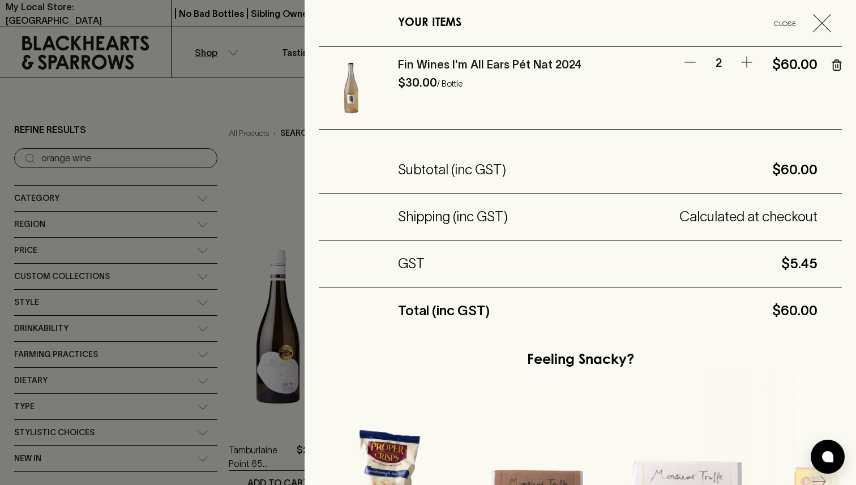
click at [690, 63] on icon "button" at bounding box center [691, 63] width 14 height 14
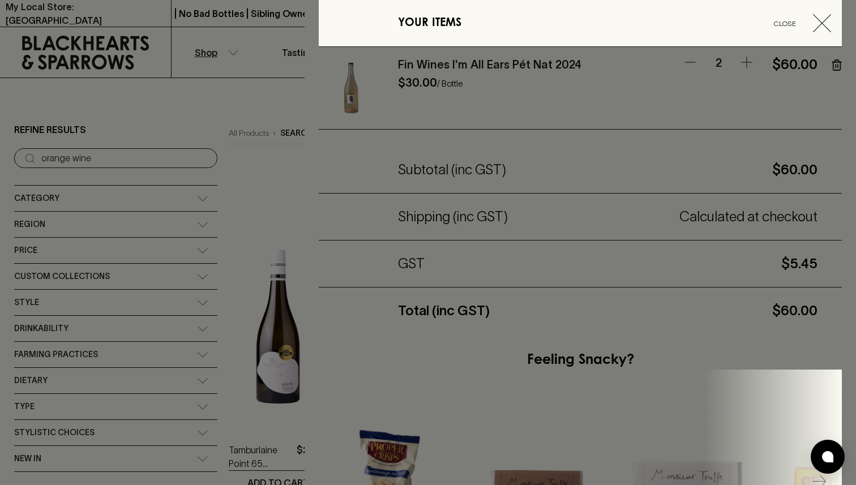
click at [287, 181] on div at bounding box center [428, 242] width 856 height 485
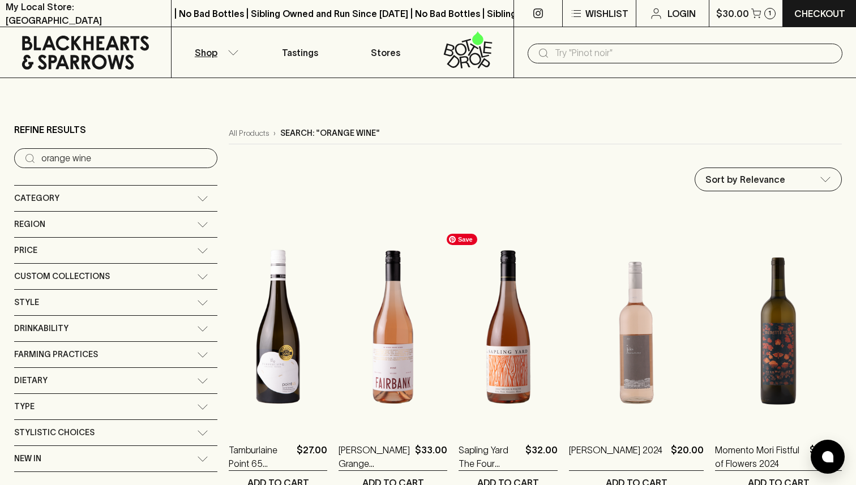
click at [609, 58] on input "text" at bounding box center [694, 53] width 279 height 18
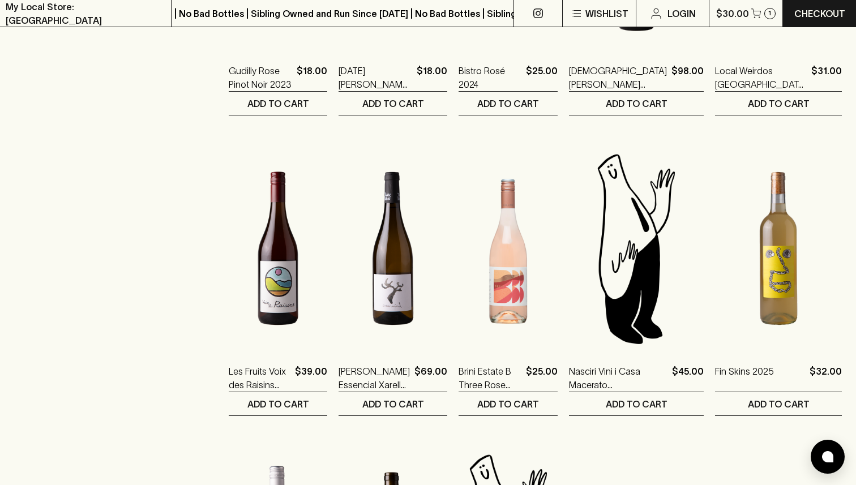
scroll to position [1193, 0]
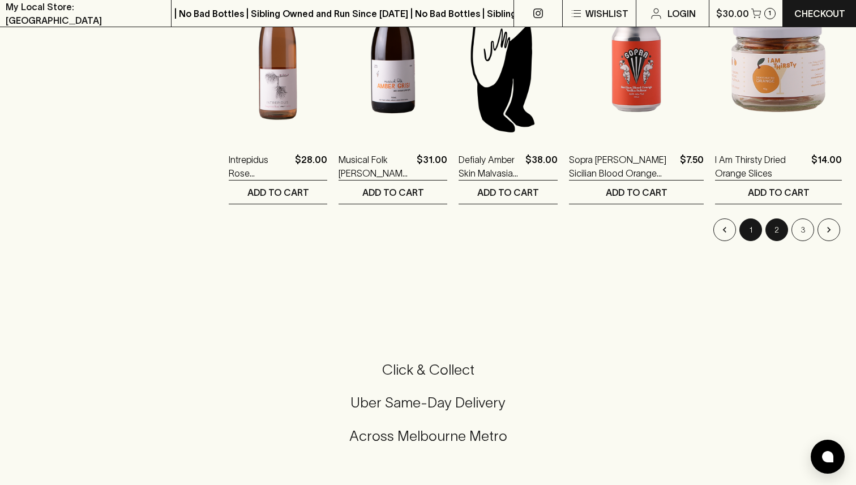
type input "ora"
click at [749, 232] on button "1" at bounding box center [751, 230] width 23 height 23
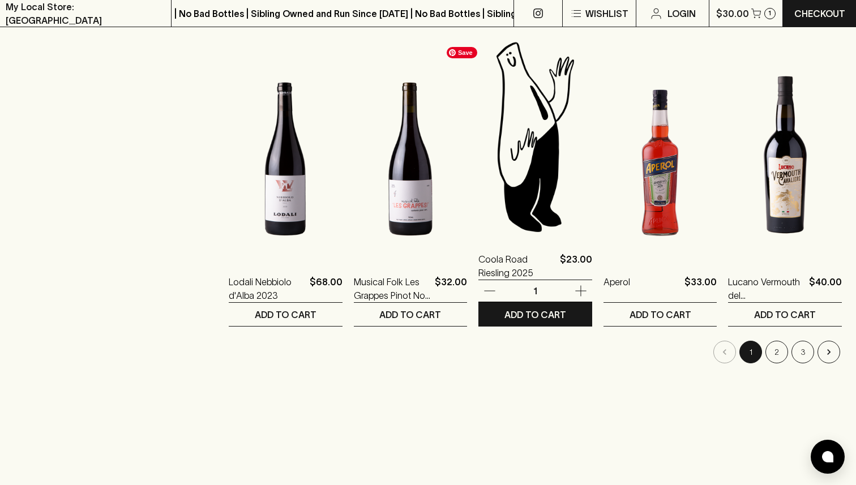
scroll to position [1068, 0]
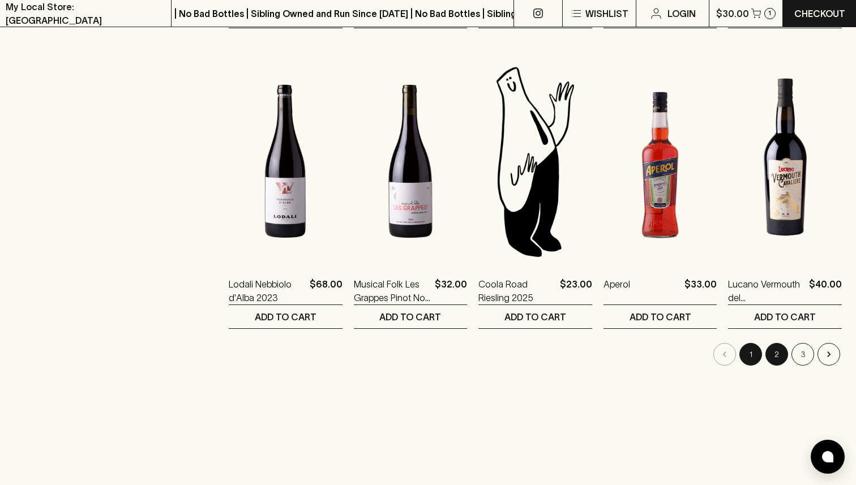
click at [776, 360] on button "2" at bounding box center [777, 354] width 23 height 23
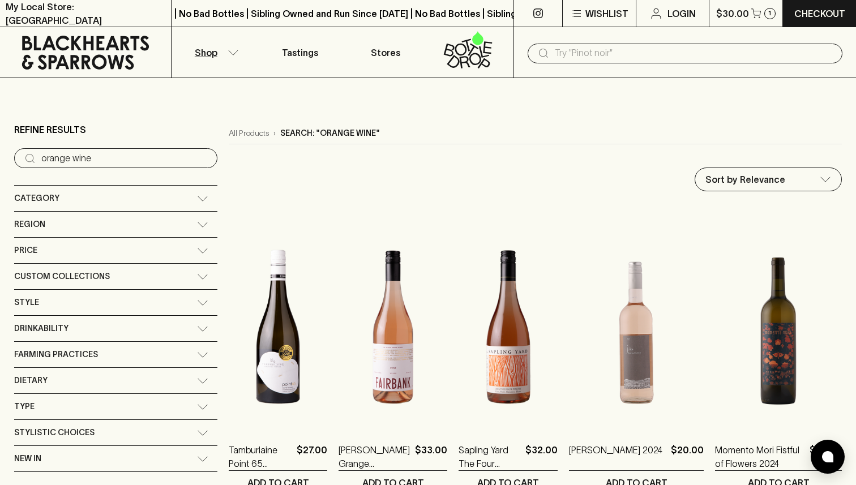
click at [663, 62] on input "text" at bounding box center [694, 53] width 279 height 18
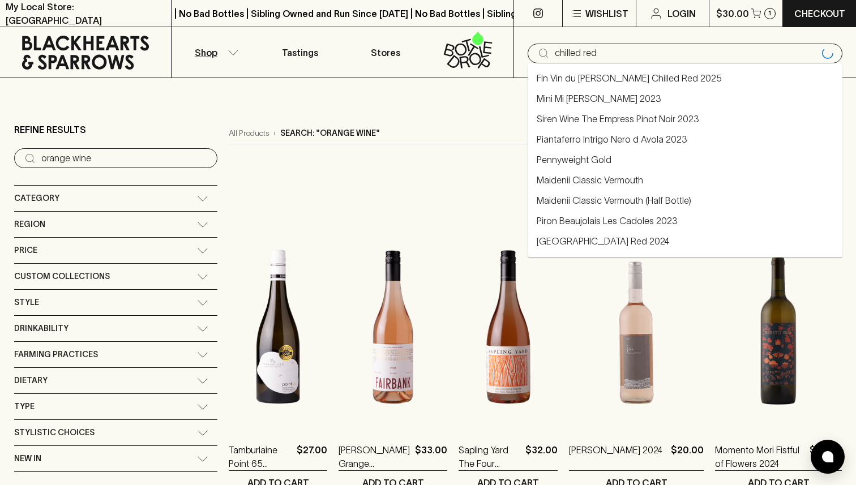
type input "chilled red"
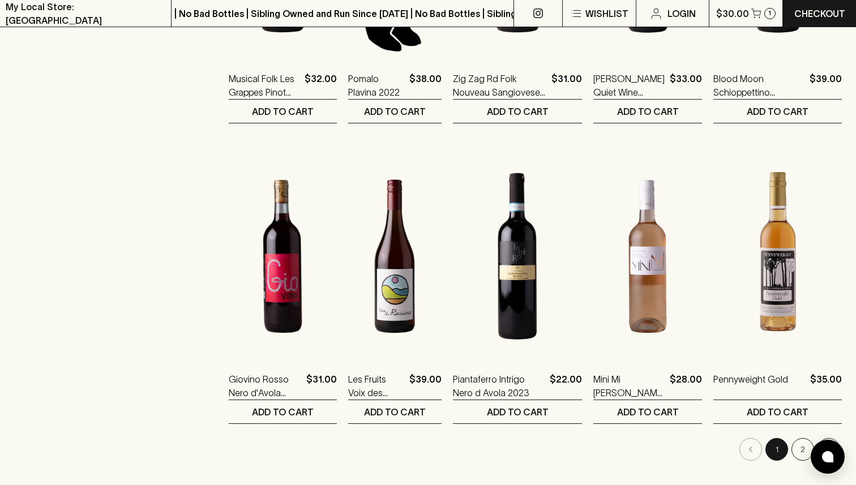
scroll to position [1009, 0]
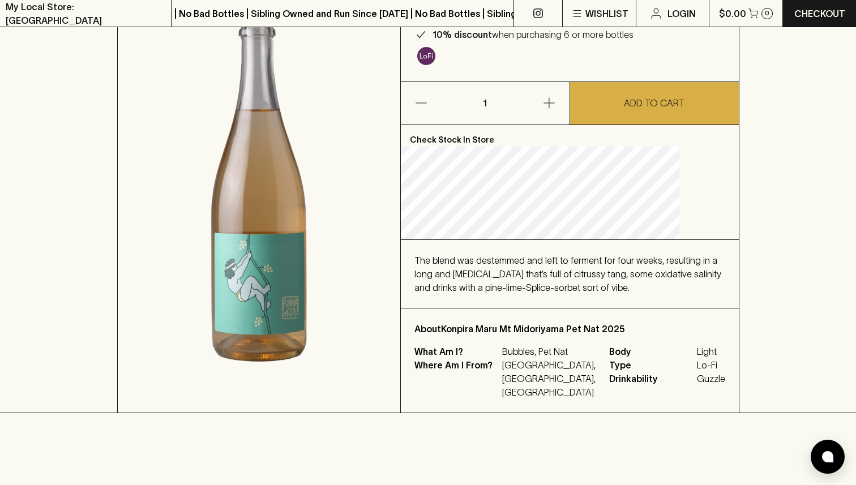
scroll to position [152, 0]
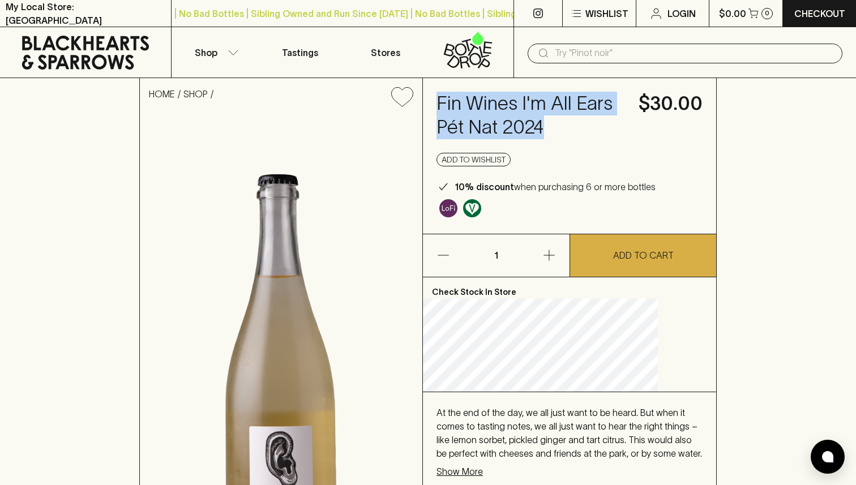
drag, startPoint x: 517, startPoint y: 150, endPoint x: 459, endPoint y: 92, distance: 81.3
click at [459, 91] on div "Fin Wines I'm All Ears Pét Nat 2024 $30.00 Add to wishlist 10% discount when pu…" at bounding box center [569, 156] width 293 height 156
copy h4 "Fin Wines I'm All Ears Pét Nat 2024"
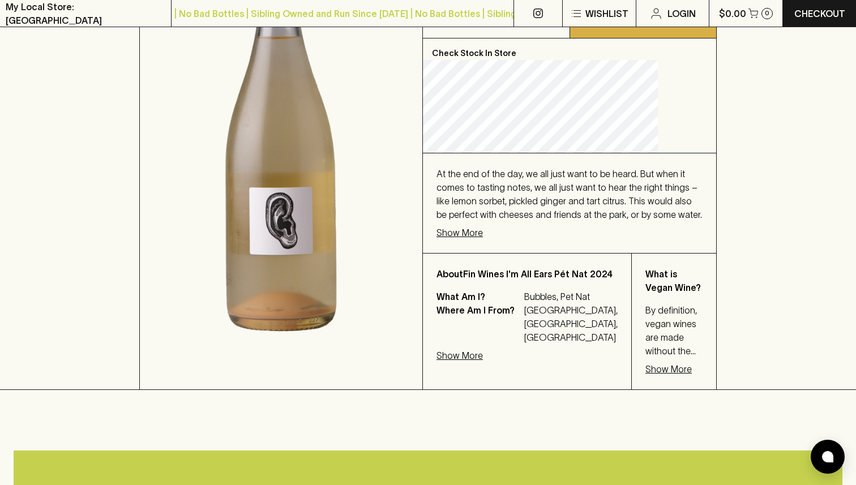
scroll to position [238, 0]
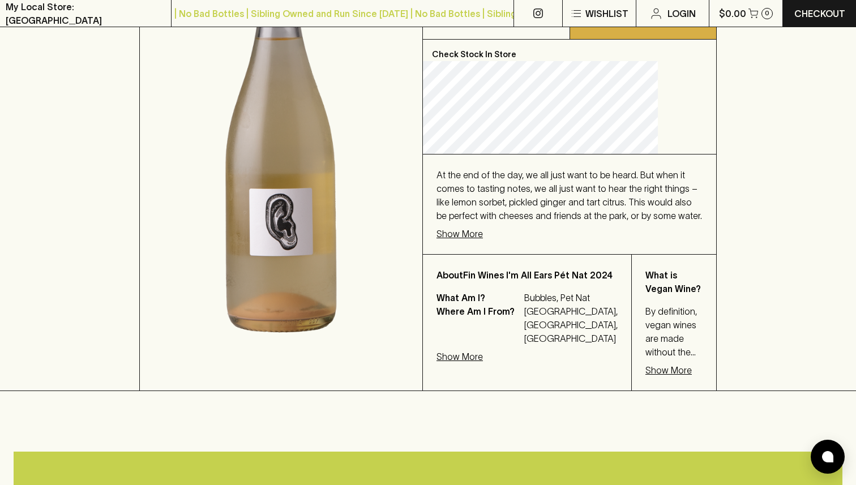
click at [483, 241] on p "Show More" at bounding box center [460, 234] width 46 height 14
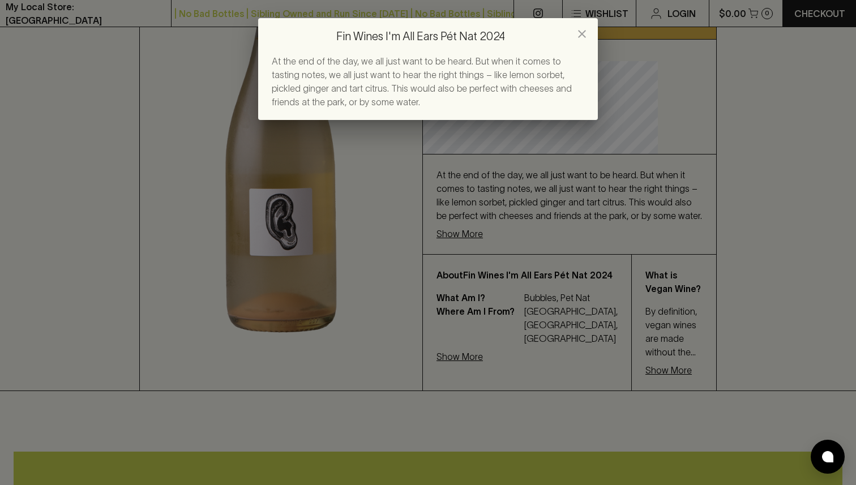
click at [567, 280] on div "Fin Wines I'm All Ears Pét Nat 2024 At the end of the day, we all just want to …" at bounding box center [428, 242] width 856 height 485
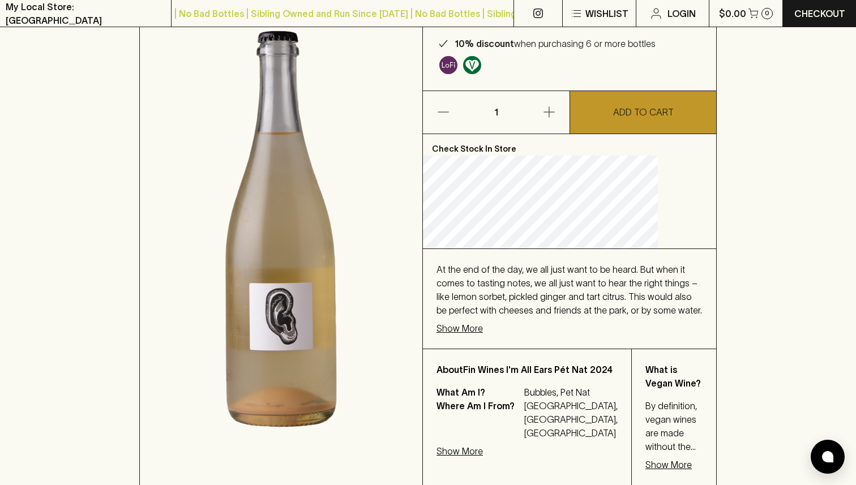
scroll to position [146, 0]
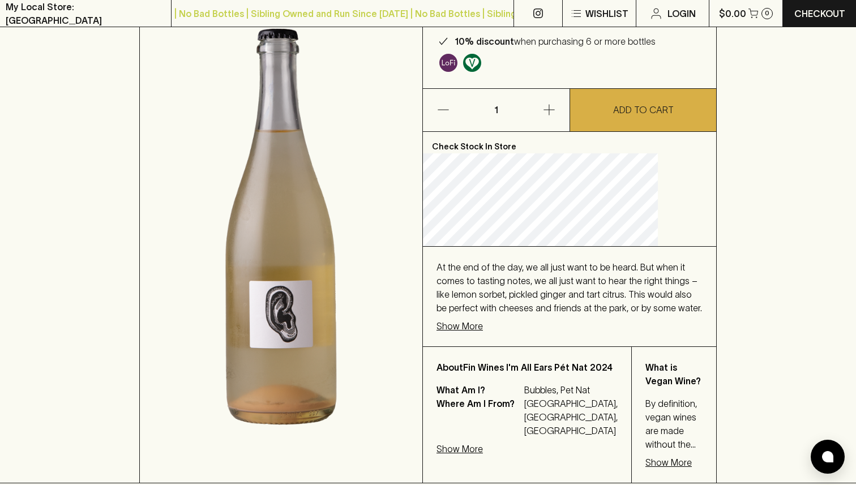
click at [483, 333] on p "Show More" at bounding box center [460, 326] width 46 height 14
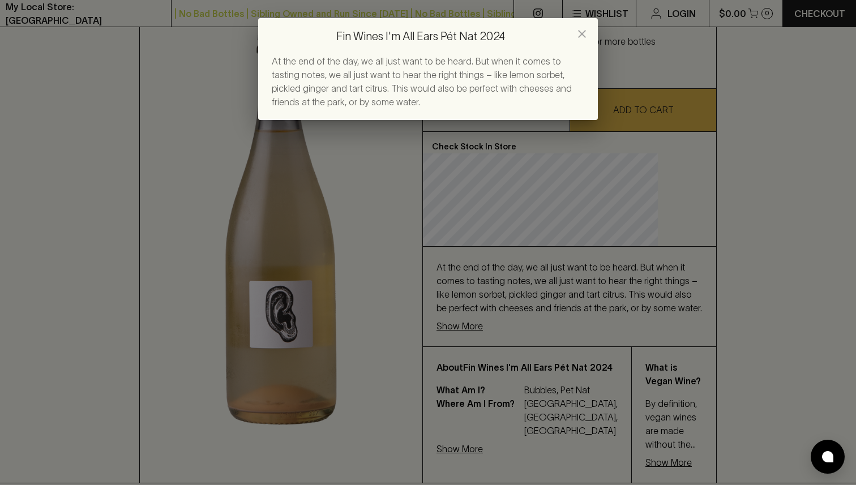
click at [710, 396] on div "Fin Wines I'm All Ears Pét Nat 2024 At the end of the day, we all just want to …" at bounding box center [428, 242] width 856 height 485
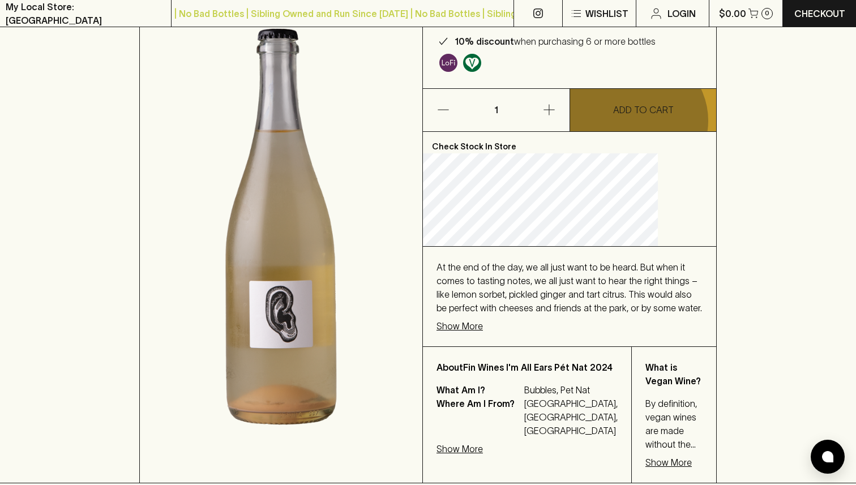
click at [635, 131] on button "ADD TO CART" at bounding box center [643, 110] width 146 height 42
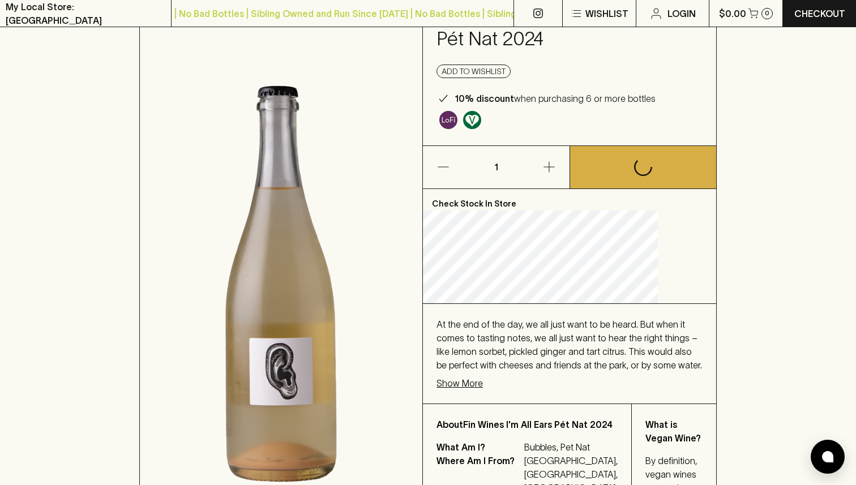
scroll to position [85, 0]
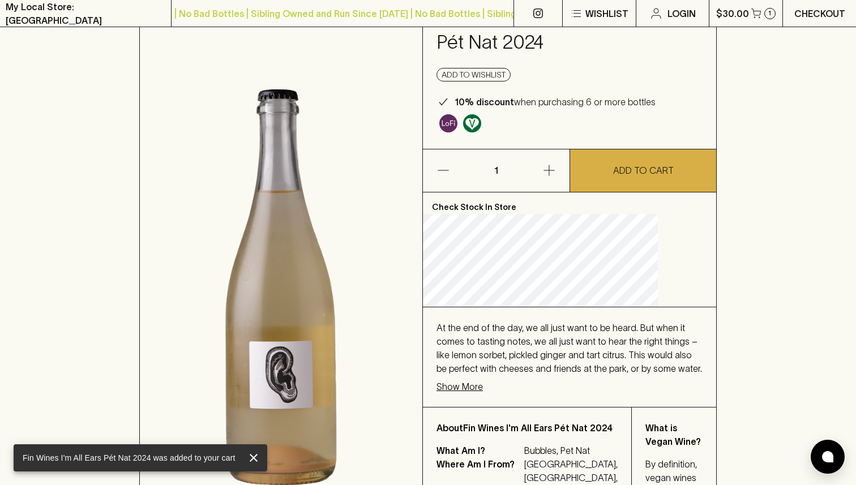
click at [818, 11] on p "Checkout" at bounding box center [820, 14] width 51 height 14
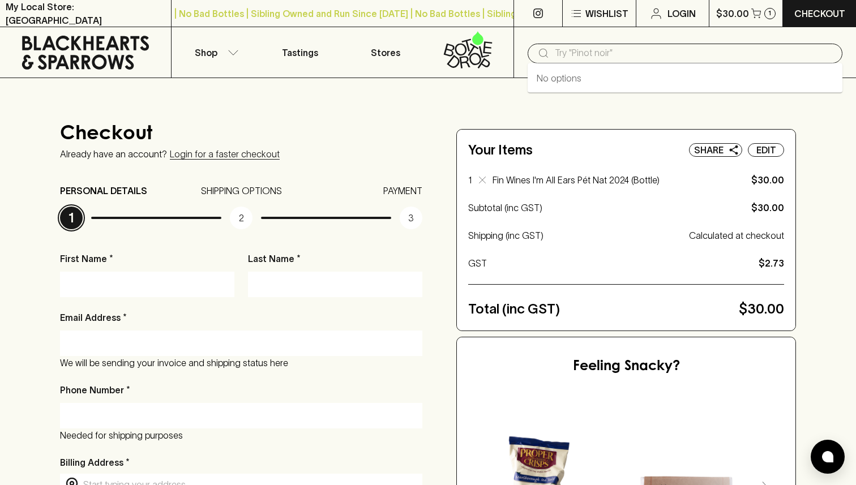
click at [583, 58] on input "text" at bounding box center [694, 53] width 279 height 18
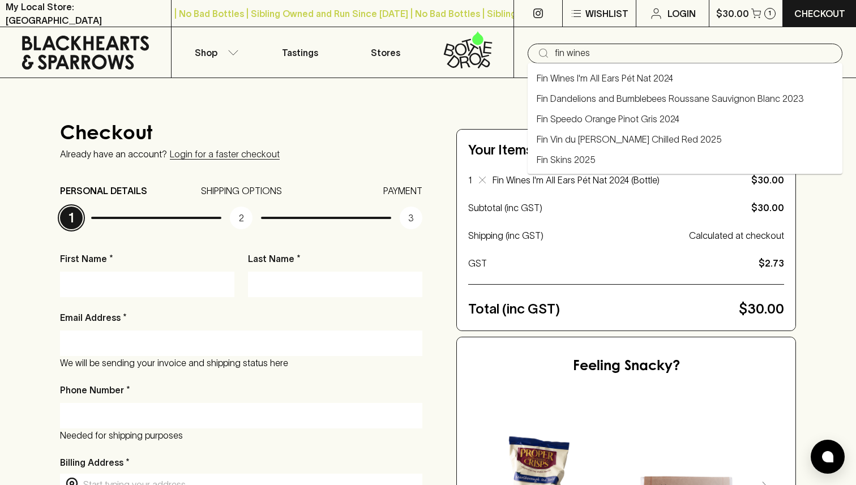
type input "fin wines"
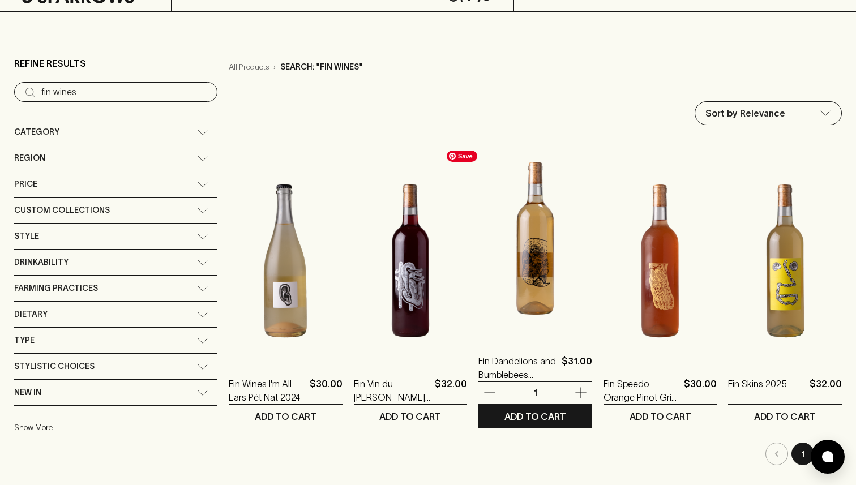
scroll to position [67, 0]
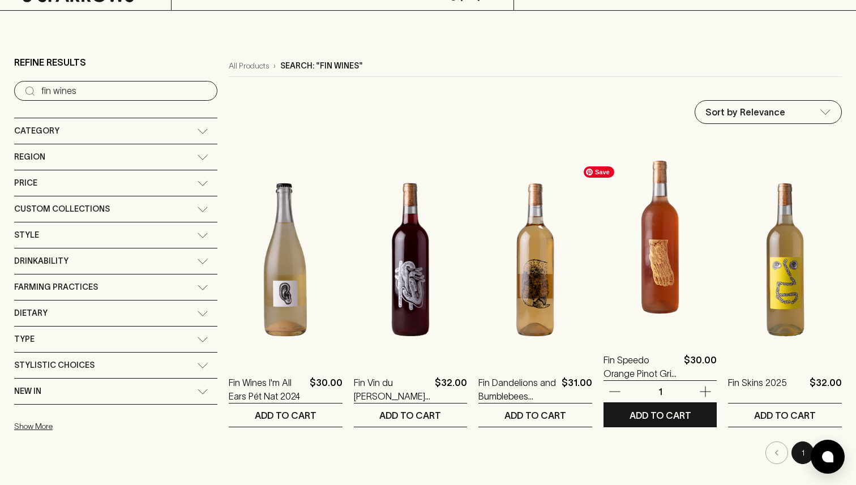
click at [637, 261] on img at bounding box center [661, 237] width 114 height 198
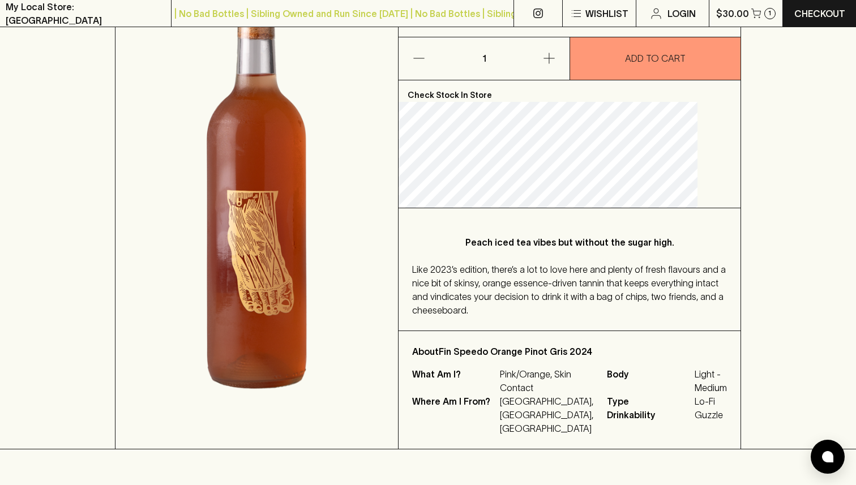
scroll to position [206, 0]
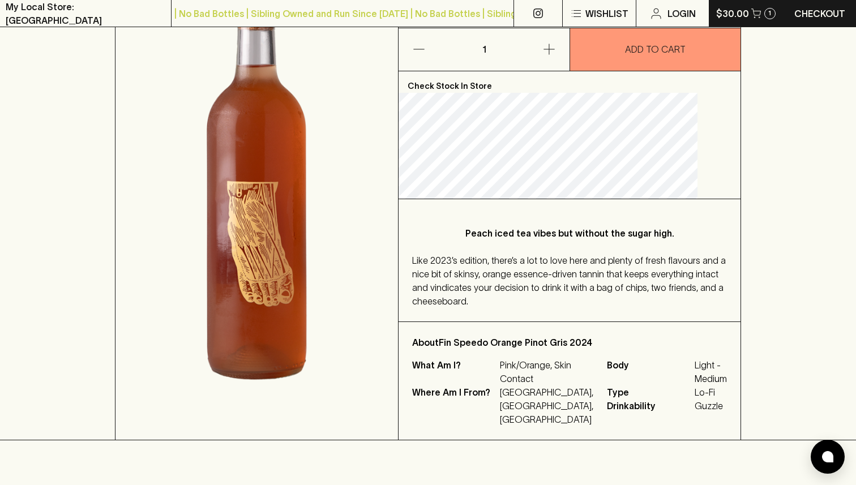
click at [749, 8] on button "$30.00 1" at bounding box center [747, 13] width 74 height 27
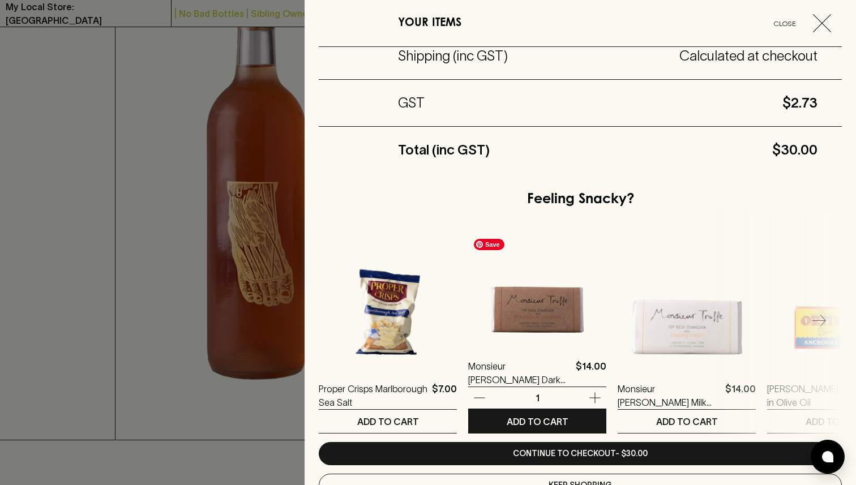
scroll to position [201, 0]
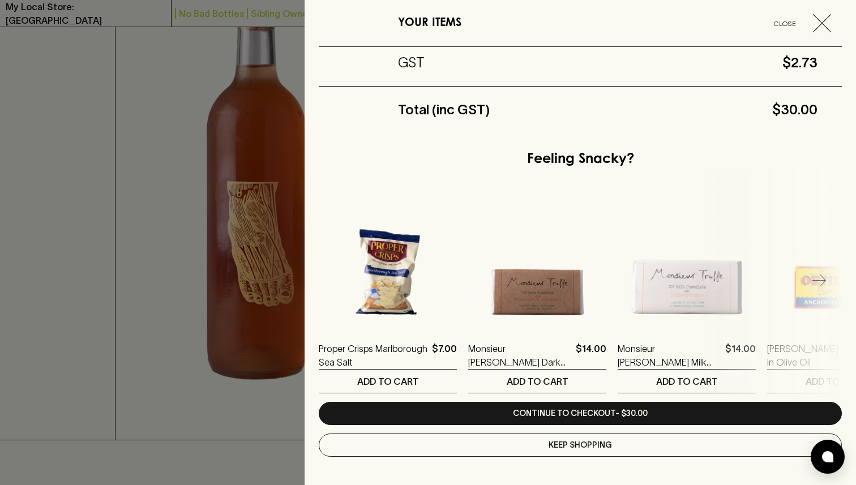
click at [238, 317] on div at bounding box center [428, 242] width 856 height 485
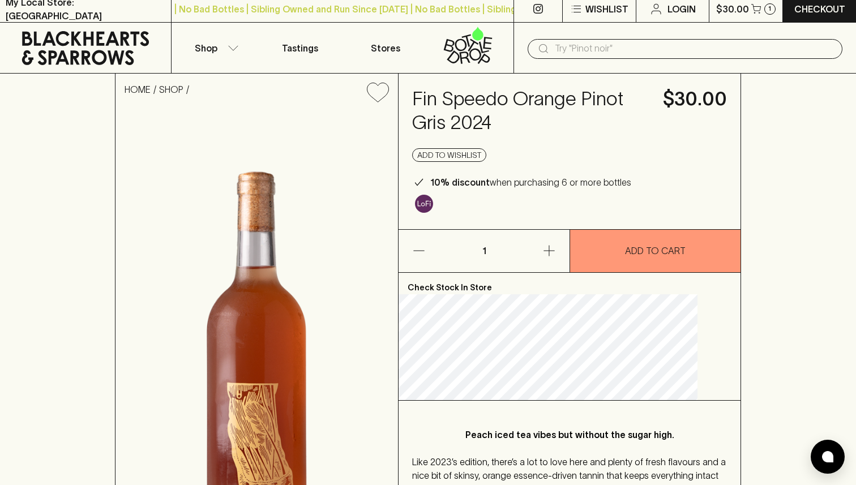
scroll to position [0, 0]
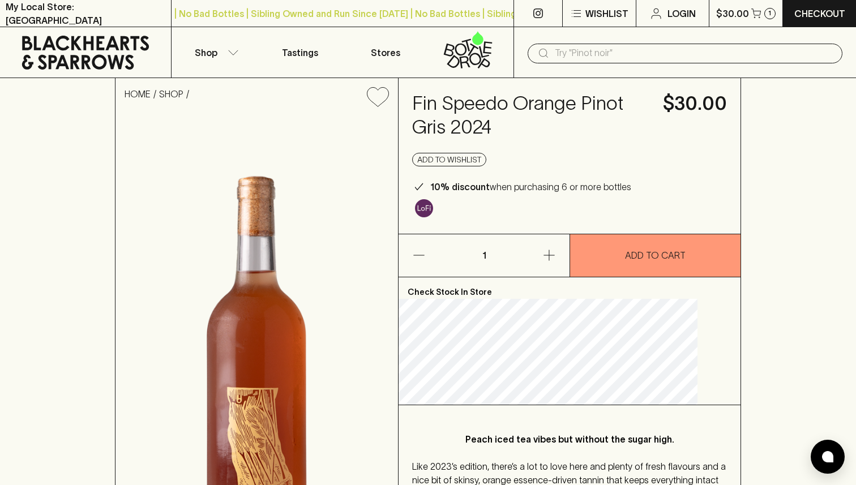
click at [501, 115] on h4 "Fin Speedo Orange Pinot Gris 2024" at bounding box center [530, 116] width 237 height 48
click at [501, 116] on h4 "Fin Speedo Orange Pinot Gris 2024" at bounding box center [530, 116] width 237 height 48
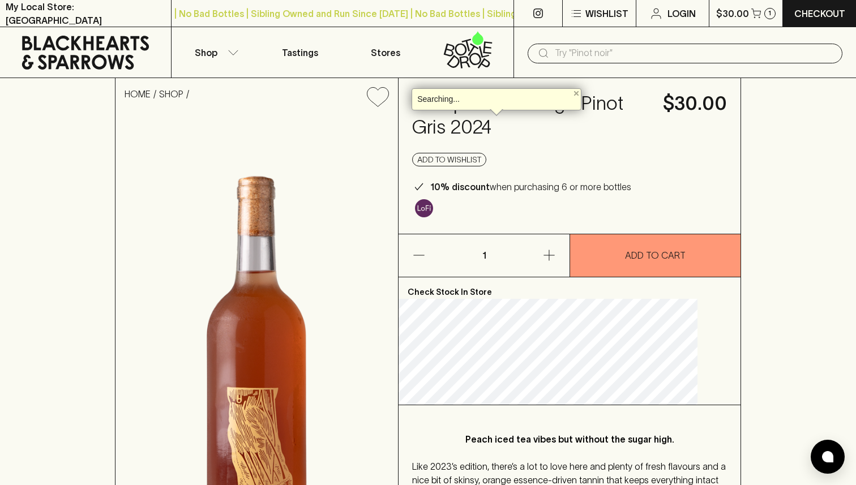
click at [489, 95] on div "Searching..." at bounding box center [496, 99] width 159 height 10
click at [489, 95] on div "Searching... Tip: Didn't want this definition pop-up? Try setting a trigger key…" at bounding box center [497, 99] width 170 height 22
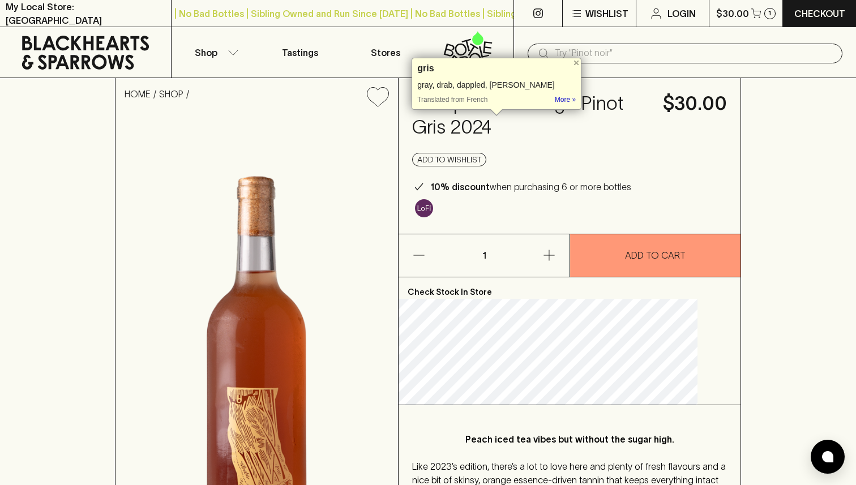
click at [489, 95] on div "gris gray, drab, dappled, grizzle Tip: Didn't want this definition pop-up? Try …" at bounding box center [497, 84] width 170 height 52
click at [493, 139] on div "Fin Speedo Orange Pinot Gris 2024 $30.00 Add to wishlist 10% discount when purc…" at bounding box center [570, 156] width 342 height 156
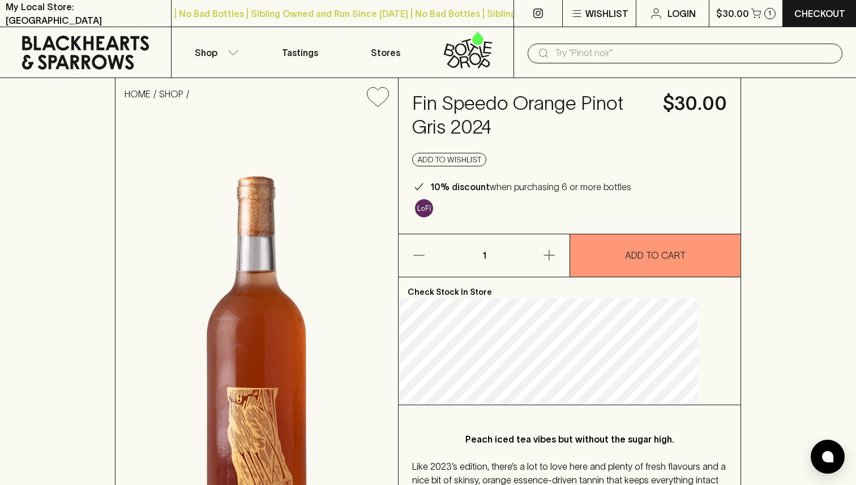
click at [482, 135] on h4 "Fin Speedo Orange Pinot Gris 2024" at bounding box center [530, 116] width 237 height 48
click at [481, 134] on h4 "Fin Speedo Orange Pinot Gris 2024" at bounding box center [530, 116] width 237 height 48
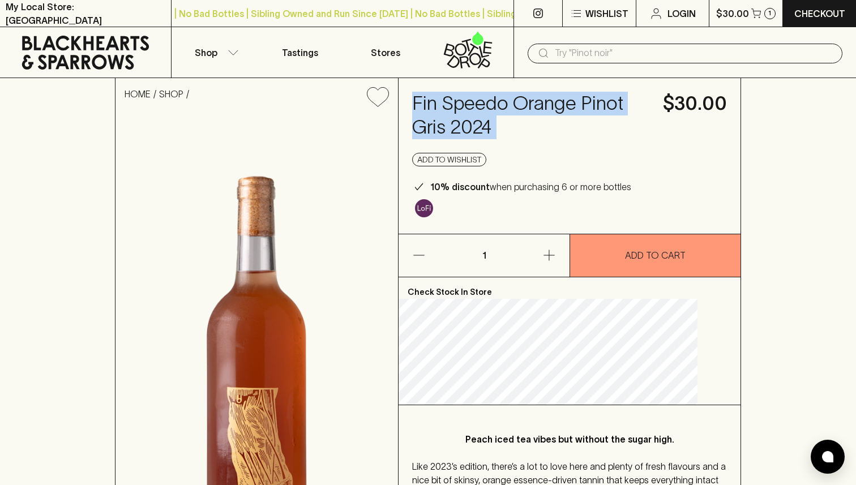
click at [481, 134] on h4 "Fin Speedo Orange Pinot Gris 2024" at bounding box center [530, 116] width 237 height 48
copy h4 "Fin Speedo Orange Pinot Gris 2024"
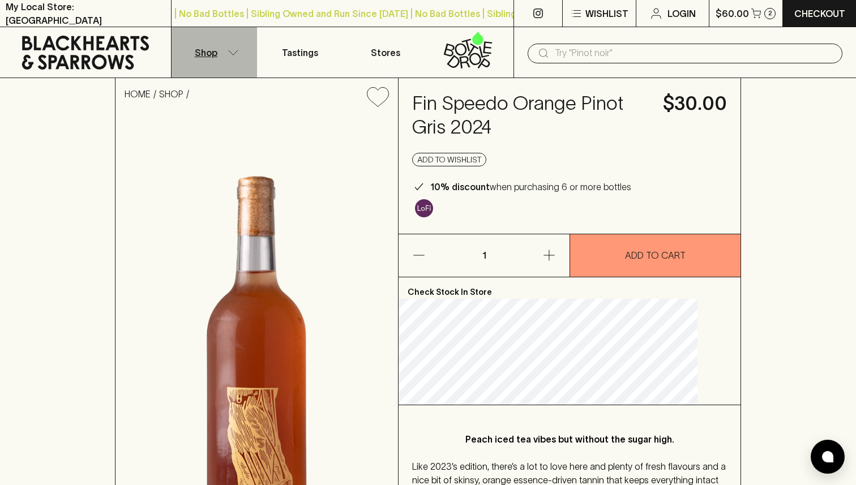
click at [220, 41] on button "Shop" at bounding box center [215, 52] width 86 height 50
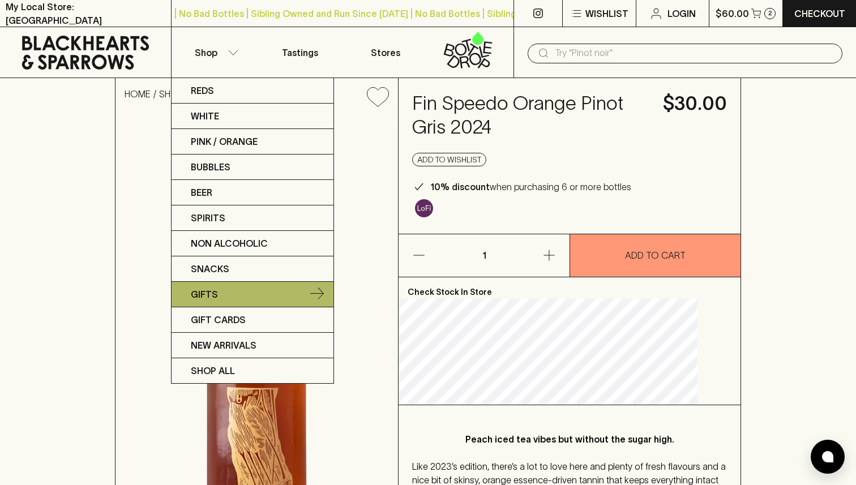
click at [236, 292] on link "Gifts" at bounding box center [253, 294] width 162 height 25
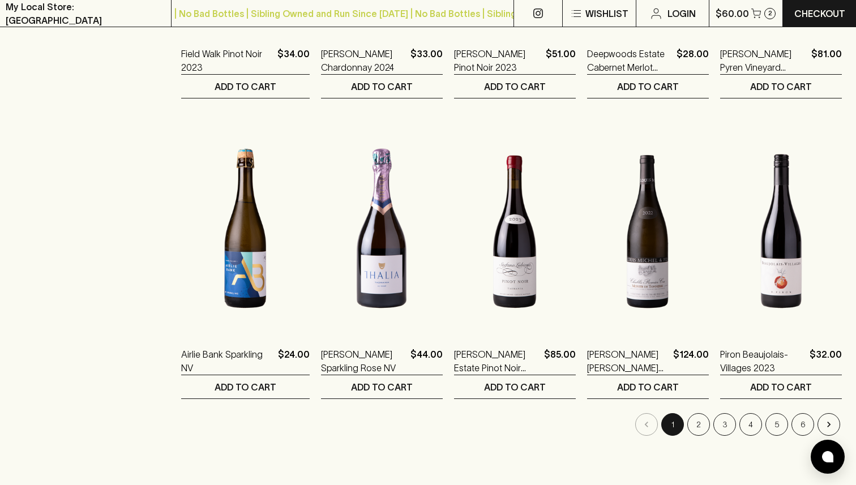
scroll to position [952, 0]
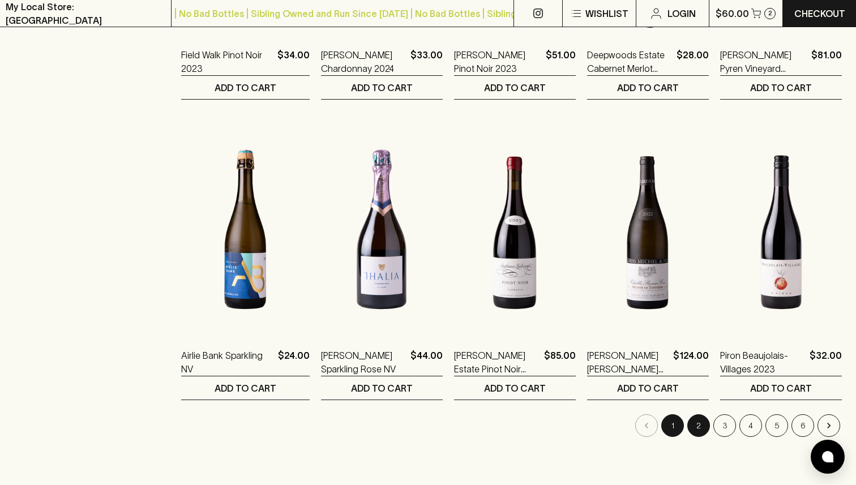
click at [693, 431] on button "2" at bounding box center [699, 426] width 23 height 23
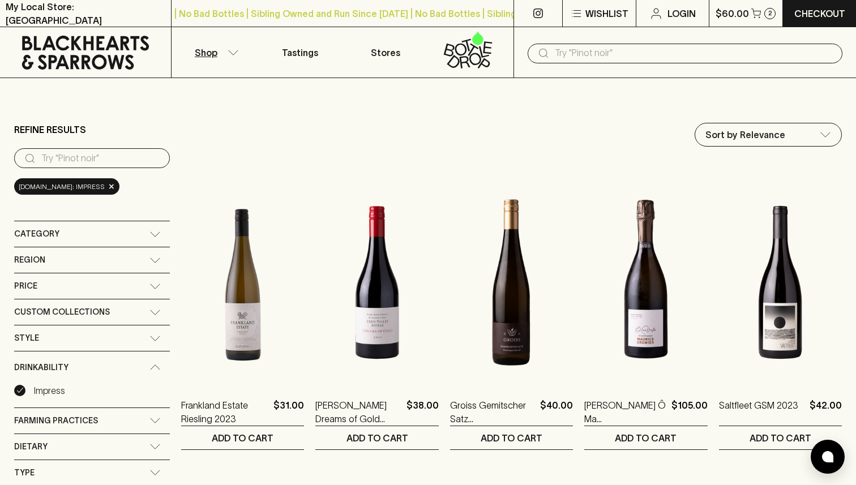
click at [710, 53] on input "text" at bounding box center [694, 53] width 279 height 18
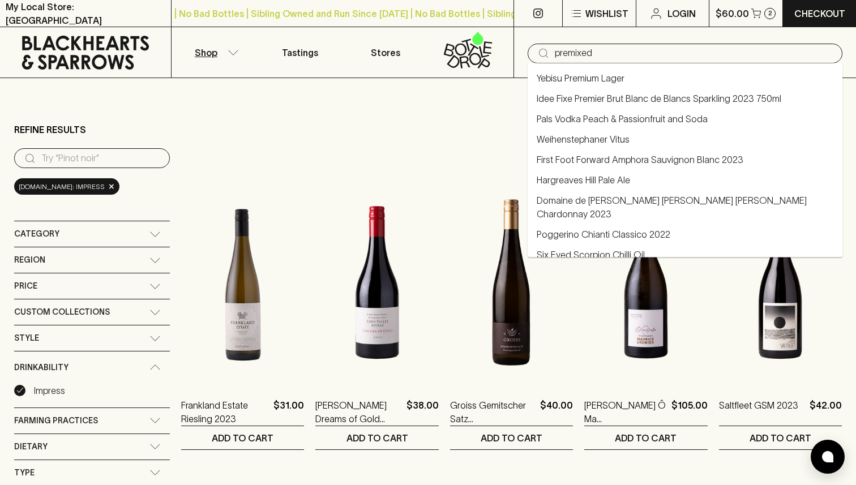
type input "premixed"
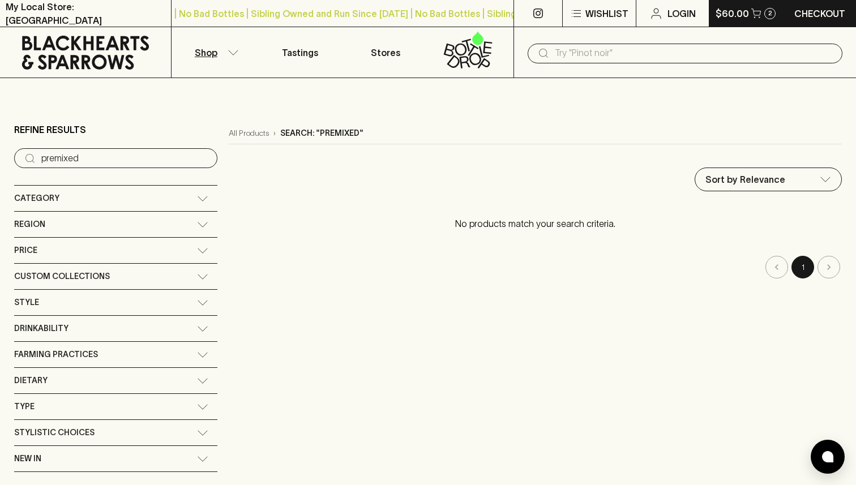
click at [752, 11] on icon "button" at bounding box center [757, 11] width 10 height 7
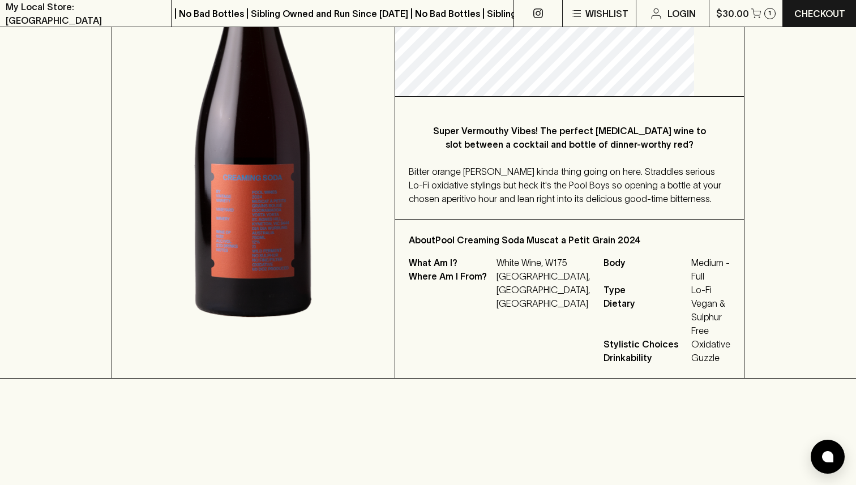
scroll to position [274, 0]
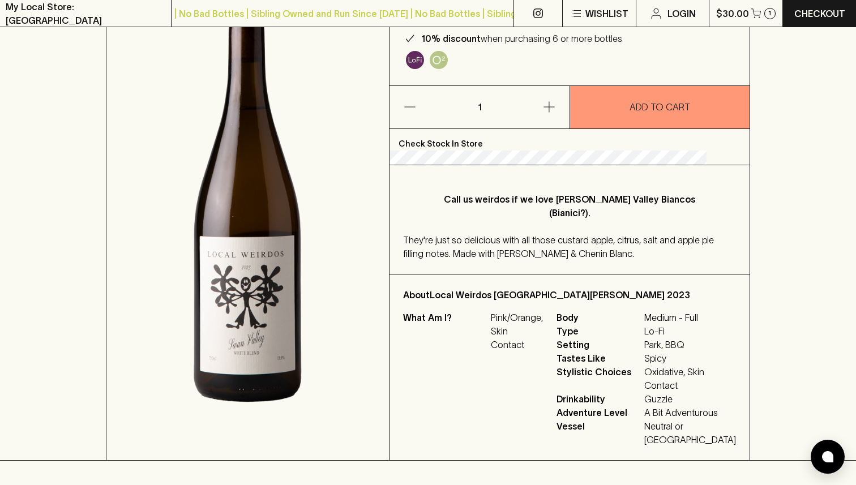
scroll to position [170, 0]
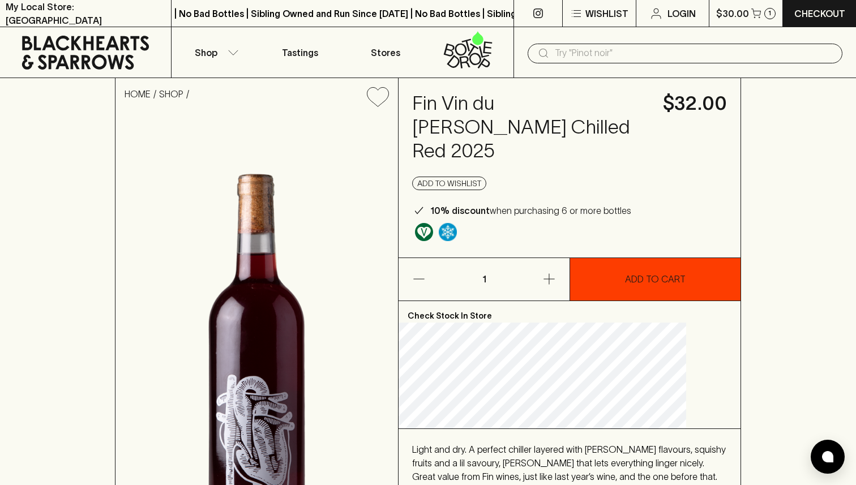
click at [615, 273] on button "ADD TO CART" at bounding box center [655, 279] width 170 height 42
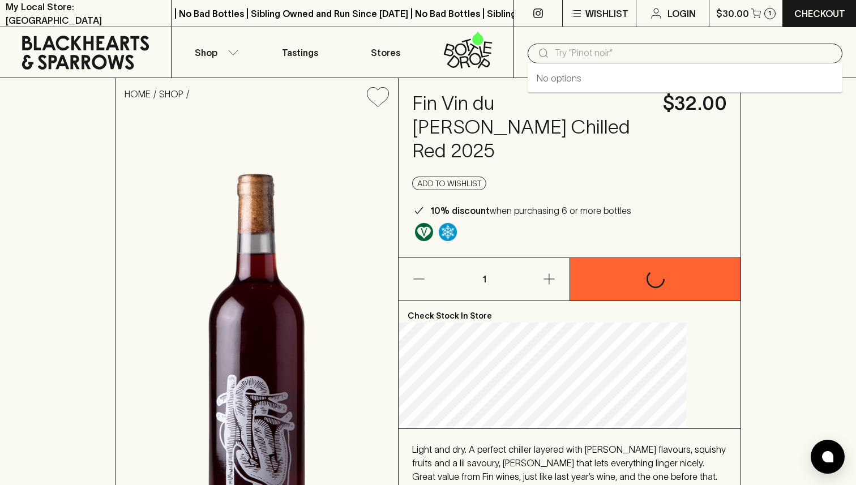
click at [595, 60] on input "text" at bounding box center [694, 53] width 279 height 18
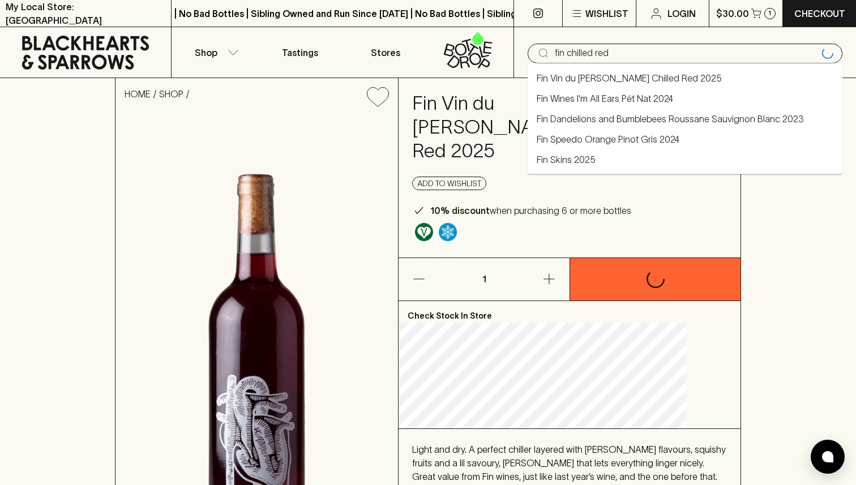
type input "fin chilled red"
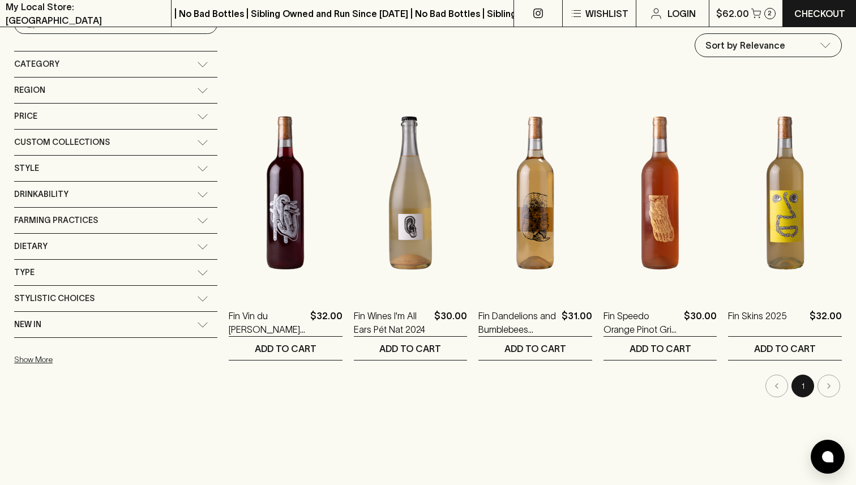
scroll to position [133, 0]
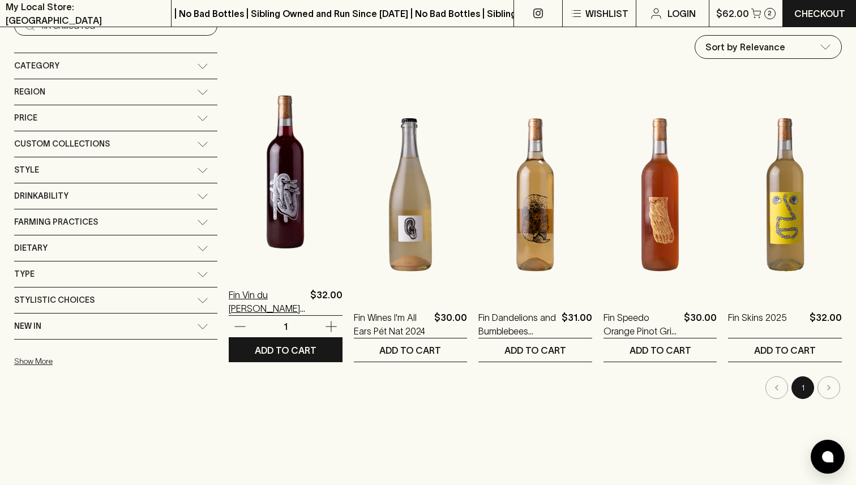
click at [229, 300] on p "Fin Vin du [PERSON_NAME] Chilled Red 2025" at bounding box center [267, 301] width 77 height 27
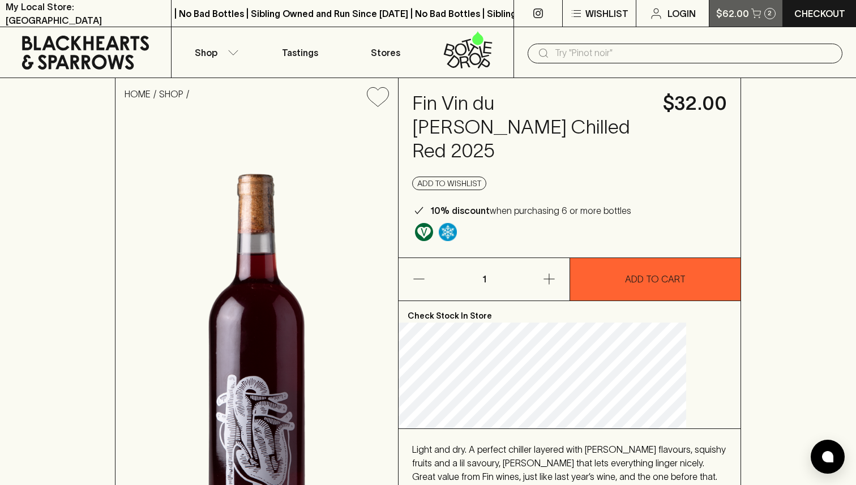
click at [744, 18] on p "$62.00" at bounding box center [732, 14] width 33 height 14
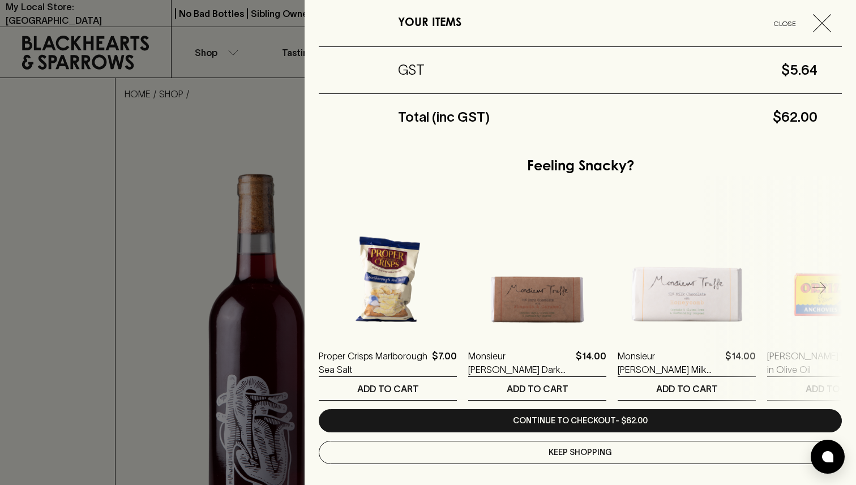
scroll to position [284, 0]
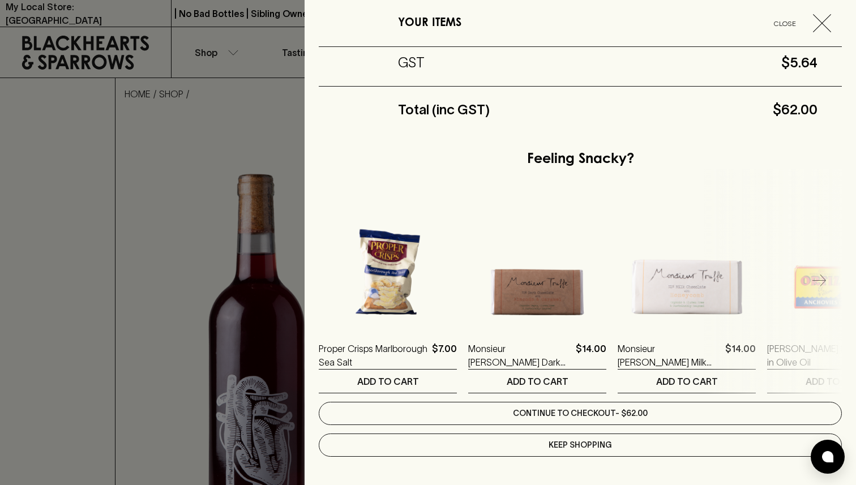
click at [644, 416] on link "Continue to checkout - $62.00" at bounding box center [580, 413] width 523 height 23
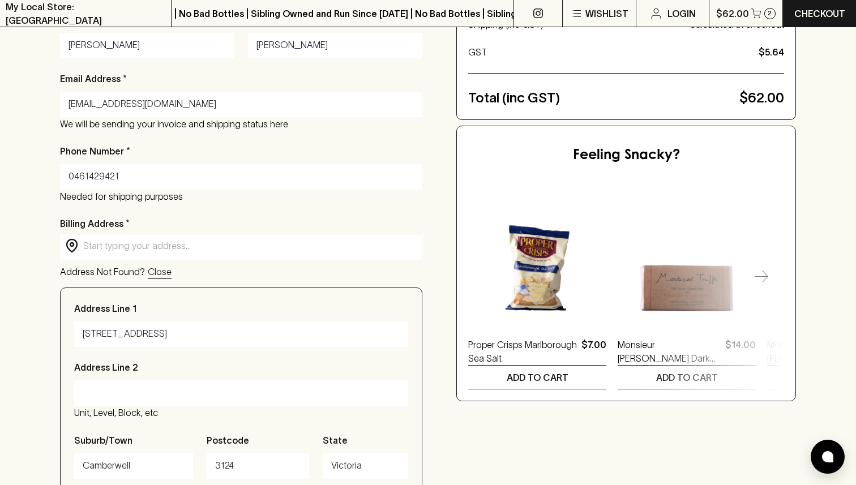
scroll to position [238, 0]
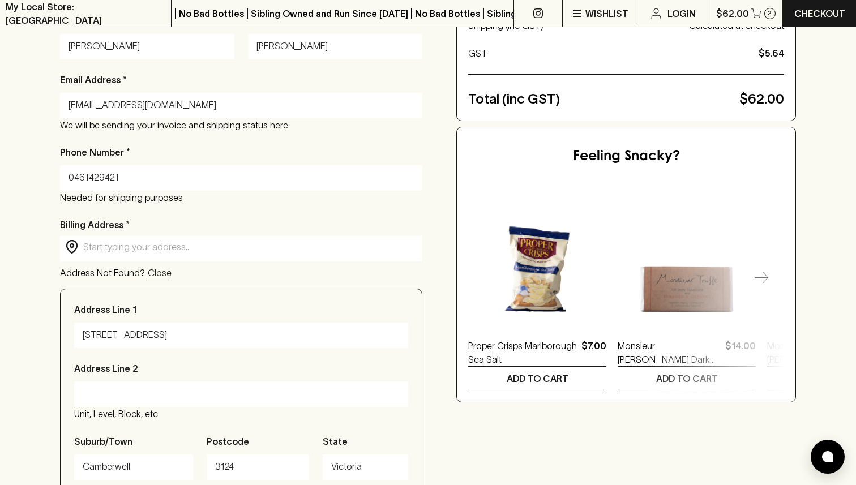
click at [269, 255] on div "​ ​" at bounding box center [241, 247] width 362 height 23
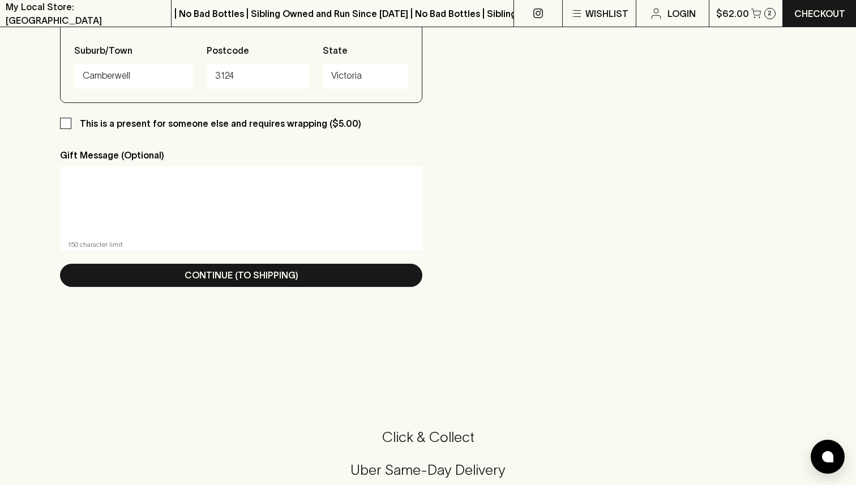
scroll to position [630, 0]
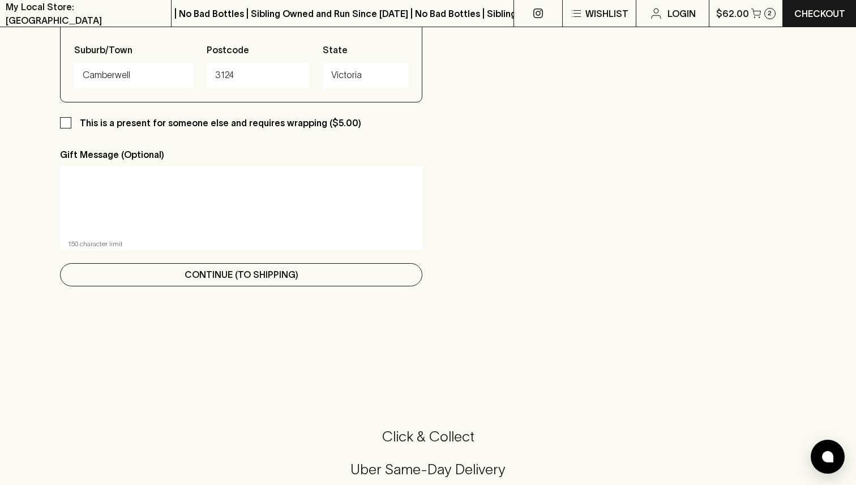
type input "[STREET_ADDRESS]"
click at [274, 268] on button "Continue (To Shipping)" at bounding box center [241, 274] width 362 height 23
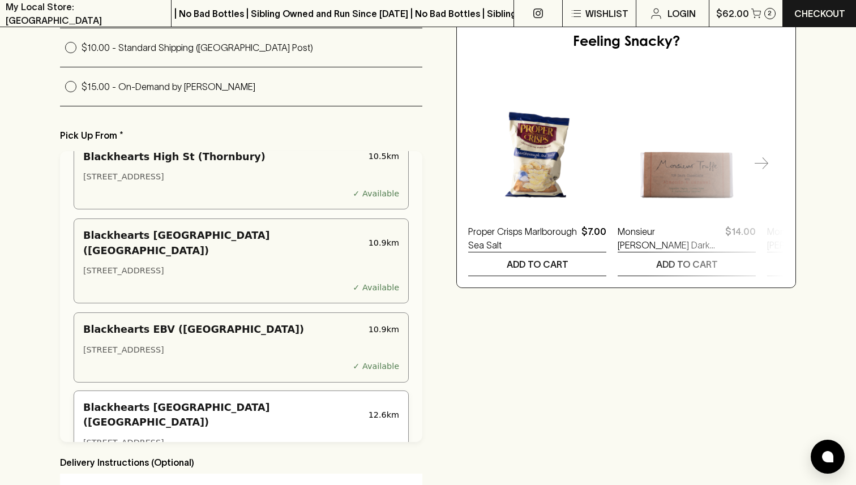
scroll to position [596, 0]
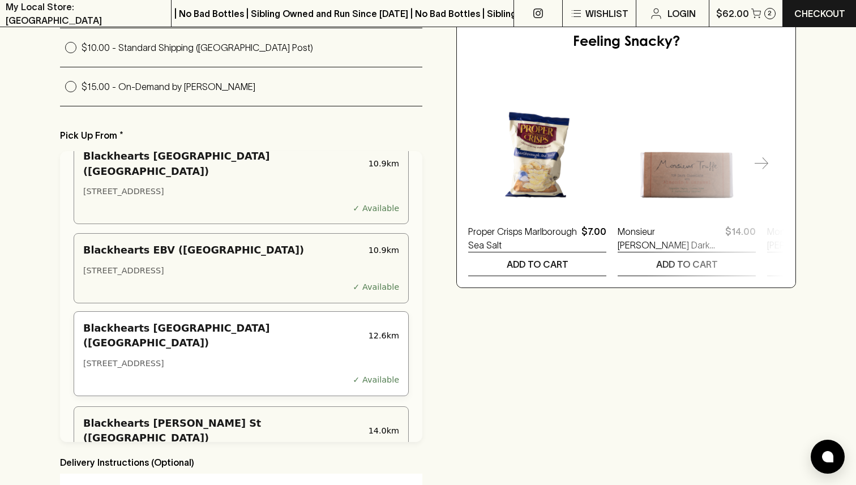
click at [284, 358] on div "[STREET_ADDRESS]" at bounding box center [241, 364] width 316 height 12
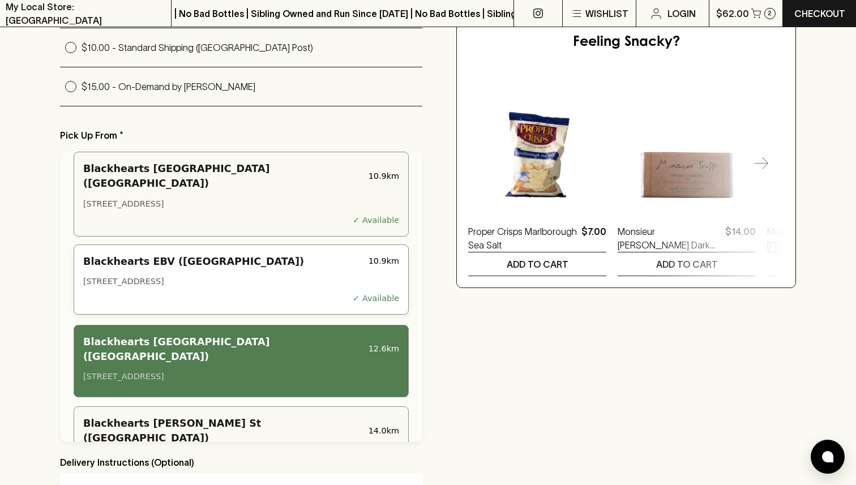
click at [238, 245] on div "Blackhearts EBV ([GEOGRAPHIC_DATA]) 10.9 km [STREET_ADDRESS] ✓ Available" at bounding box center [241, 280] width 335 height 70
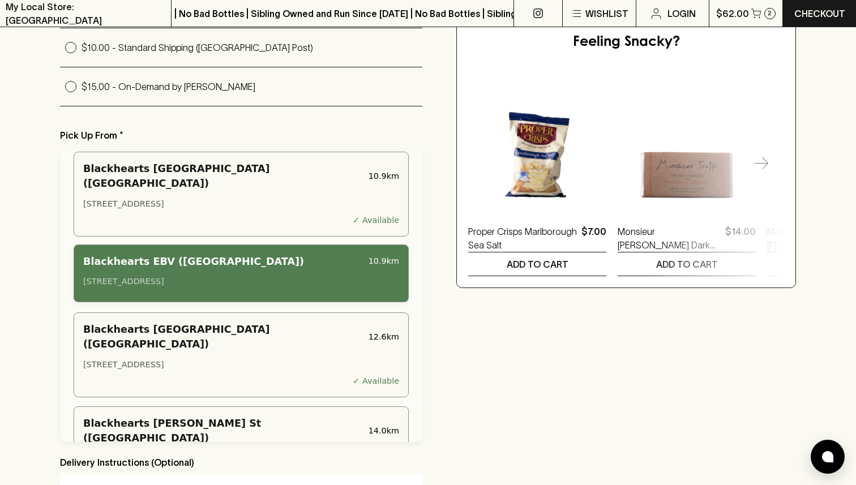
click at [355, 256] on div "Blackhearts EBV ([GEOGRAPHIC_DATA]) 10.9 km [STREET_ADDRESS]" at bounding box center [241, 274] width 335 height 58
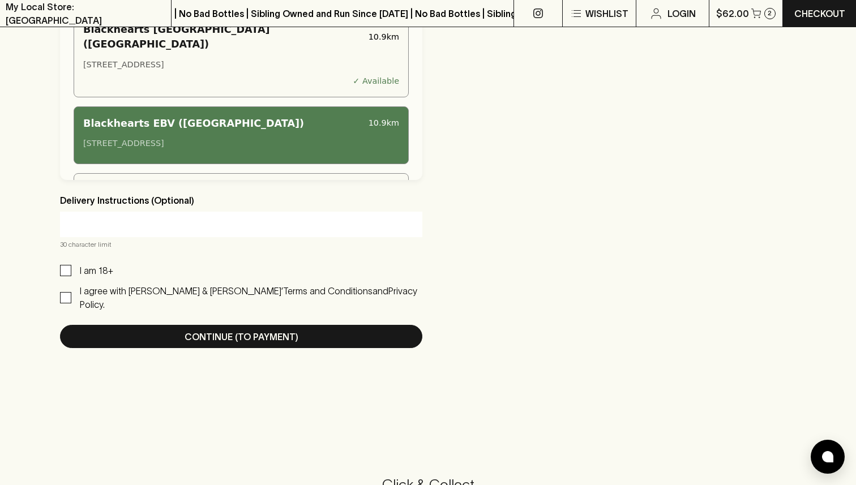
scroll to position [672, 0]
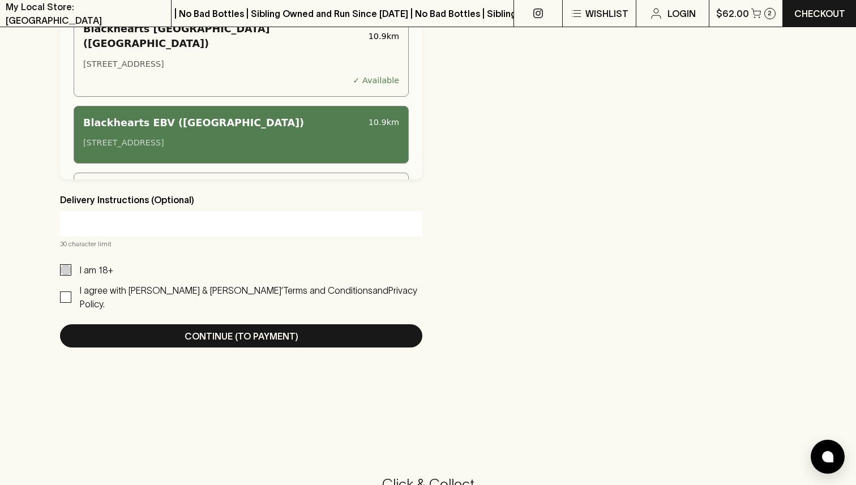
click at [70, 268] on input "I am 18+" at bounding box center [65, 270] width 11 height 11
checkbox input "true"
click at [120, 293] on p "I agree with [PERSON_NAME] & [PERSON_NAME]’" at bounding box center [181, 290] width 203 height 10
click at [71, 293] on input "I agree with [PERSON_NAME] & [PERSON_NAME]’ Terms and Conditions and Privacy Po…" at bounding box center [65, 297] width 11 height 11
checkbox input "true"
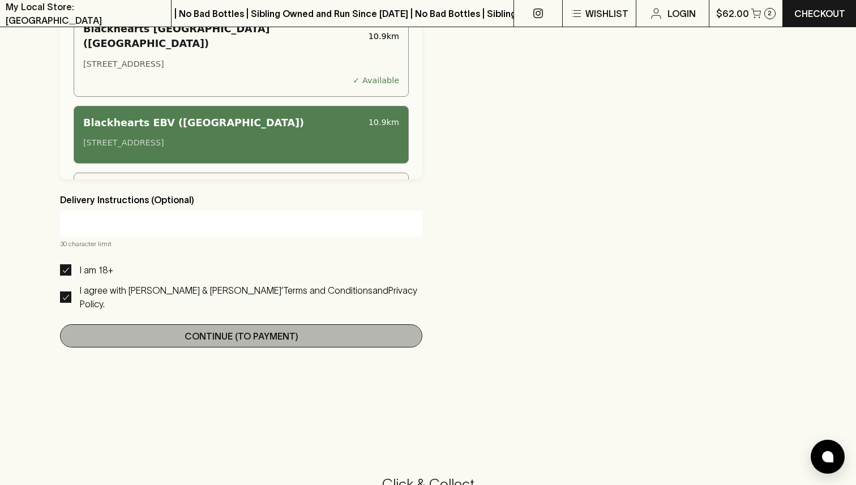
click at [160, 325] on button "Continue (To Payment)" at bounding box center [241, 336] width 362 height 23
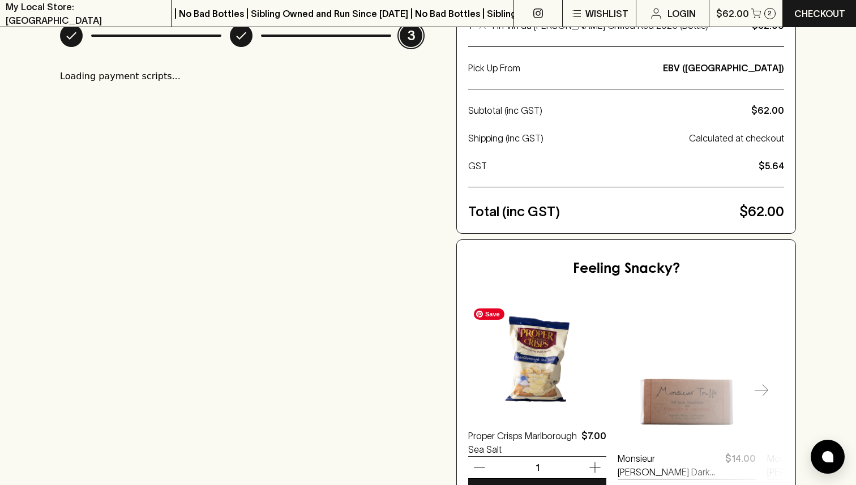
scroll to position [0, 0]
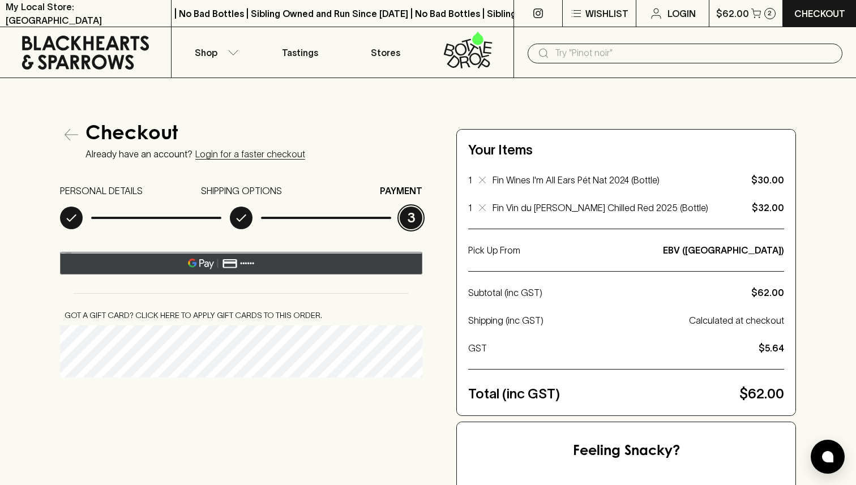
click at [326, 260] on div "@import url(//[DOMAIN_NAME][URL]) ••••••" at bounding box center [322, 264] width 217 height 17
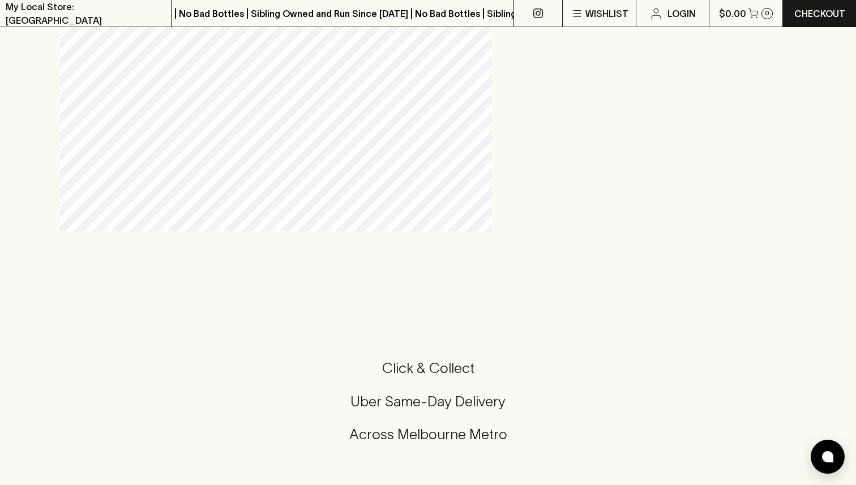
scroll to position [713, 0]
